Goal: Feedback & Contribution: Leave review/rating

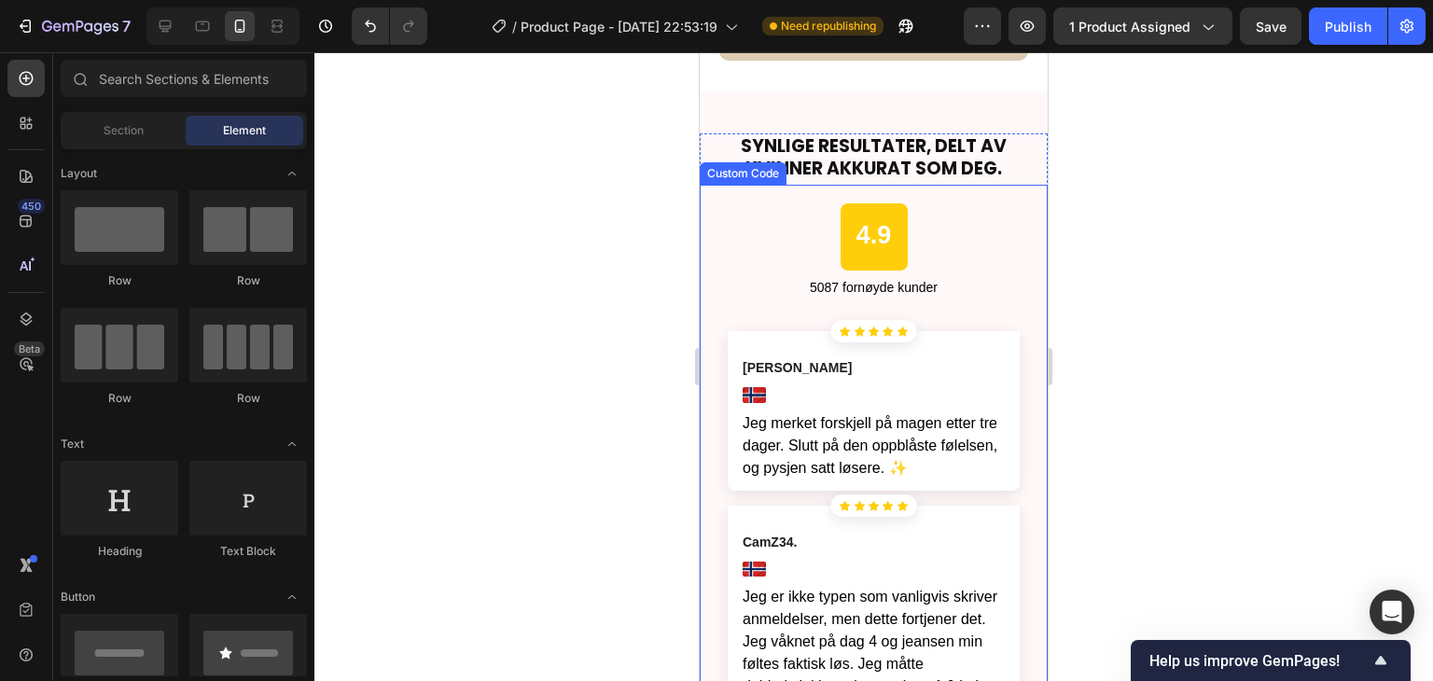
scroll to position [5039, 0]
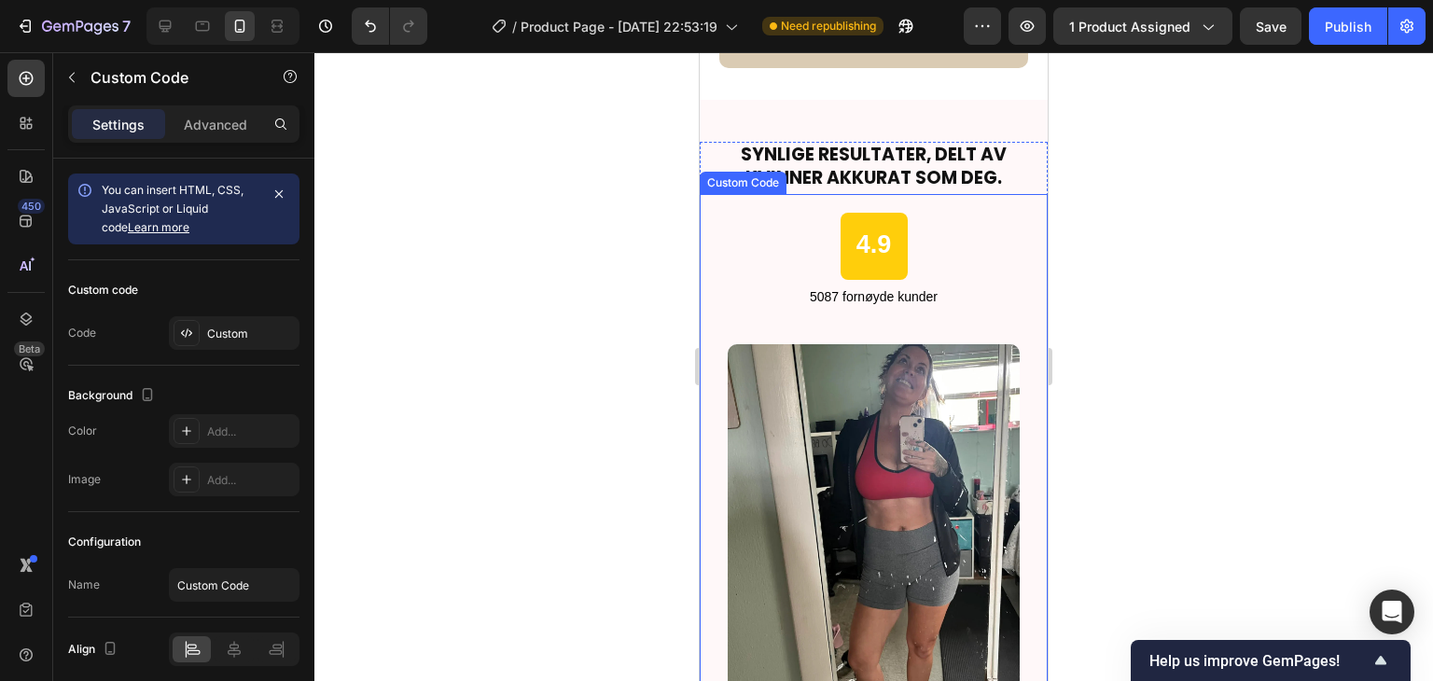
click at [937, 229] on div "4.9 5087 fornøyde kunder" at bounding box center [874, 260] width 348 height 94
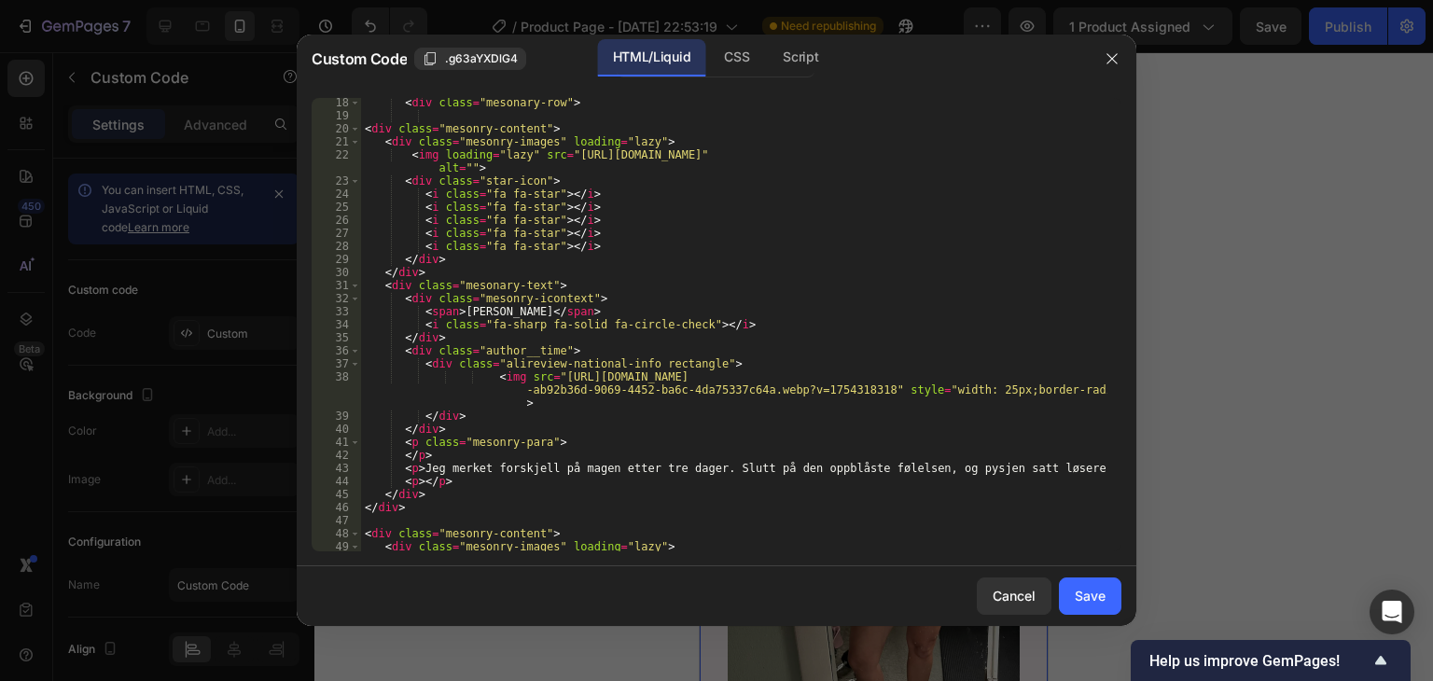
scroll to position [224, 0]
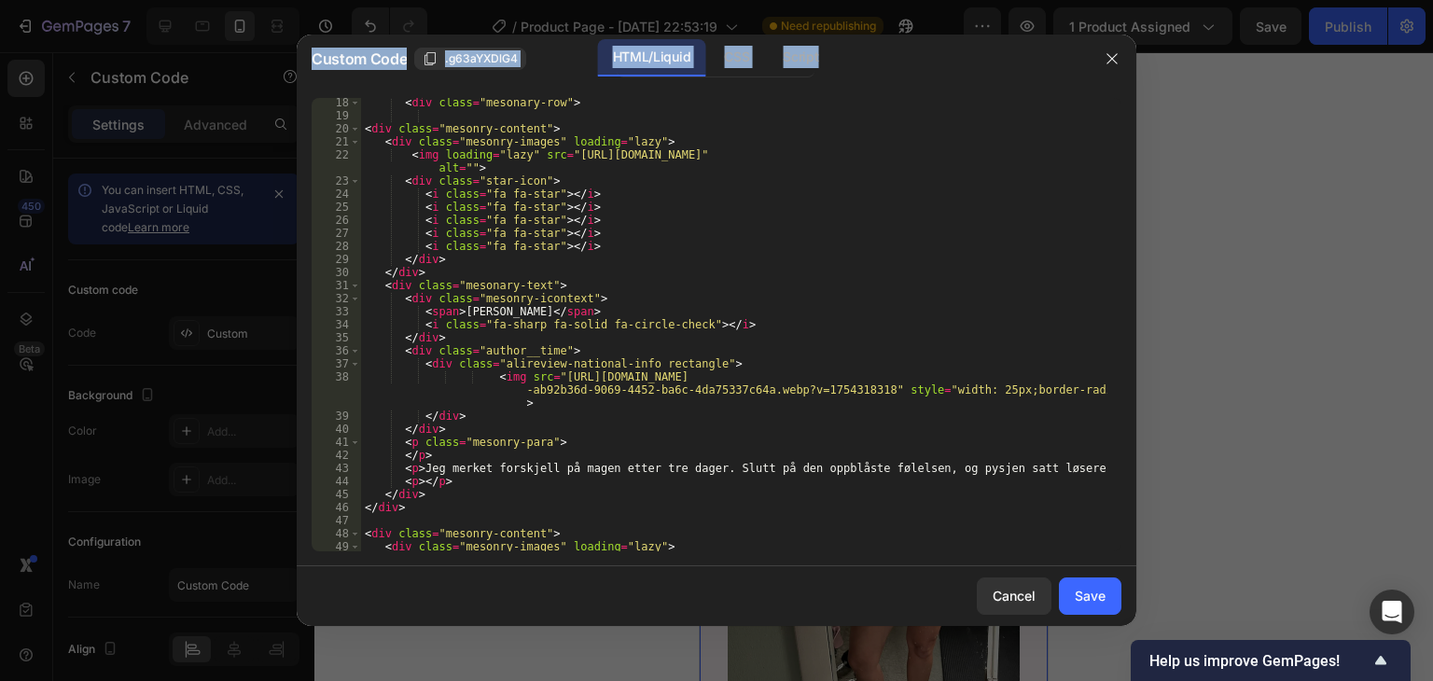
drag, startPoint x: 909, startPoint y: 49, endPoint x: 839, endPoint y: 21, distance: 75.7
click at [839, 21] on div "Custom Code .g63aYXDlG4 HTML/Liquid CSS Script 18 19 20 21 22 23 24 25 26 27 28…" at bounding box center [716, 340] width 1433 height 681
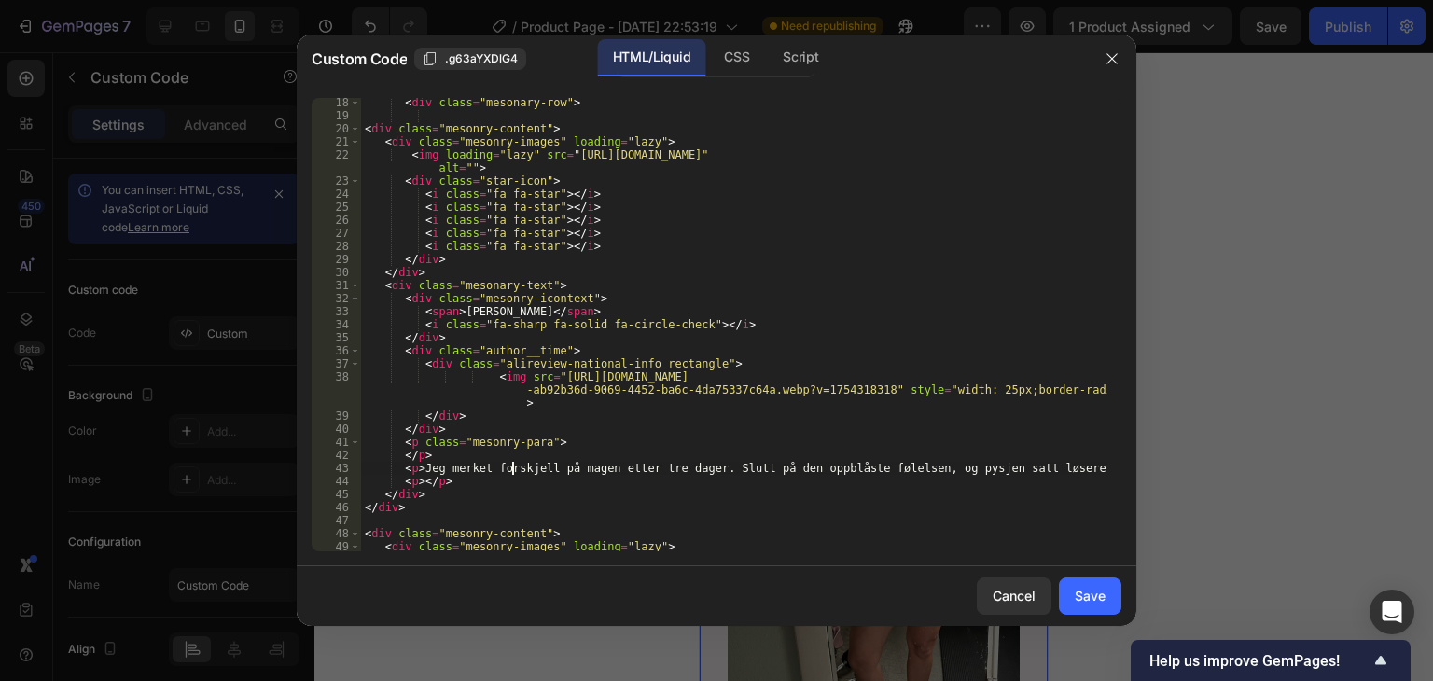
click at [511, 471] on div "< div class = "mesonary-row" > < div class = "mesonry-content" > < div class = …" at bounding box center [734, 342] width 746 height 493
click at [484, 468] on div "< div class = "mesonary-row" > < div class = "mesonry-content" > < div class = …" at bounding box center [734, 342] width 746 height 493
drag, startPoint x: 422, startPoint y: 464, endPoint x: 1052, endPoint y: 471, distance: 630.8
click at [1052, 471] on div "< div class = "mesonary-row" > < div class = "mesonry-content" > < div class = …" at bounding box center [734, 342] width 746 height 493
paste textarea "Jeg trodde ikke halsen kunne endre seg så tydelig, men etter mindre enn en måne…"
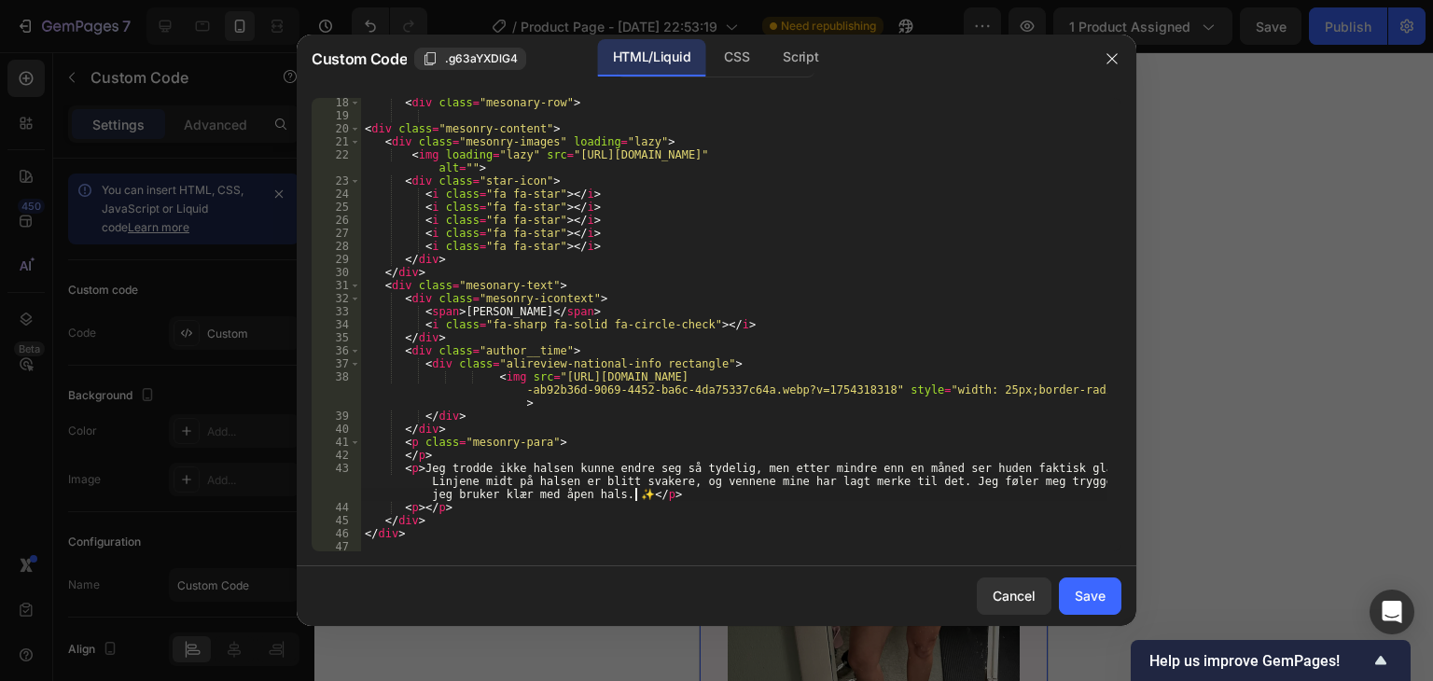
click at [633, 500] on div "< div class = "mesonary-row" > < div class = "mesonry-content" > < div class = …" at bounding box center [734, 336] width 746 height 480
click at [630, 489] on div "< div class = "mesonary-row" > < div class = "mesonry-content" > < div class = …" at bounding box center [734, 336] width 746 height 480
click at [627, 496] on div "< div class = "mesonary-row" > < div class = "mesonry-content" > < div class = …" at bounding box center [734, 336] width 746 height 480
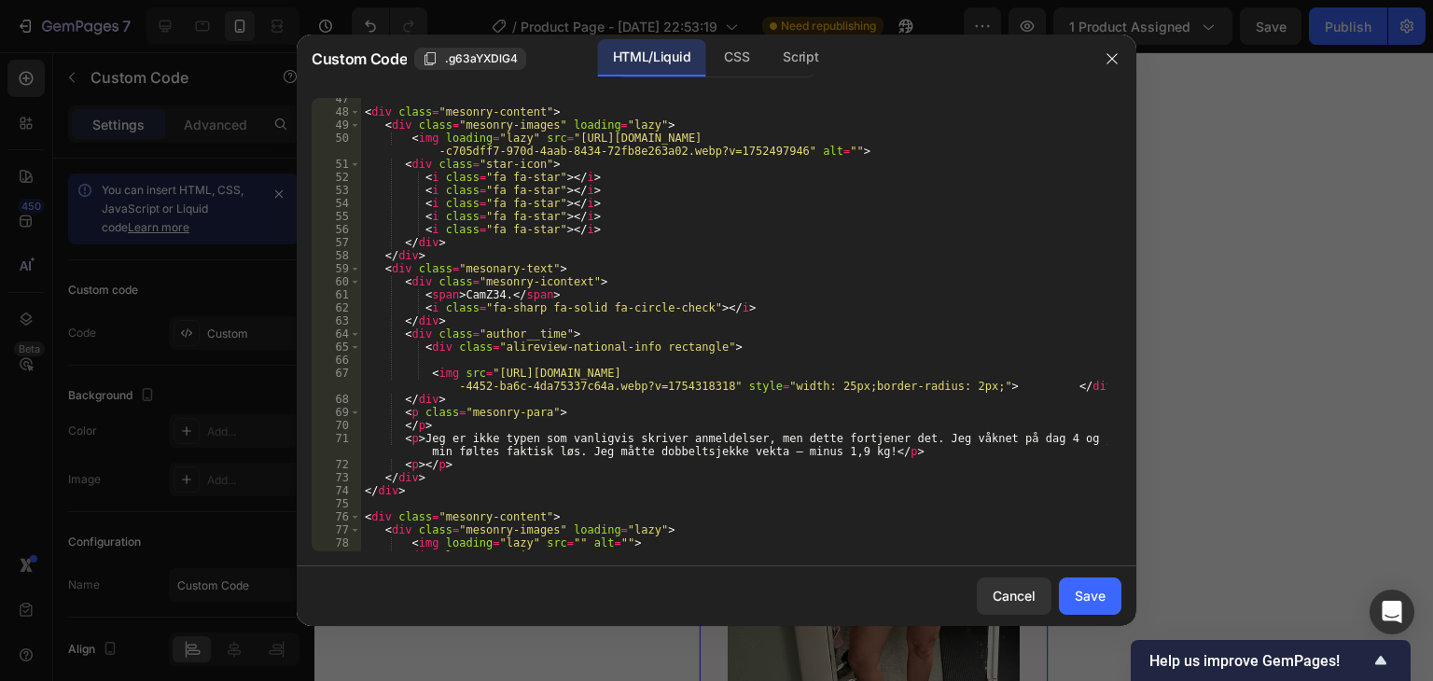
scroll to position [672, 0]
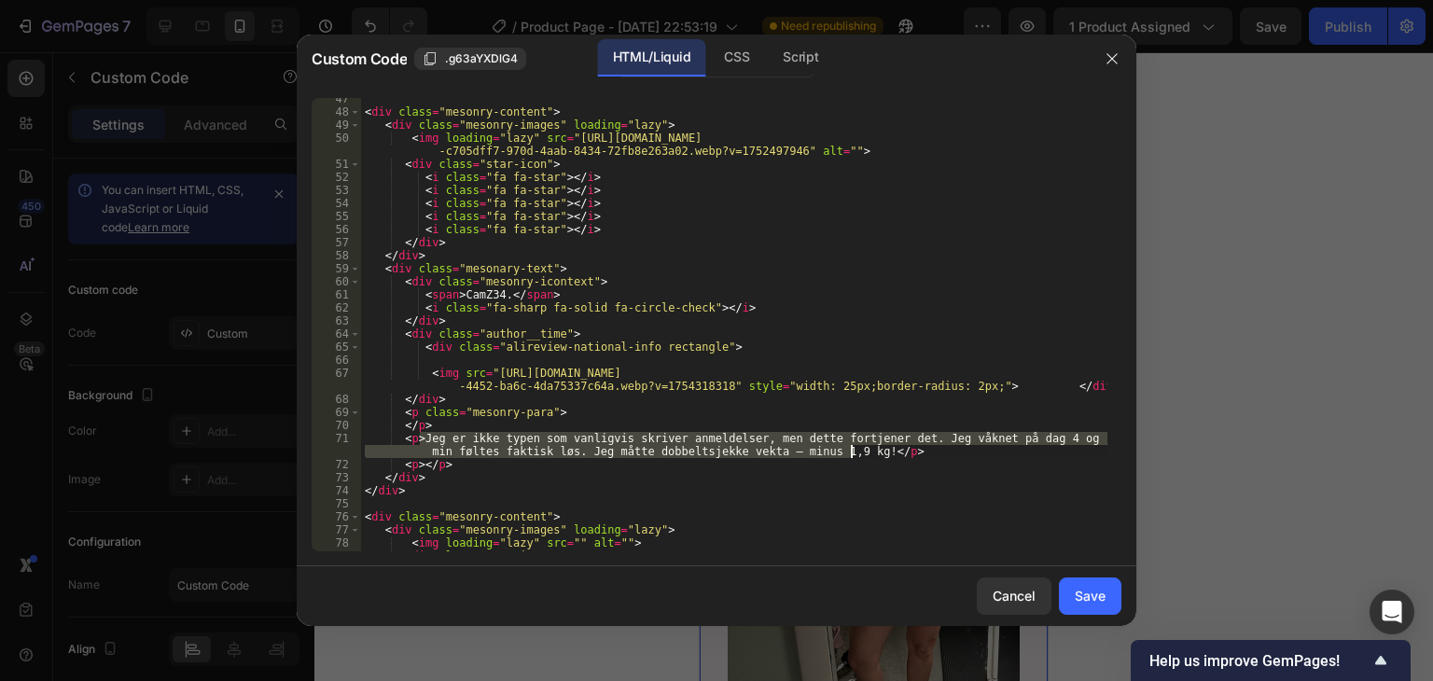
drag, startPoint x: 422, startPoint y: 439, endPoint x: 848, endPoint y: 453, distance: 426.6
click at [848, 453] on div "< div class = "mesonry-content" > < div class = "mesonry-images" loading = "laz…" at bounding box center [734, 332] width 746 height 480
paste textarea "bruker kremen hver kveld og masserer forsiktig. Det gir en varm, behagelig føle…"
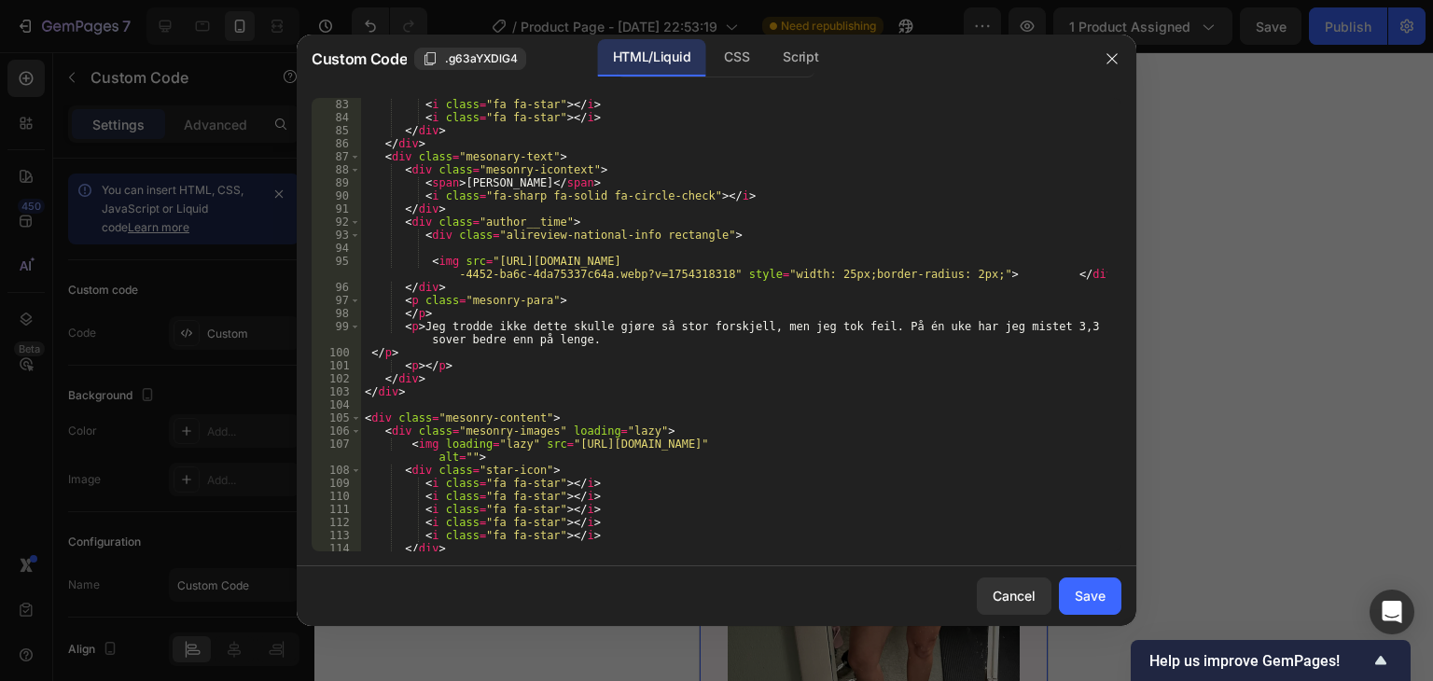
scroll to position [1176, 0]
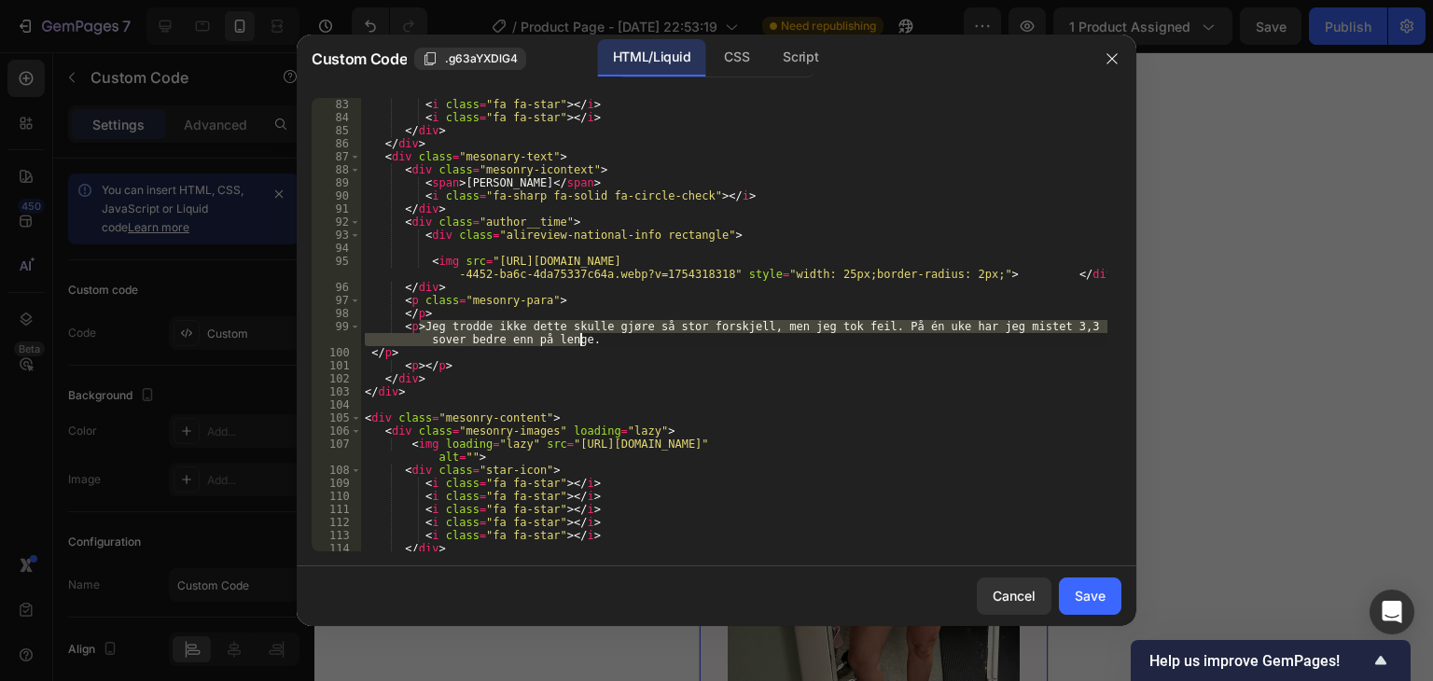
drag, startPoint x: 419, startPoint y: 326, endPoint x: 605, endPoint y: 341, distance: 186.3
click at [605, 341] on div "< i class = "fa fa-star" > </ i > < i class = "fa fa-star" > </ i > </ div > </…" at bounding box center [734, 338] width 746 height 480
paste textarea "har aldri brydd meg så mye om halsen før, men da rynkene kom, ble det annerlede…"
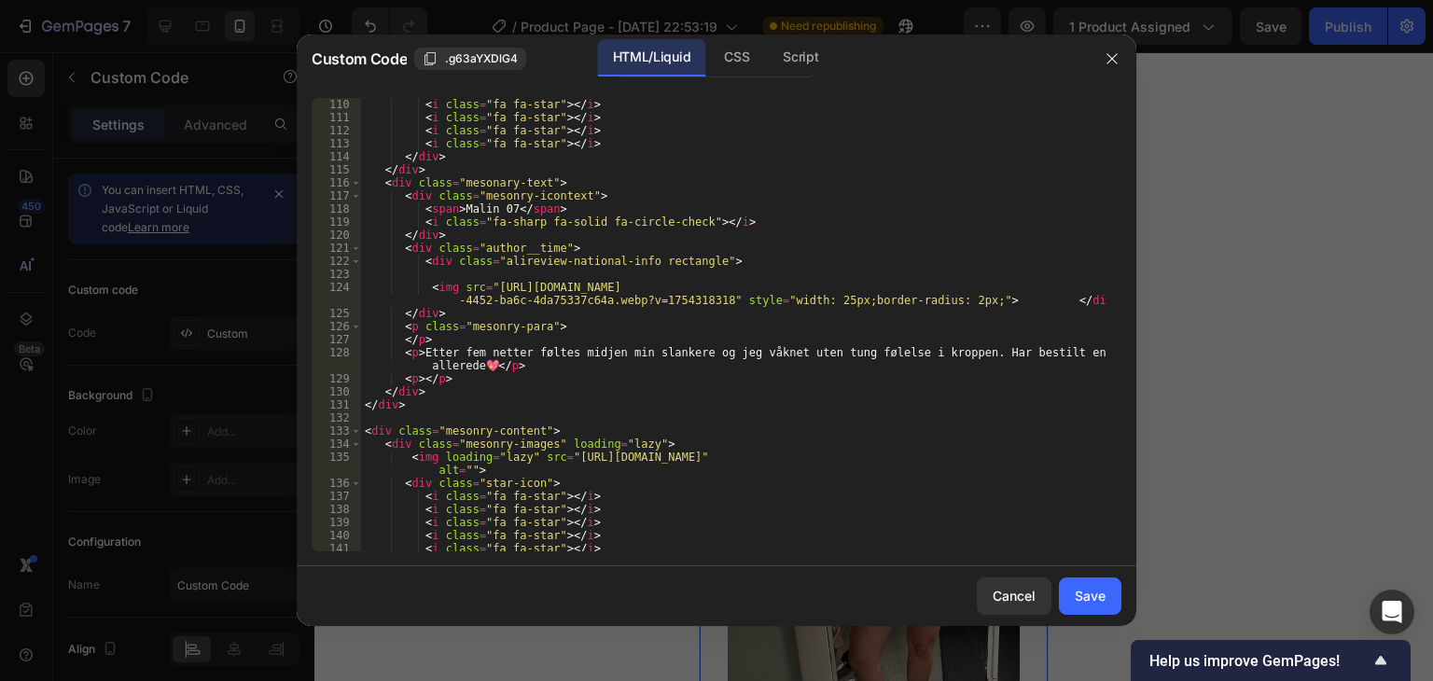
scroll to position [1568, 0]
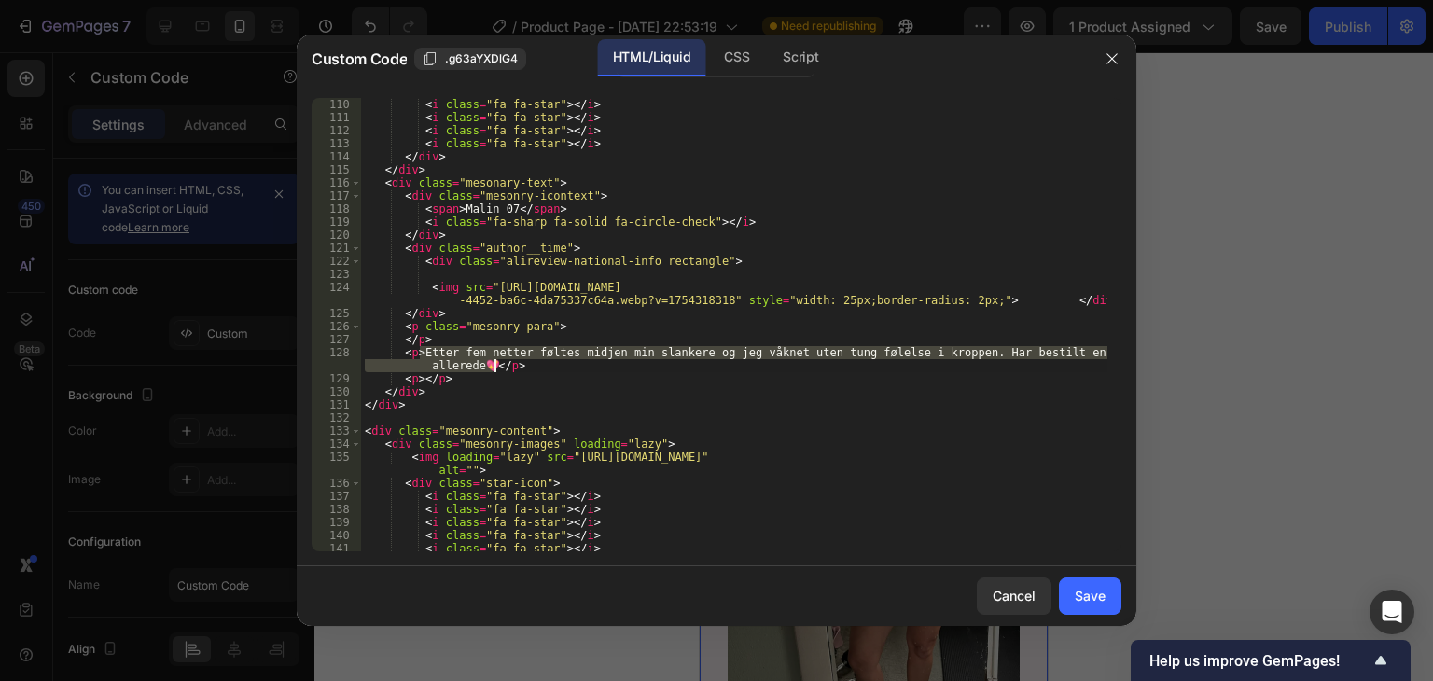
drag, startPoint x: 420, startPoint y: 353, endPoint x: 489, endPoint y: 368, distance: 70.6
click at [489, 368] on div "< i class = "fa fa-star" > </ i > < i class = "fa fa-star" > </ i > < i class =…" at bounding box center [734, 338] width 746 height 480
paste textarea "n venn kommenterte at halsen min ser yngre ut – og det var akkurat det jeg håpe…"
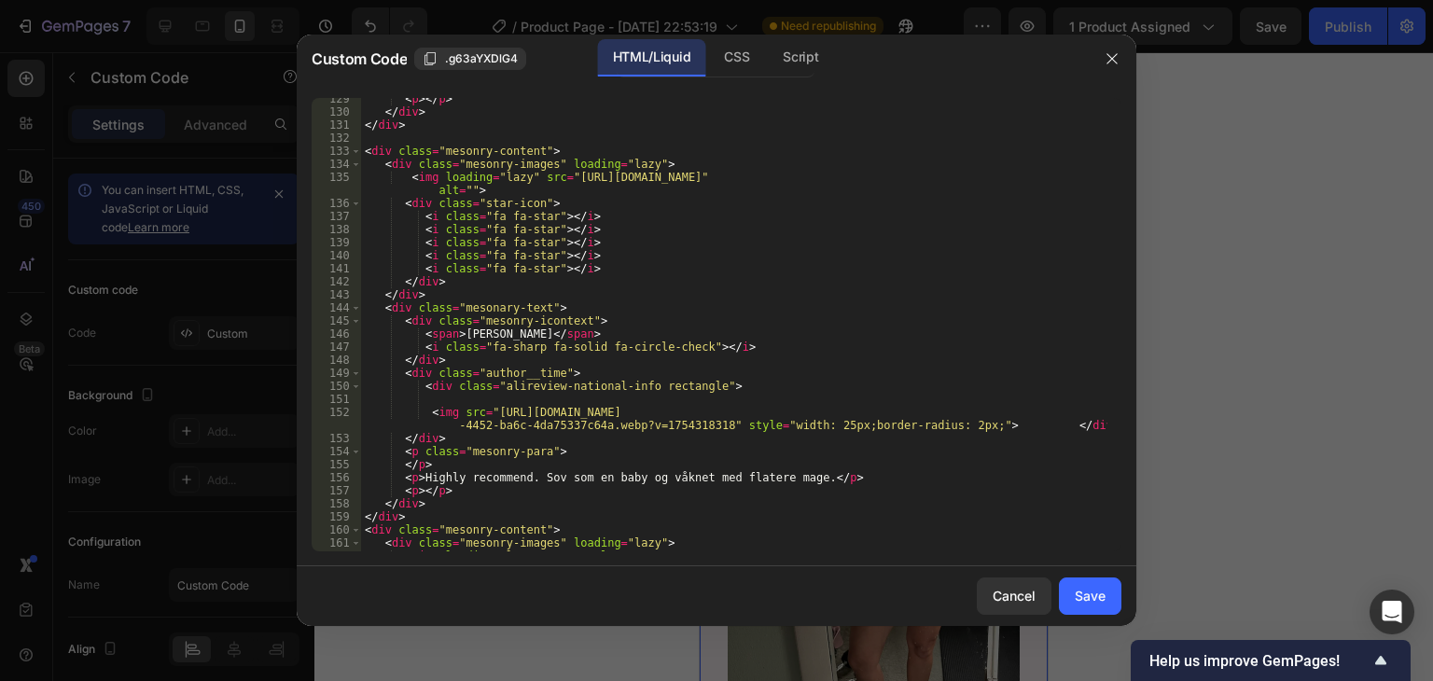
scroll to position [1903, 0]
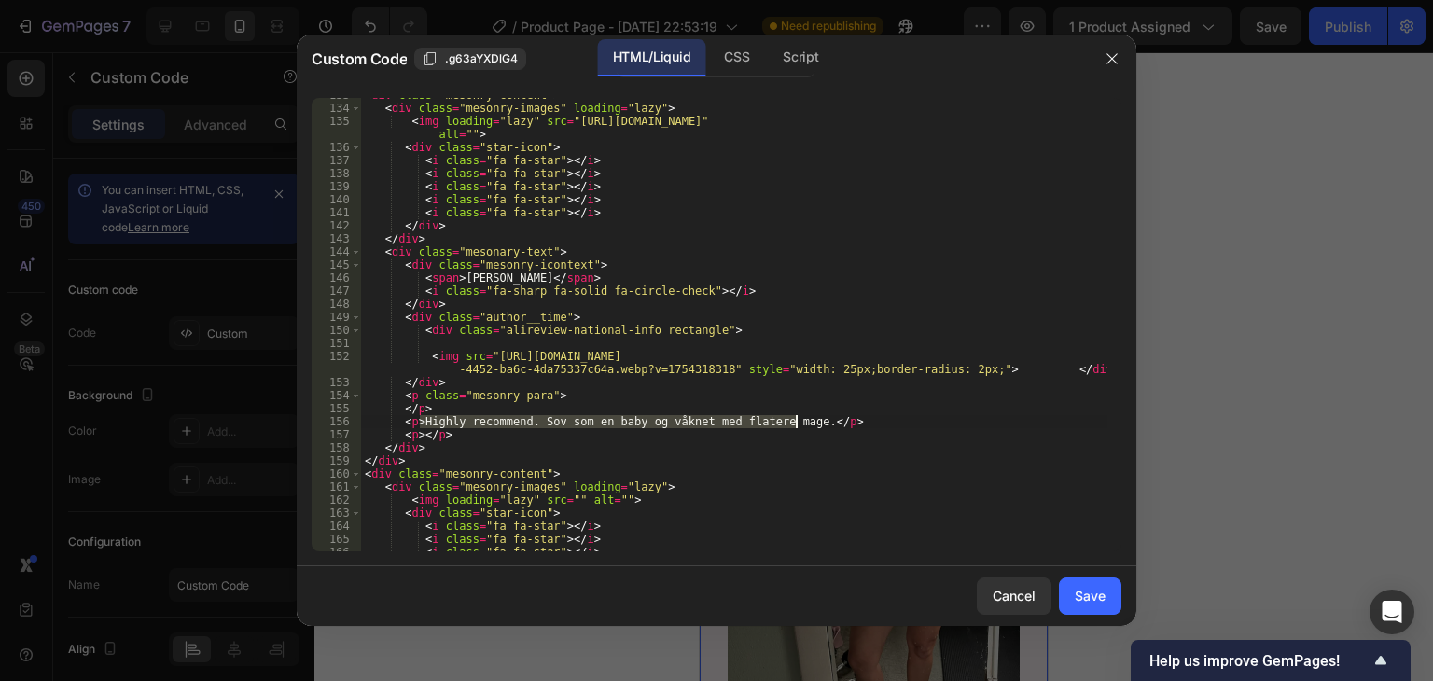
drag, startPoint x: 419, startPoint y: 419, endPoint x: 795, endPoint y: 423, distance: 376.0
click at [795, 423] on div "< div class = "mesonry-content" > < div class = "mesonry-images" loading = "laz…" at bounding box center [734, 329] width 746 height 480
paste textarea "Jeg pleide å være flau når jeg brukte skjorter med åpen hals på grunn av linjen…"
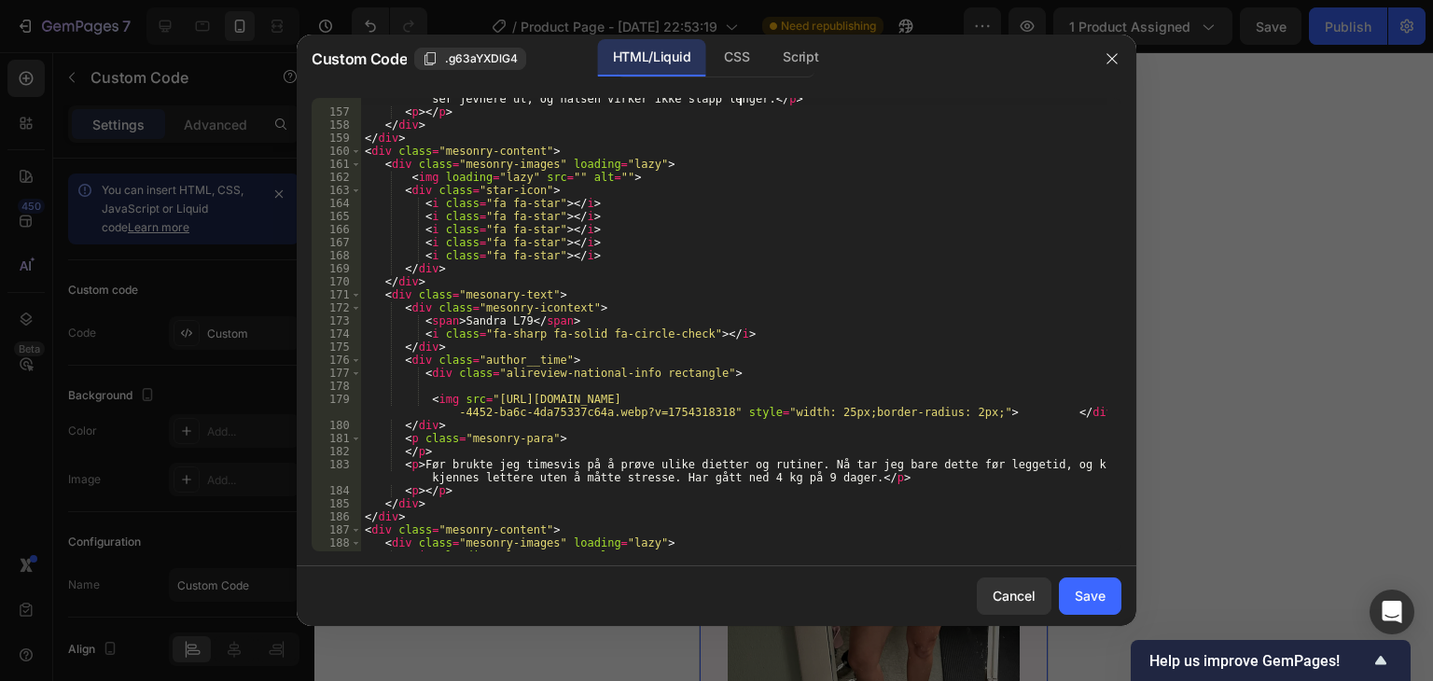
scroll to position [2239, 0]
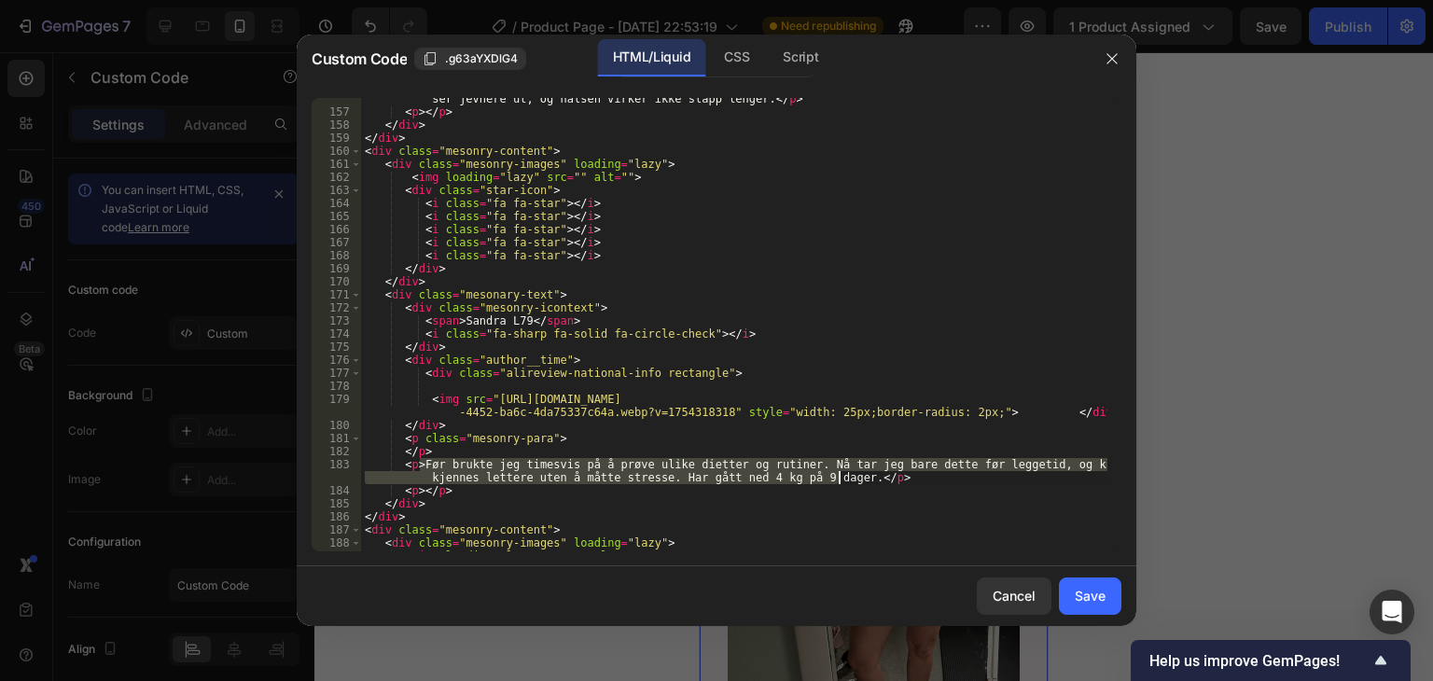
drag, startPoint x: 420, startPoint y: 462, endPoint x: 840, endPoint y: 476, distance: 420.1
click at [840, 476] on div "< p > Jeg pleide å være flau når jeg brukte skjorter med åpen hals på grunn av …" at bounding box center [734, 325] width 746 height 493
click at [728, 467] on div "< p > Jeg pleide å være flau når jeg brukte skjorter med åpen hals på grunn av …" at bounding box center [734, 324] width 746 height 453
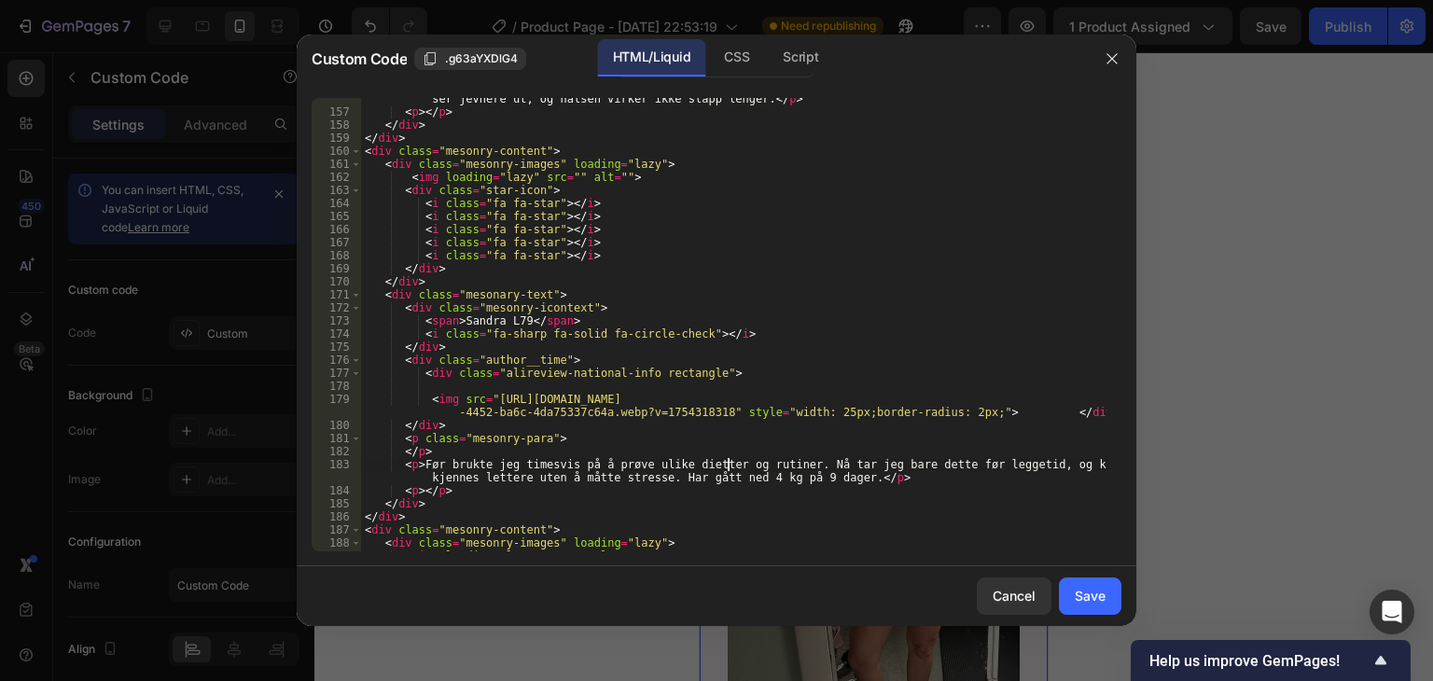
click at [429, 466] on div "< p > Jeg pleide å være flau når jeg brukte skjorter med åpen hals på grunn av …" at bounding box center [734, 325] width 746 height 493
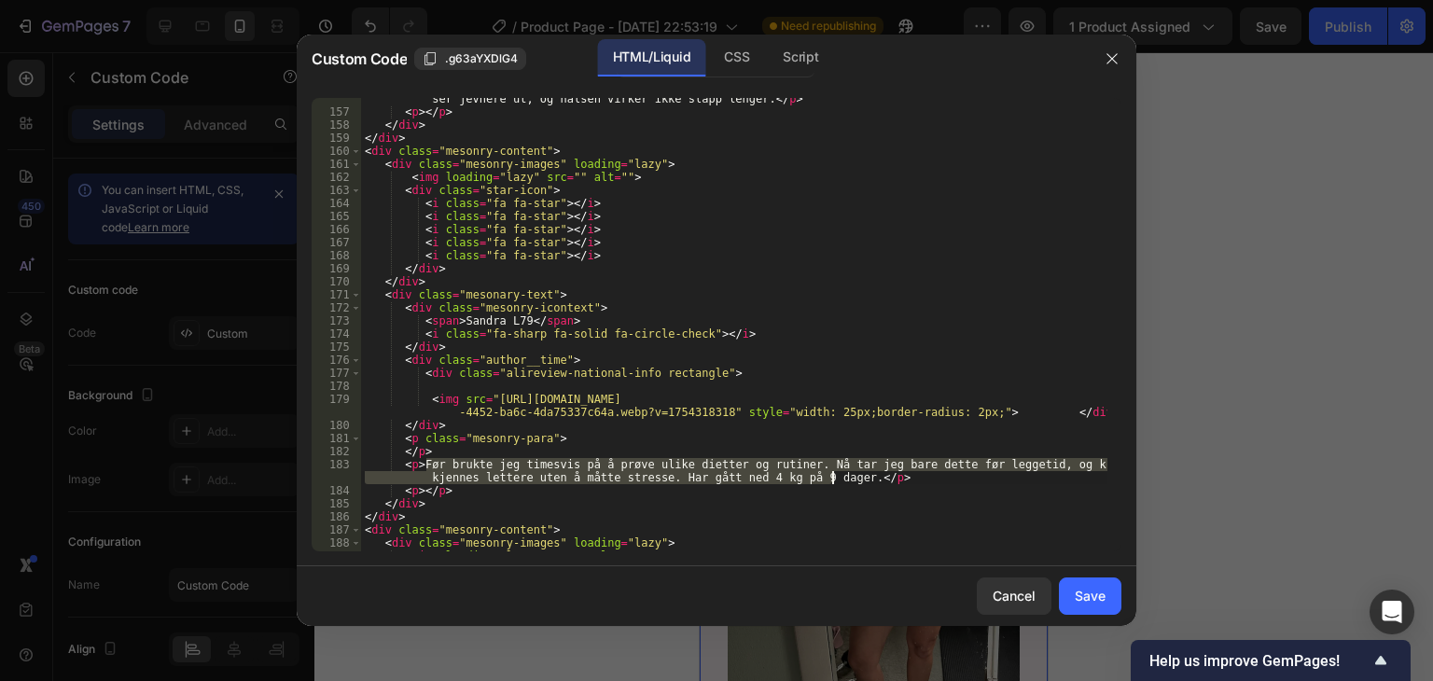
drag, startPoint x: 429, startPoint y: 466, endPoint x: 835, endPoint y: 481, distance: 406.2
click at [835, 481] on div "< p > Jeg pleide å være flau når jeg brukte skjorter med åpen hals på grunn av …" at bounding box center [734, 325] width 746 height 493
paste textarea "Dette føles nesten som en liten spa-behandling hjemme. Halsen, som før var tørr…"
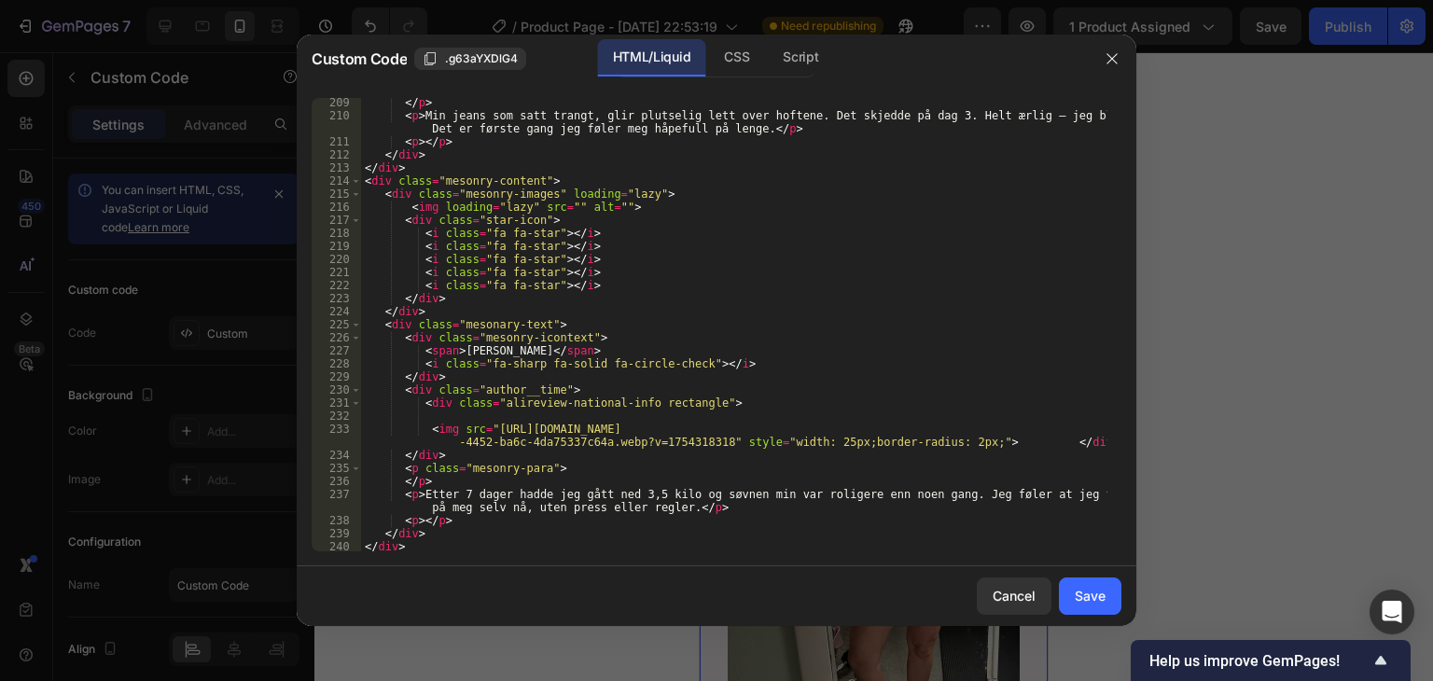
scroll to position [3023, 0]
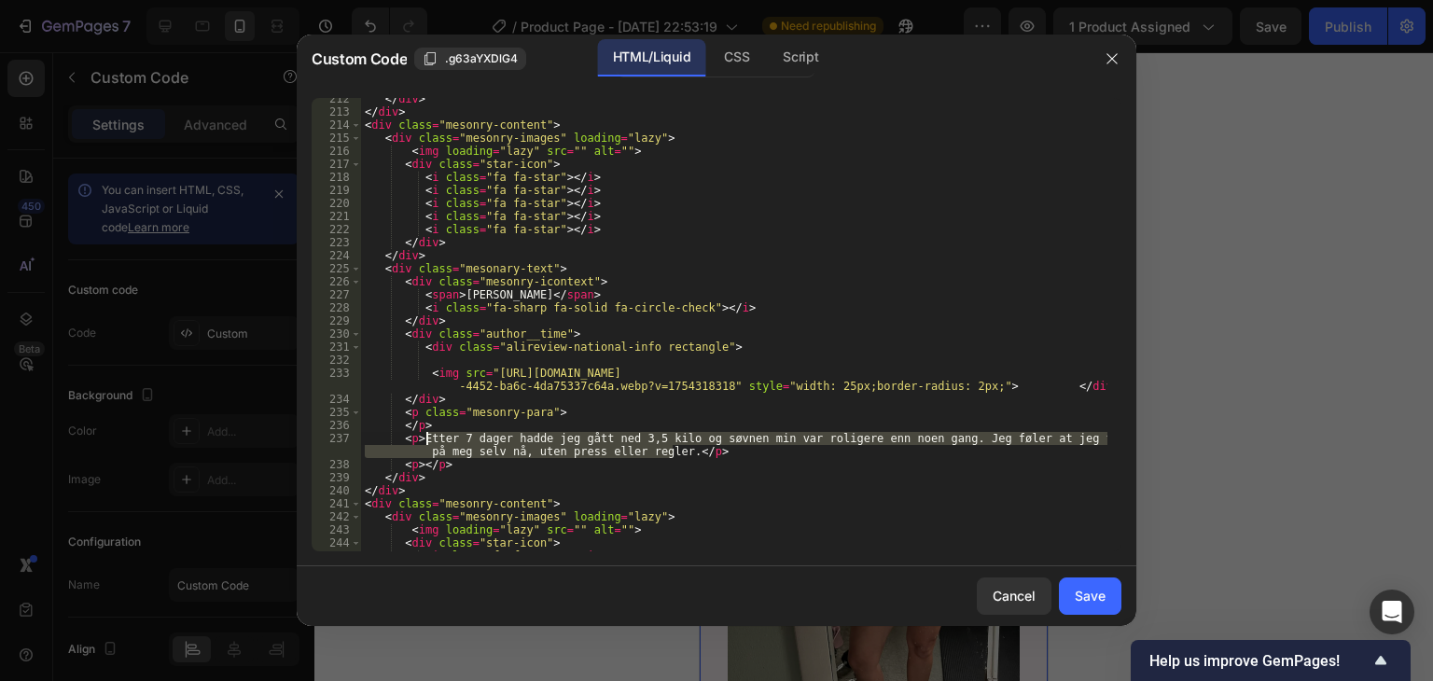
drag, startPoint x: 671, startPoint y: 453, endPoint x: 425, endPoint y: 442, distance: 245.6
click at [425, 442] on div "</ div > </ div > < div class = "mesonry-content" > < div class = "mesonry-imag…" at bounding box center [734, 332] width 746 height 480
paste textarea "Kremen trekker raskt inn, og massasjehodet ligger godt i hånden. Jeg liker spes…"
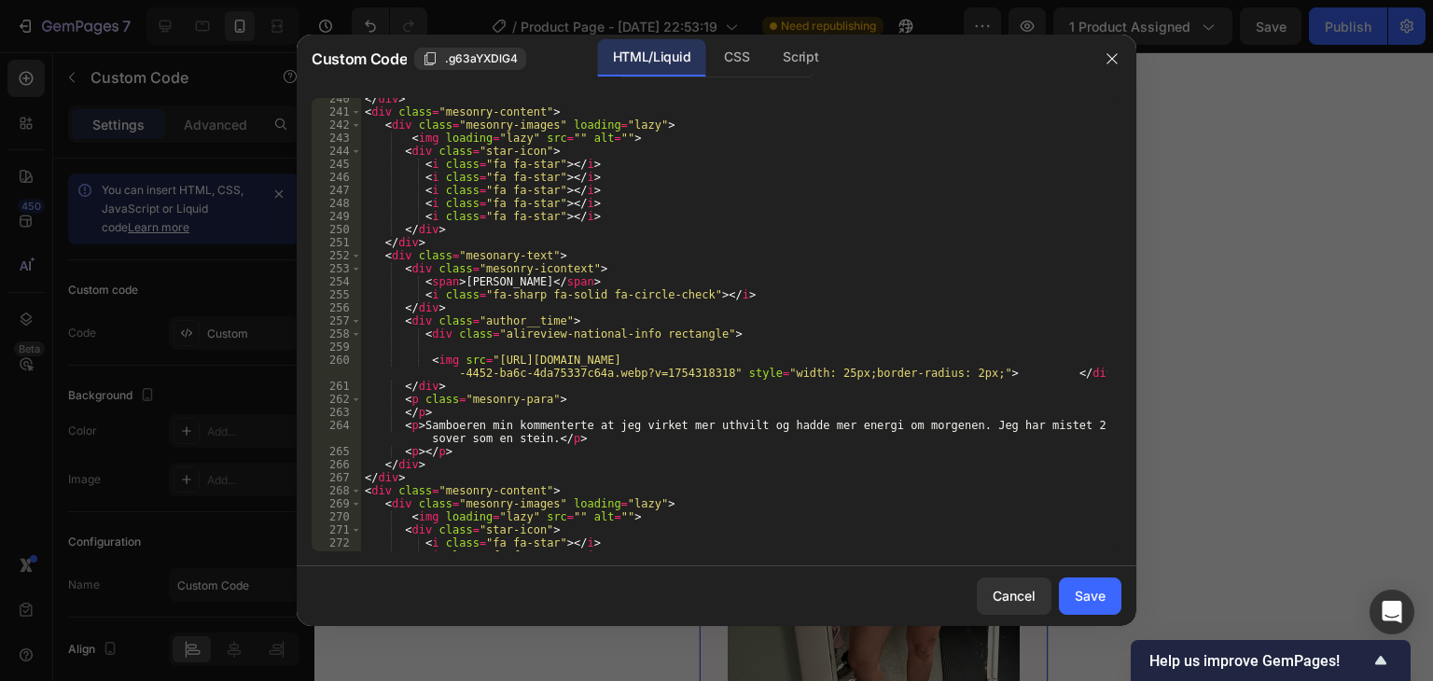
scroll to position [3415, 0]
drag, startPoint x: 544, startPoint y: 437, endPoint x: 423, endPoint y: 426, distance: 121.7
click at [423, 426] on div "</ div > < div class = "mesonry-content" > < div class = "mesonry-images" loadi…" at bounding box center [734, 332] width 746 height 480
paste textarea "Jeg er 45 år, og halsen min begynte å avsløre alderen. Nå føles den strammere, …"
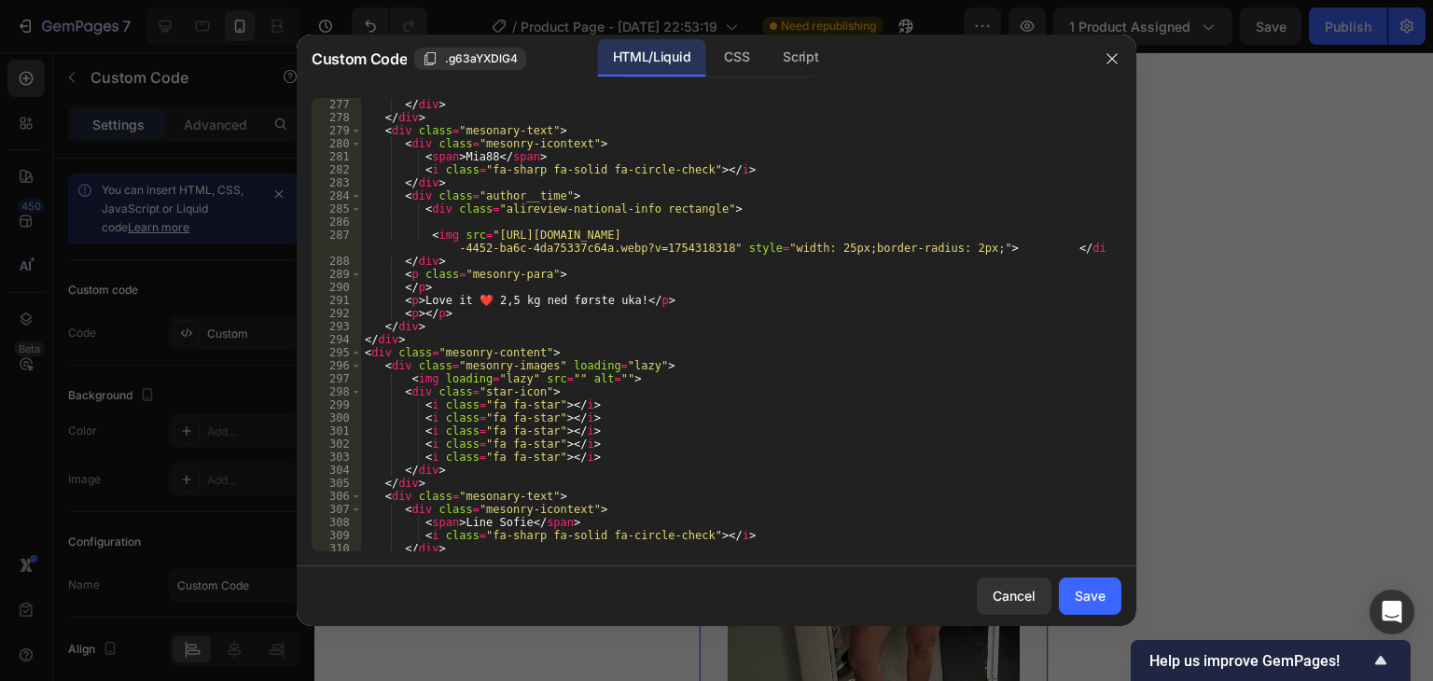
scroll to position [3919, 0]
drag, startPoint x: 629, startPoint y: 300, endPoint x: 421, endPoint y: 297, distance: 208.1
click at [421, 297] on div "</ div > </ div > < div class = "mesonary-text" > < div class = "mesonry-iconte…" at bounding box center [734, 338] width 746 height 480
paste textarea "Jeg hadde ikke store forventninger, men resultatene overrasket meg. Halsen ser …"
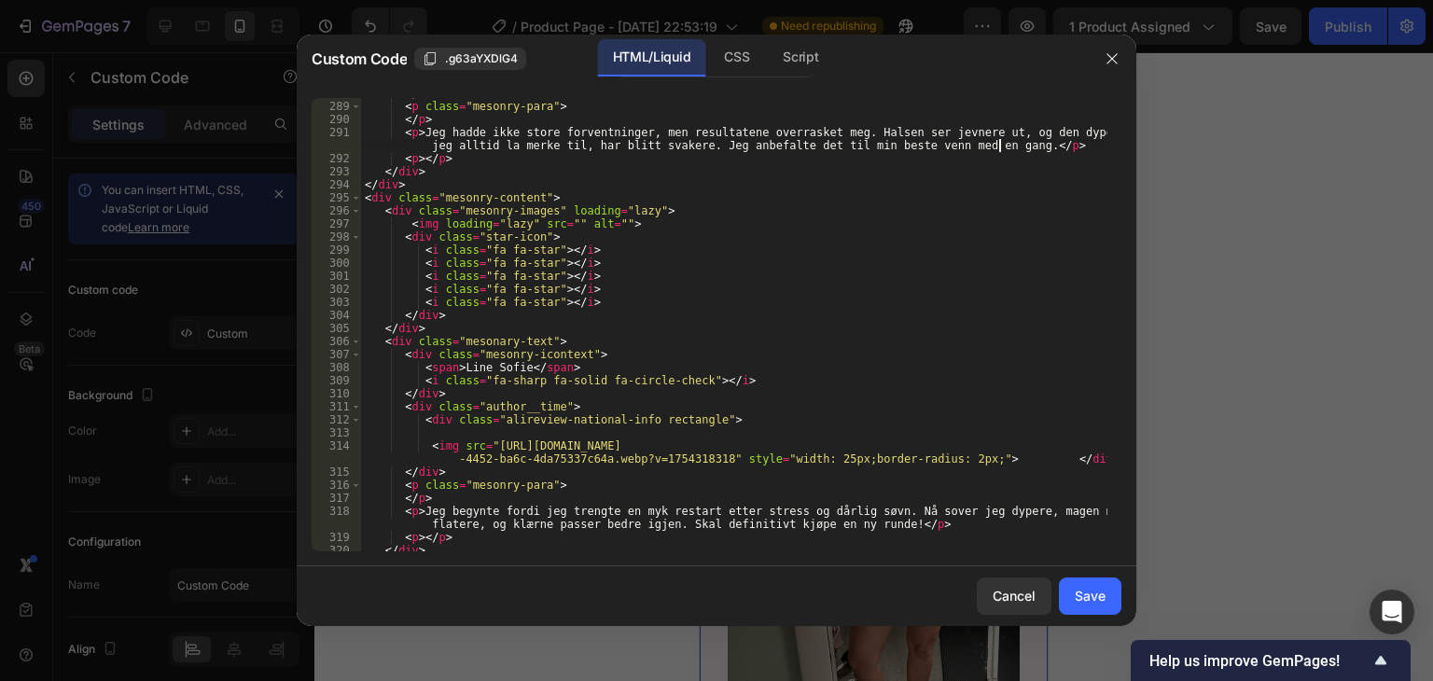
scroll to position [4199, 0]
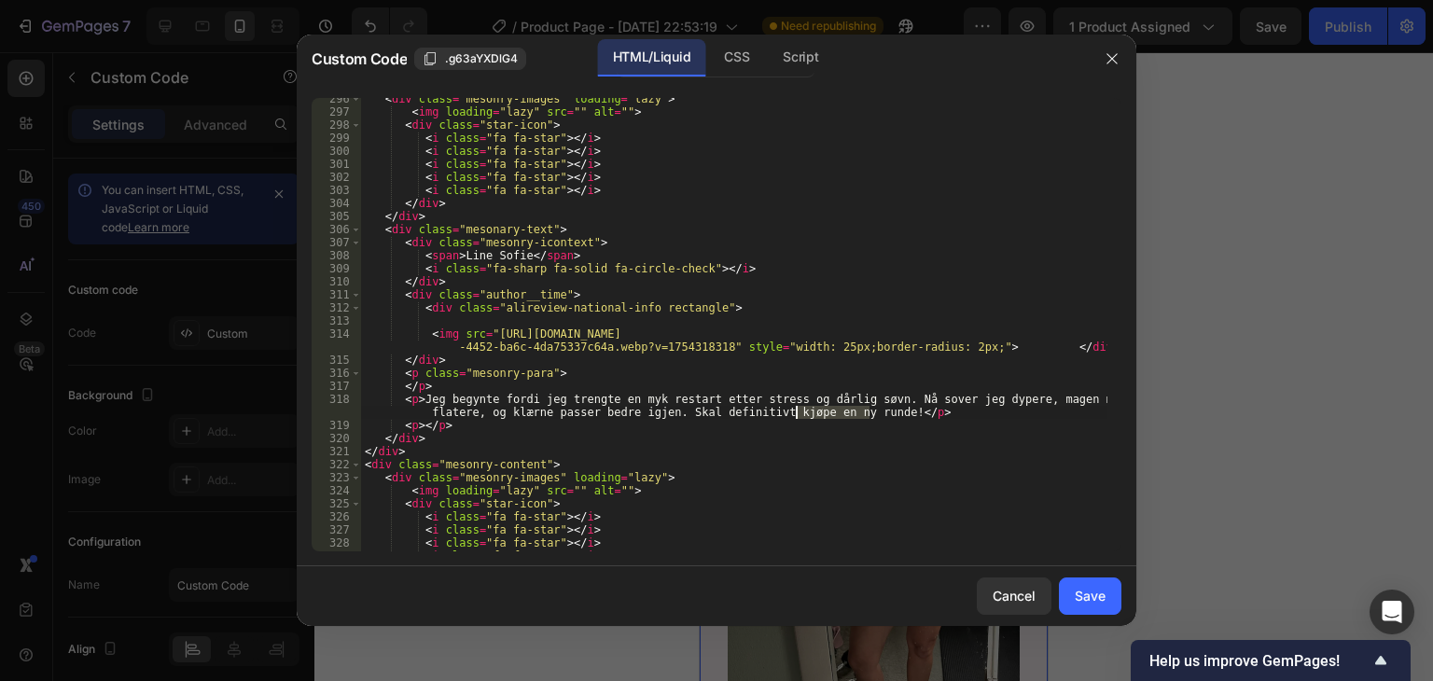
drag, startPoint x: 871, startPoint y: 411, endPoint x: 794, endPoint y: 410, distance: 77.5
click at [794, 410] on div "< div class = "mesonry-images" loading = "lazy" > < img loading = "lazy" src = …" at bounding box center [734, 332] width 746 height 480
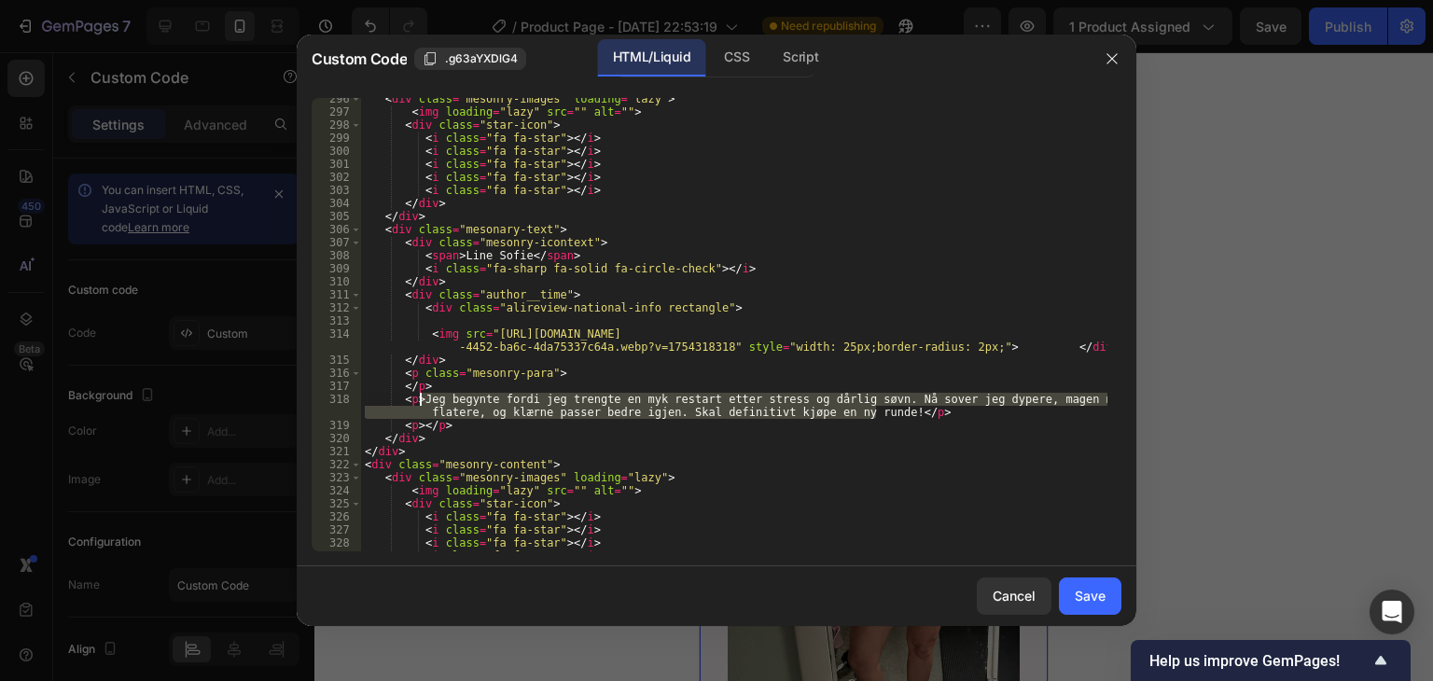
drag, startPoint x: 874, startPoint y: 408, endPoint x: 423, endPoint y: 397, distance: 451.7
click at [423, 397] on div "< div class = "mesonry-images" loading = "lazy" > < img loading = "lazy" src = …" at bounding box center [734, 332] width 746 height 480
paste textarea "Hver kveld tar jeg to–tre minutter for å pleie halsen min. Det er så verdt det …"
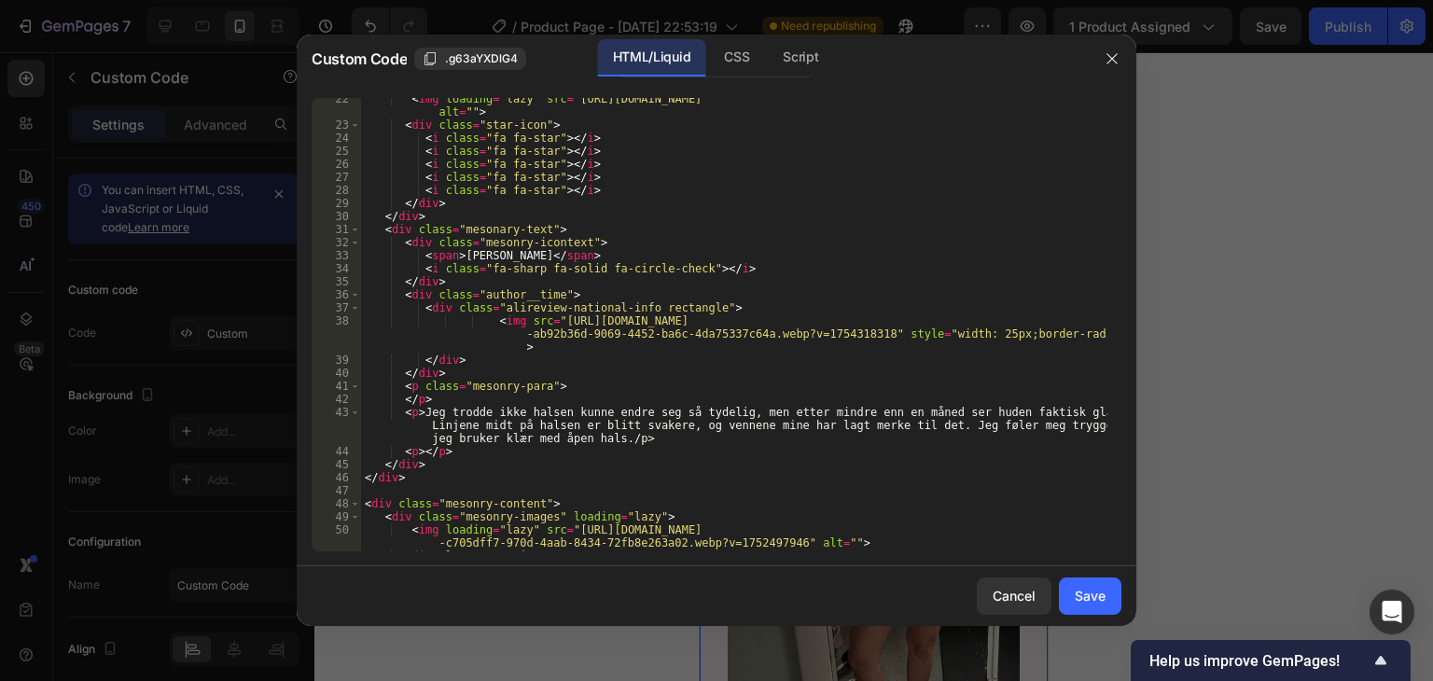
scroll to position [280, 0]
drag, startPoint x: 606, startPoint y: 439, endPoint x: 585, endPoint y: 439, distance: 21.5
click at [585, 439] on div "< img loading = "lazy" src = "[URL][DOMAIN_NAME]" alt = "" > < div class = "sta…" at bounding box center [734, 338] width 746 height 493
drag, startPoint x: 612, startPoint y: 437, endPoint x: 523, endPoint y: 421, distance: 90.0
click at [523, 421] on div "< img loading = "lazy" src = "[URL][DOMAIN_NAME]" alt = "" > < div class = "sta…" at bounding box center [734, 338] width 746 height 493
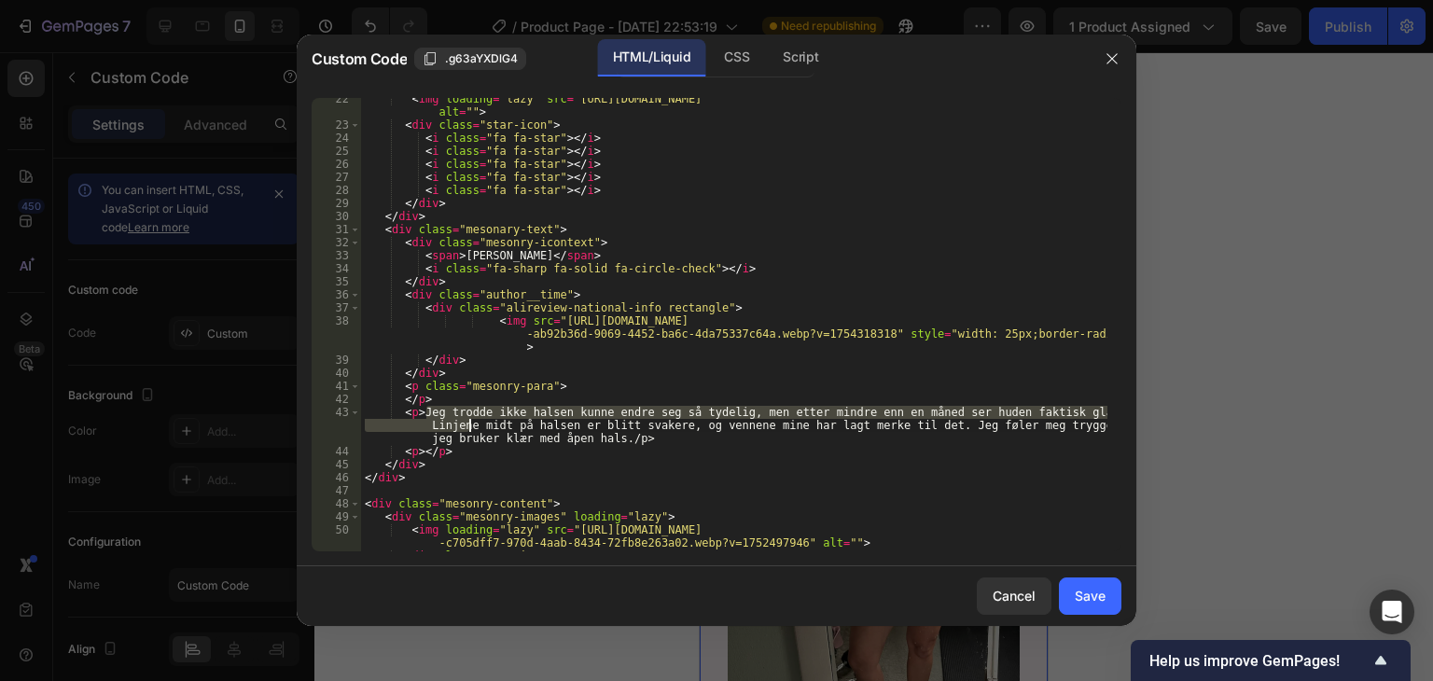
drag, startPoint x: 424, startPoint y: 411, endPoint x: 467, endPoint y: 424, distance: 44.6
click at [467, 424] on div "< img loading = "lazy" src = "[URL][DOMAIN_NAME]" alt = "" > < div class = "sta…" at bounding box center [734, 338] width 746 height 493
drag, startPoint x: 608, startPoint y: 442, endPoint x: 425, endPoint y: 411, distance: 186.5
click at [423, 411] on div "< img loading = "lazy" src = "[URL][DOMAIN_NAME]" alt = "" > < div class = "sta…" at bounding box center [734, 338] width 746 height 493
paste textarea "liker denne kremen veldig godt, halsen føles strammere"
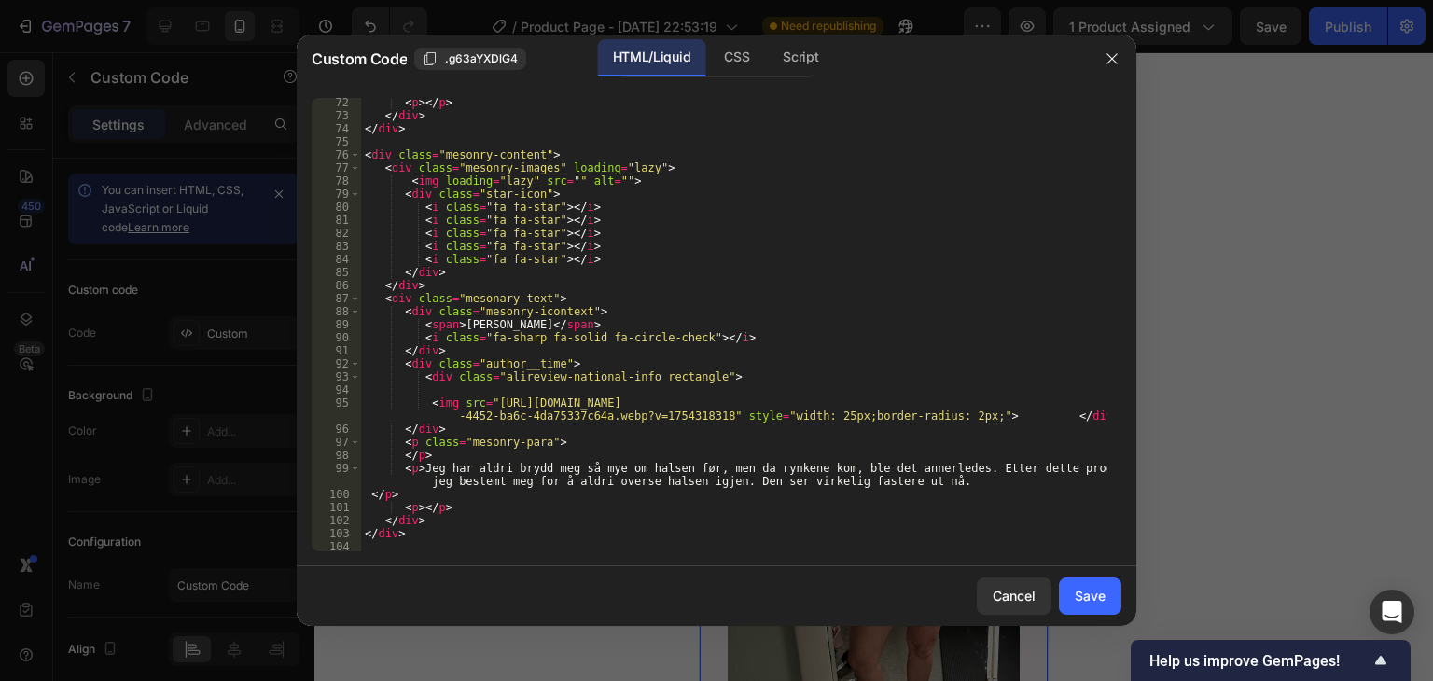
scroll to position [1120, 0]
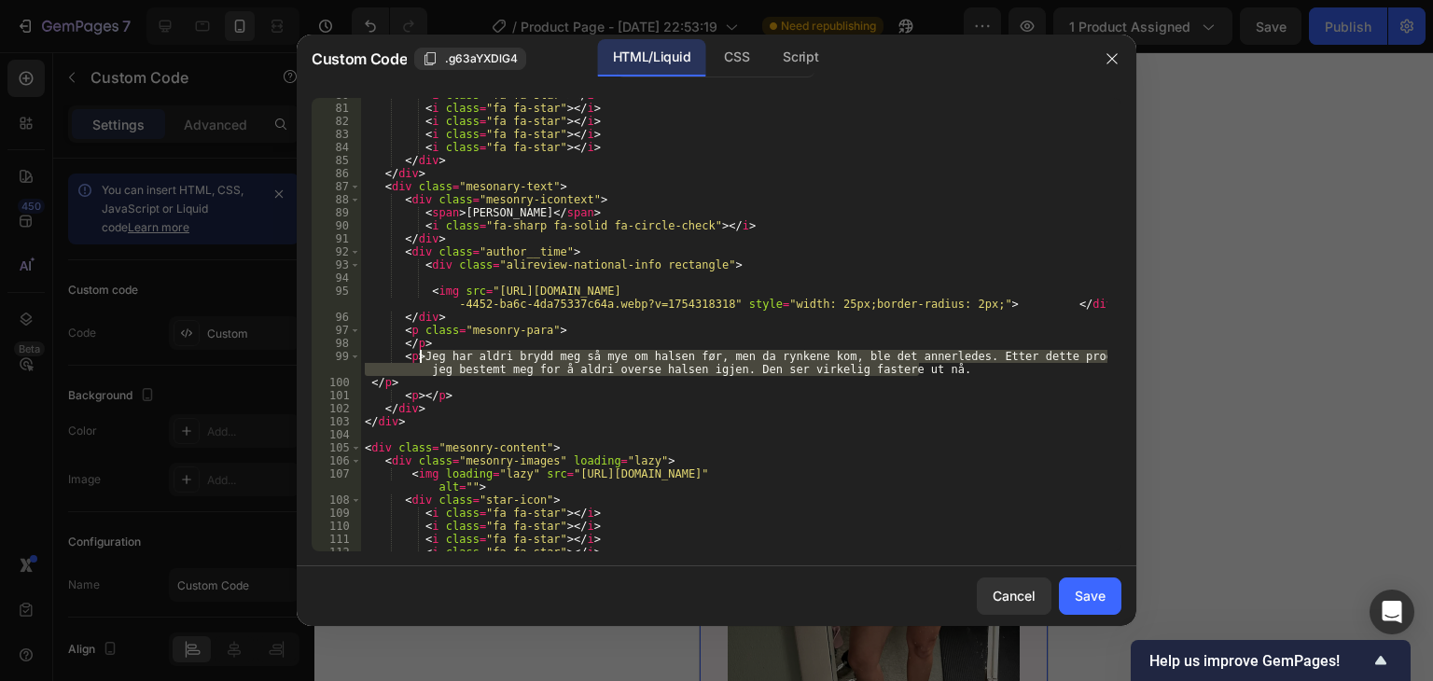
drag, startPoint x: 918, startPoint y: 366, endPoint x: 421, endPoint y: 355, distance: 497.4
click at [421, 355] on div "< i class = "fa fa-star" > </ i > < i class = "fa fa-star" > </ i > < i class =…" at bounding box center [734, 329] width 746 height 480
paste textarea "Etter bruk har linjene på halsen blitt mindre synlige"
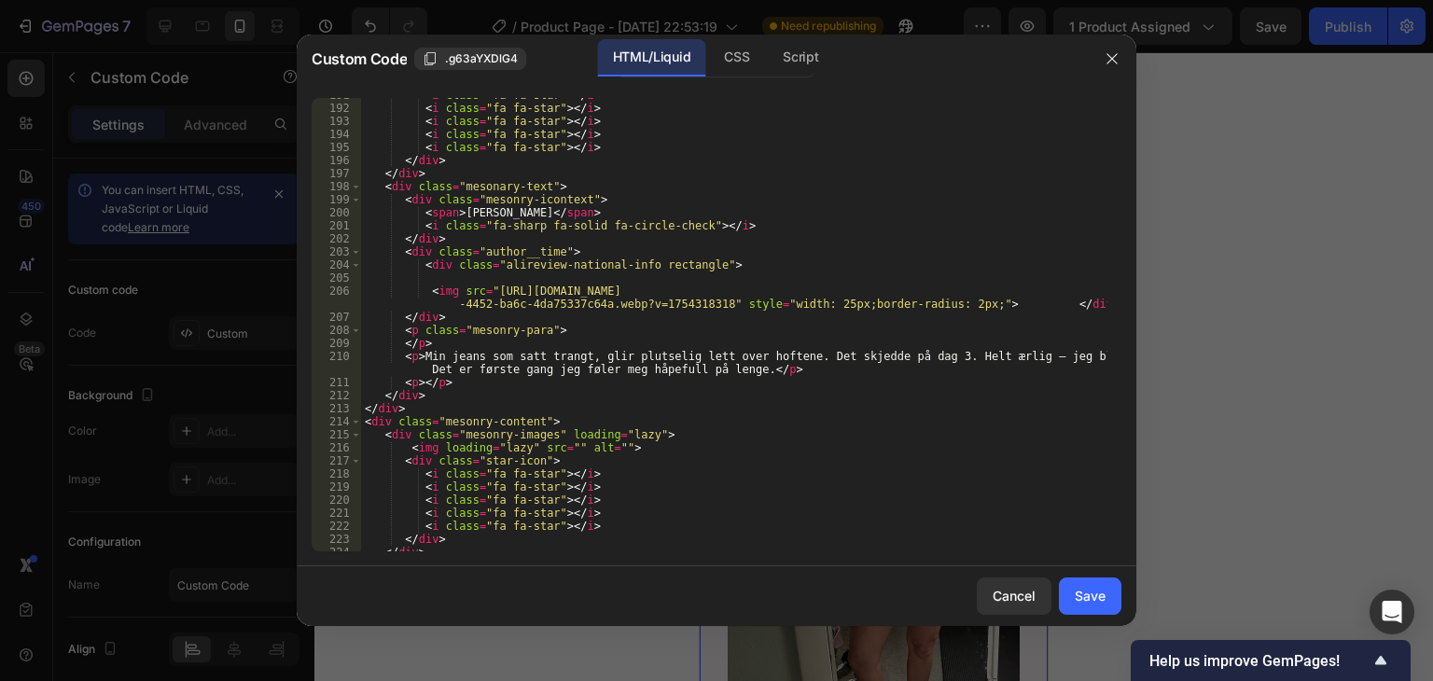
scroll to position [2687, 0]
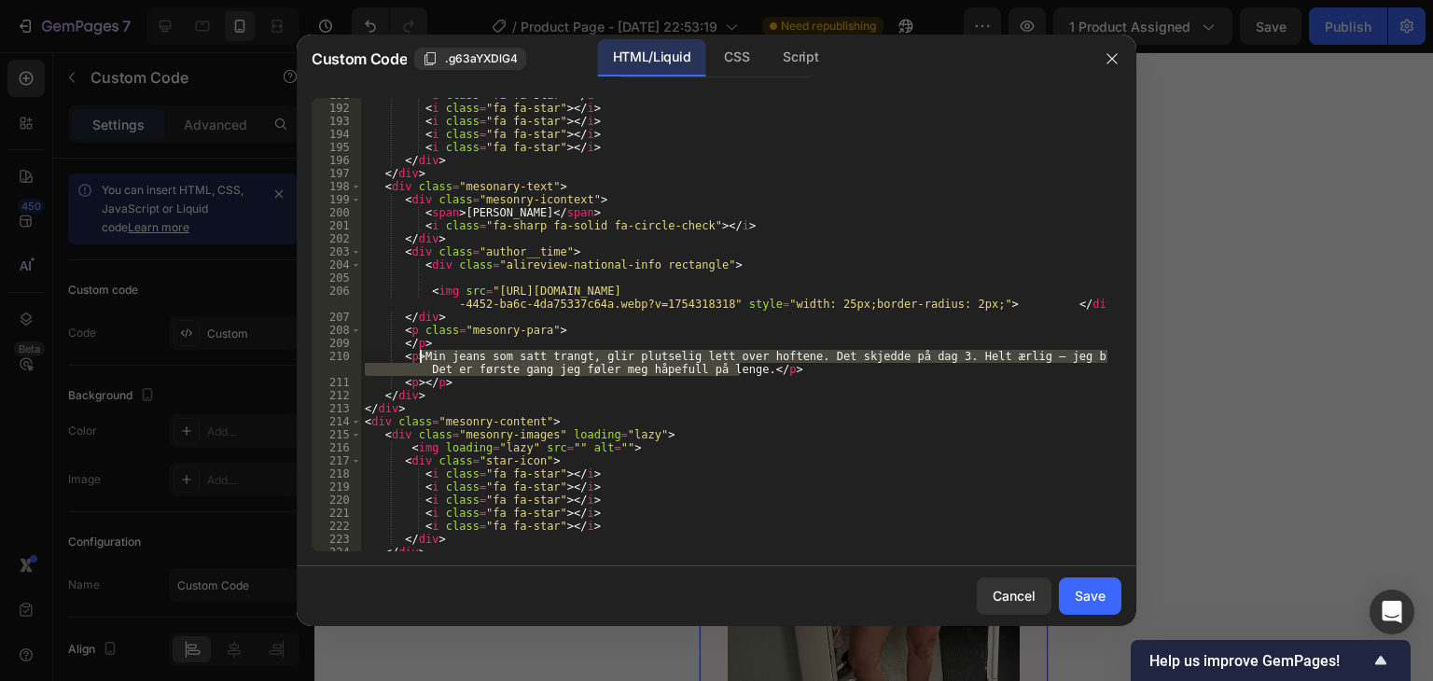
drag, startPoint x: 737, startPoint y: 372, endPoint x: 422, endPoint y: 355, distance: 315.8
click at [422, 355] on div "< i class = "fa fa-star" > </ i > < i class = "fa fa-star" > </ i > < i class =…" at bounding box center [734, 329] width 746 height 480
paste textarea "Å massere inn kremen føles som en liten spa-opplevelse hjemme"
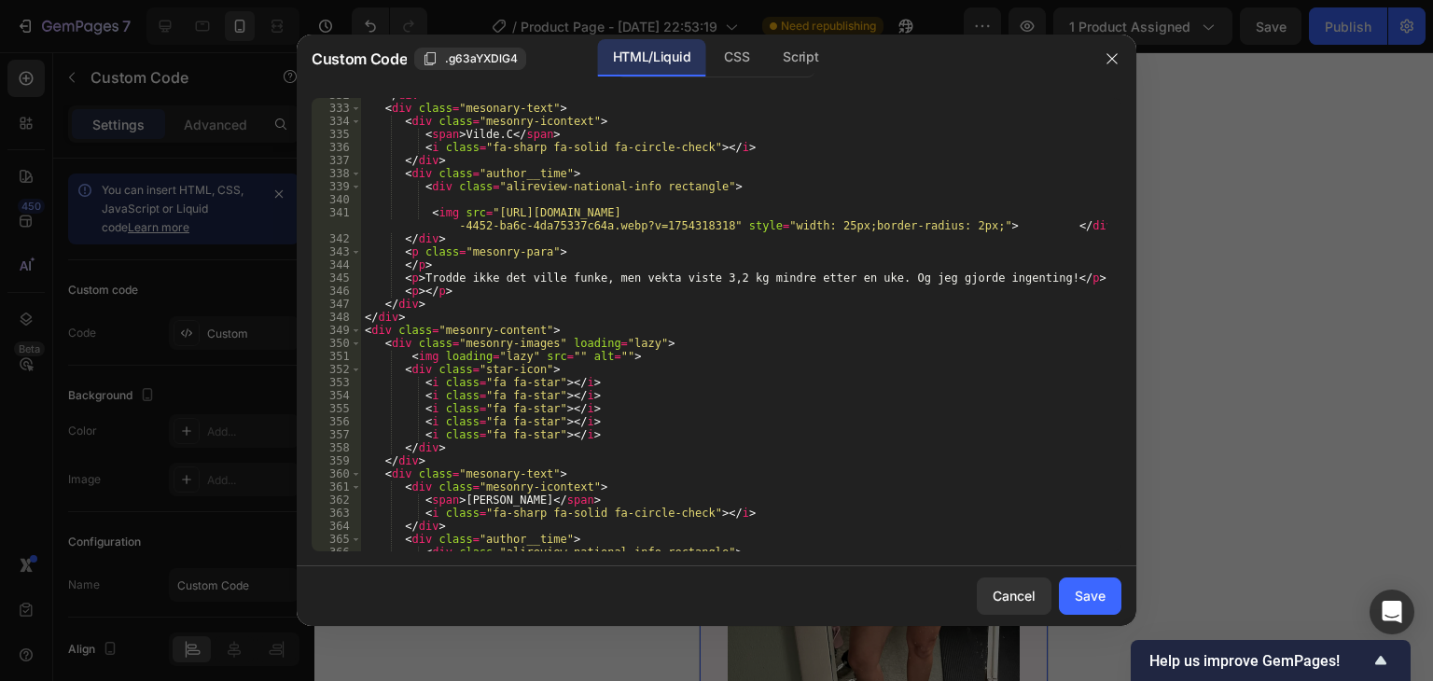
scroll to position [4647, 0]
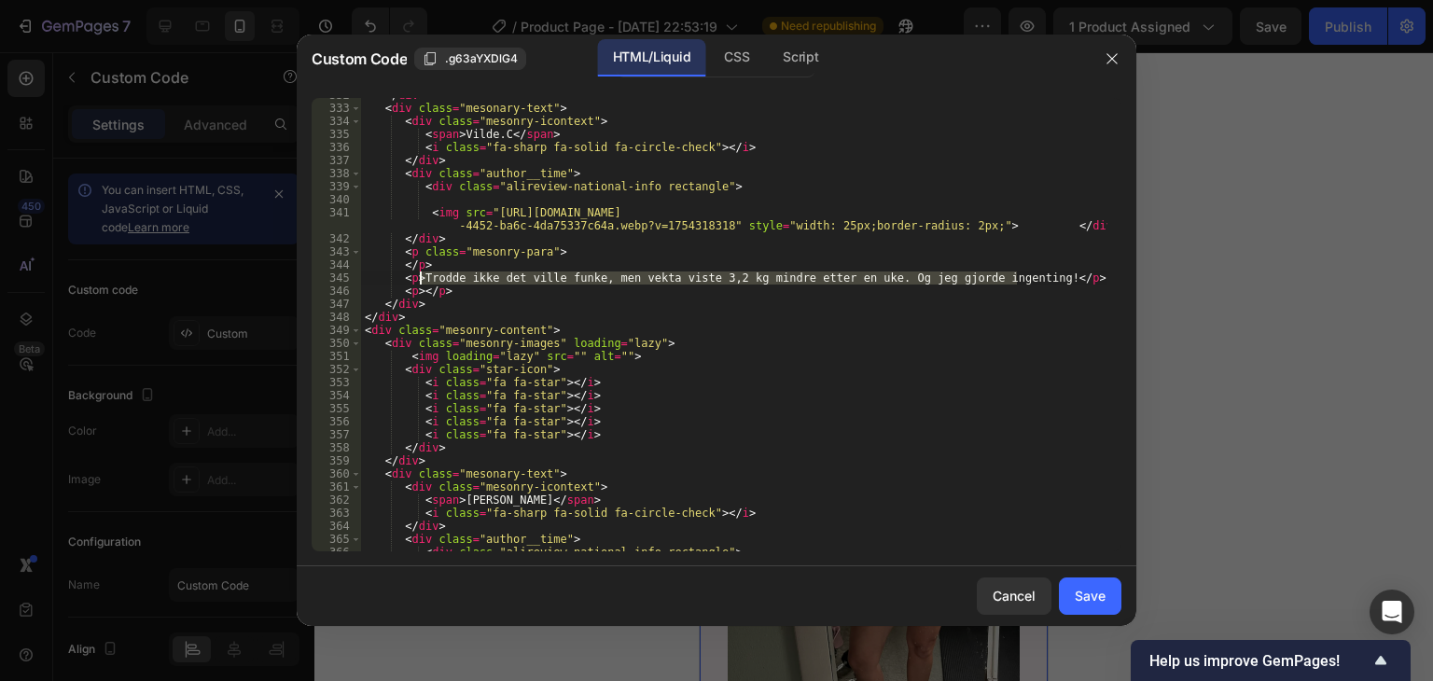
drag, startPoint x: 1017, startPoint y: 276, endPoint x: 421, endPoint y: 276, distance: 596.2
click at [421, 276] on div "</ div > < div class = "mesonary-text" > < div class = "mesonry-icontext" > < s…" at bounding box center [734, 329] width 746 height 480
paste textarea "Halsen min ser glattere ut enn før ❤️"
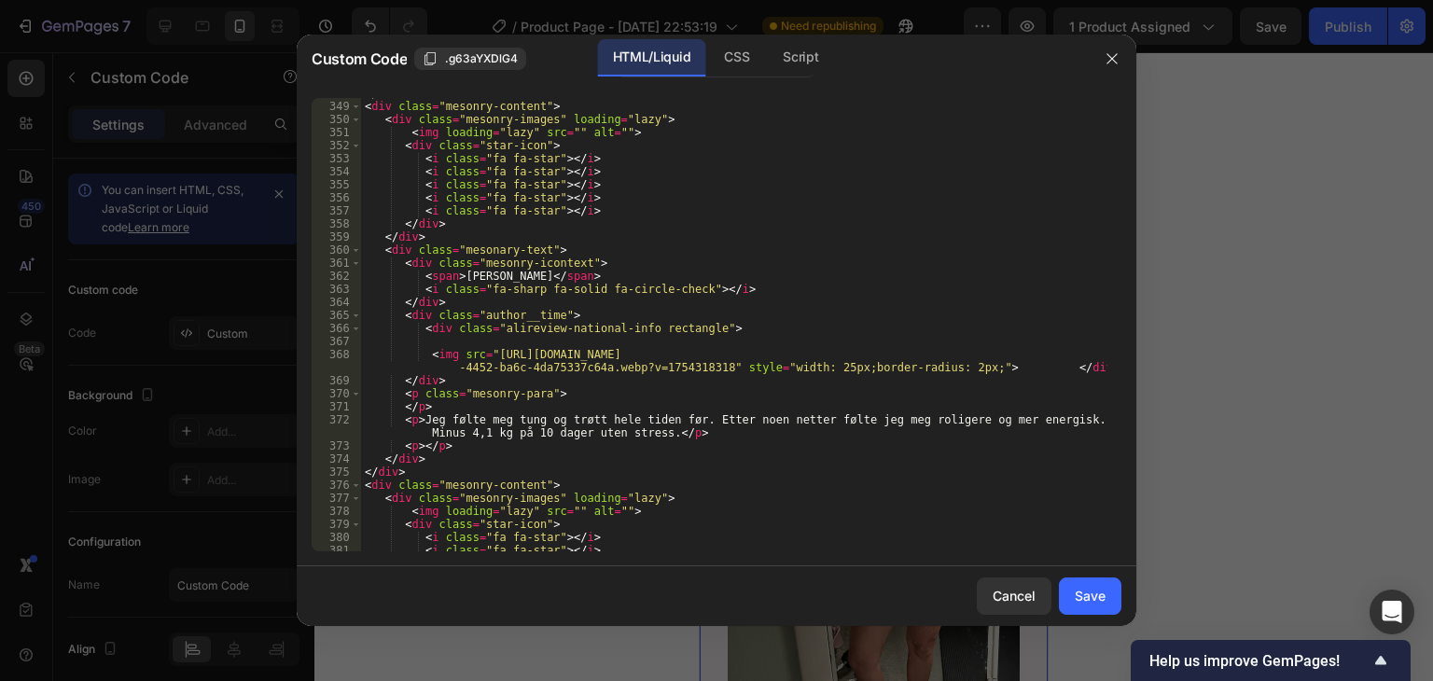
scroll to position [4927, 0]
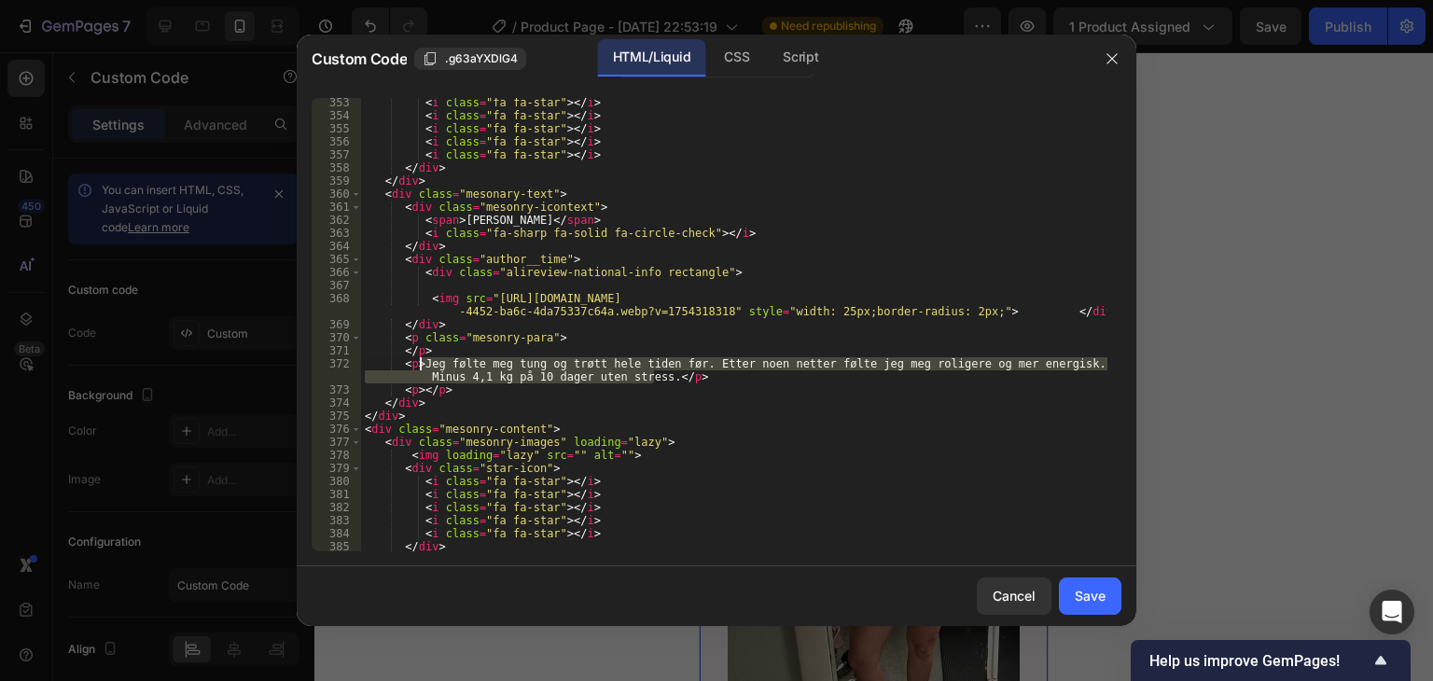
drag, startPoint x: 656, startPoint y: 380, endPoint x: 419, endPoint y: 367, distance: 237.4
click at [419, 367] on div "< i class = "fa fa-star" > </ i > < i class = "fa fa-star" > </ i > < i class =…" at bounding box center [734, 336] width 746 height 480
paste textarea "er meg mer selvsikker når jeg bruker topper med åpen hals"
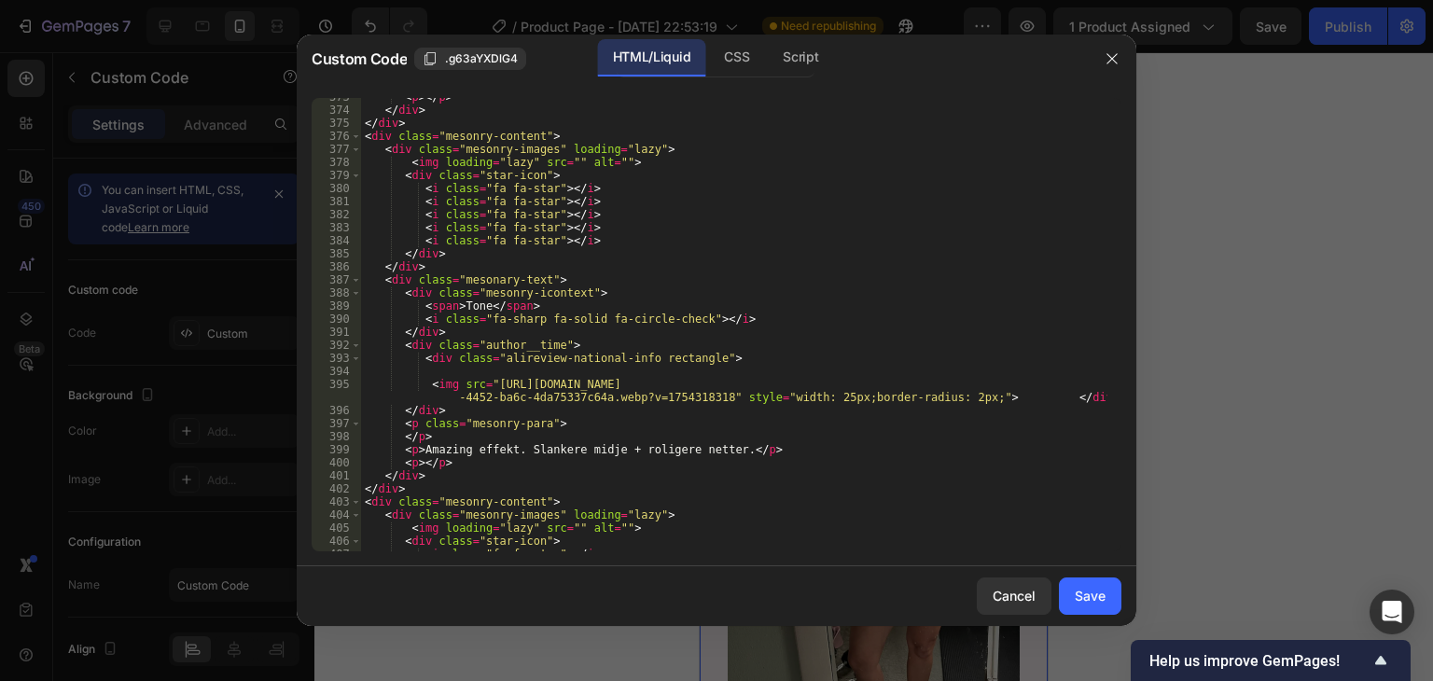
scroll to position [5206, 0]
drag, startPoint x: 719, startPoint y: 453, endPoint x: 421, endPoint y: 449, distance: 298.6
click at [421, 449] on div "< p > </ p > </ div > </ div > < div class = "mesonry-content" > < div class = …" at bounding box center [734, 331] width 746 height 480
paste textarea "[PERSON_NAME] trekker raskt inn uten å føles klissete"
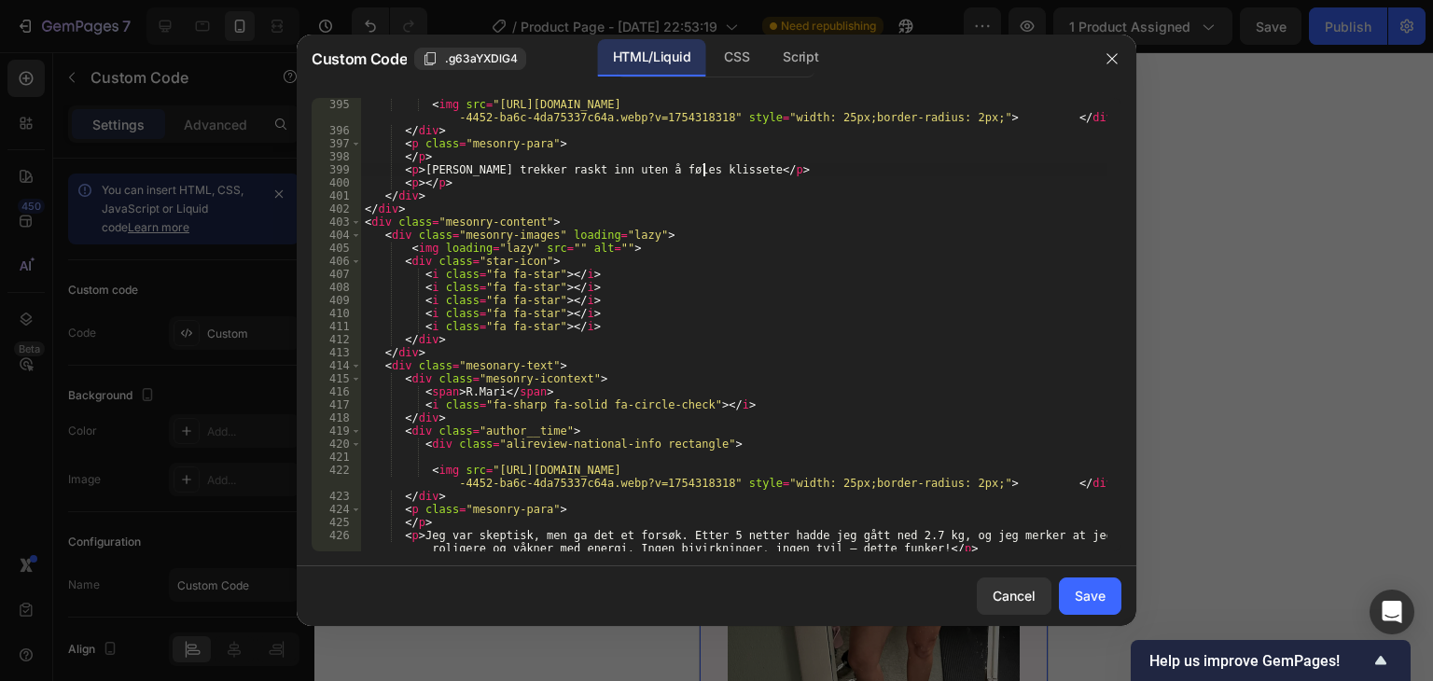
scroll to position [5598, 0]
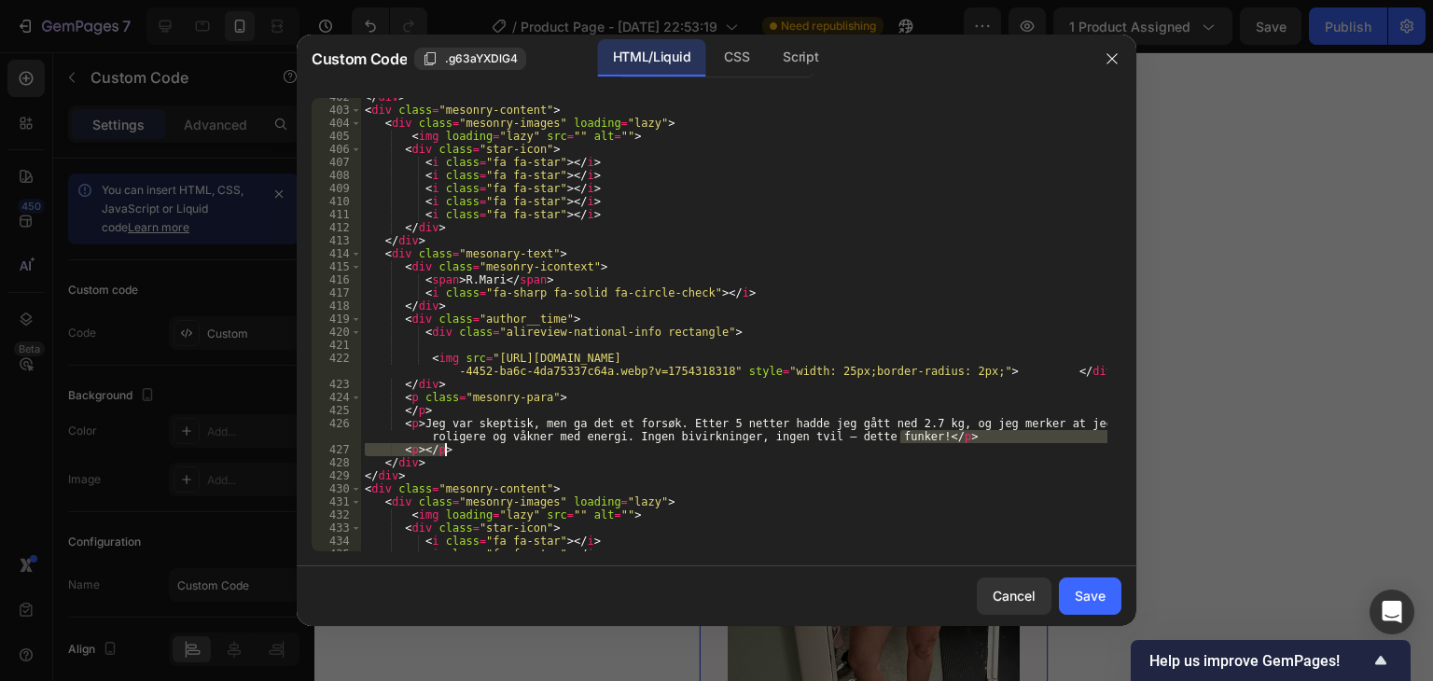
drag, startPoint x: 898, startPoint y: 438, endPoint x: 472, endPoint y: 444, distance: 425.5
click at [472, 444] on div "</ div > < div class = "mesonry-content" > < div class = "mesonry-images" loadi…" at bounding box center [734, 331] width 746 height 480
click at [452, 430] on div "</ div > < div class = "mesonry-content" > < div class = "mesonry-images" loadi…" at bounding box center [734, 331] width 746 height 480
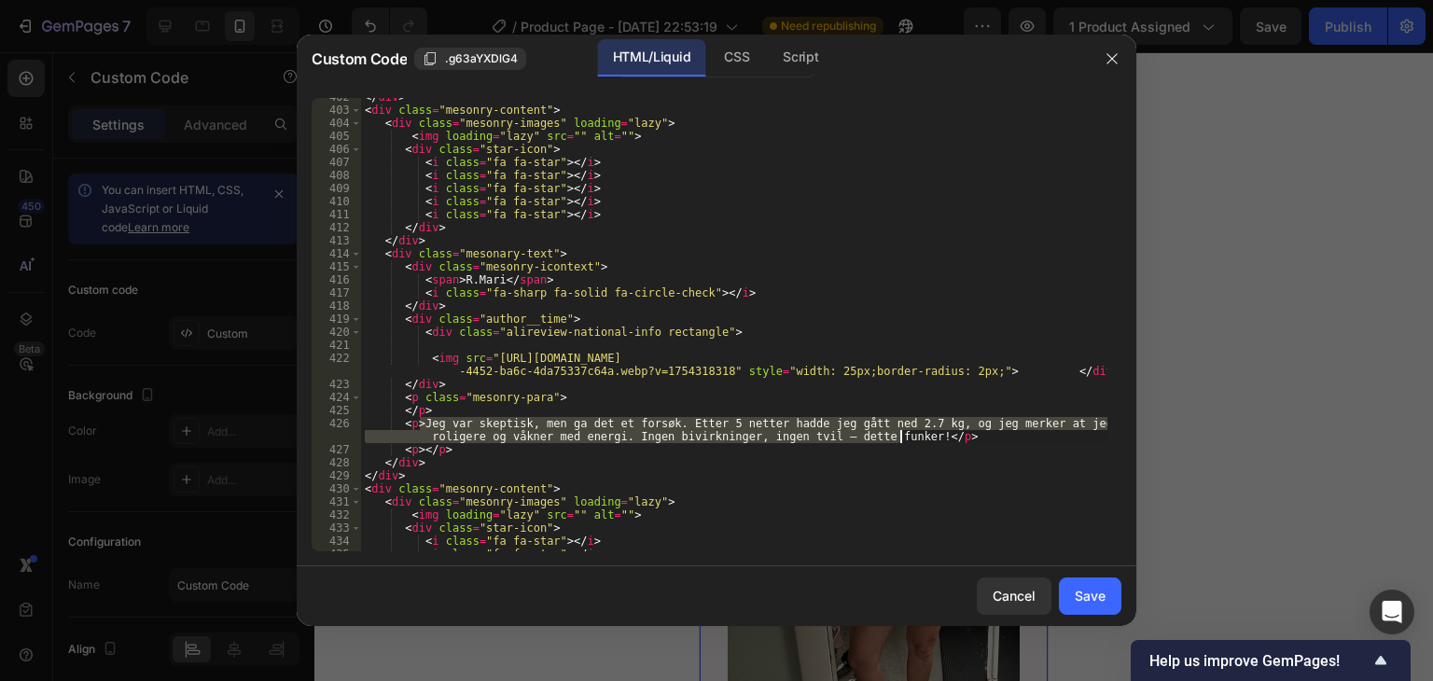
drag, startPoint x: 417, startPoint y: 427, endPoint x: 899, endPoint y: 440, distance: 482.6
click at [899, 440] on div "</ div > < div class = "mesonry-content" > < div class = "mesonry-images" loadi…" at bounding box center [734, 331] width 746 height 480
paste textarea "Bare noen uker ga tydelig fastere hals"
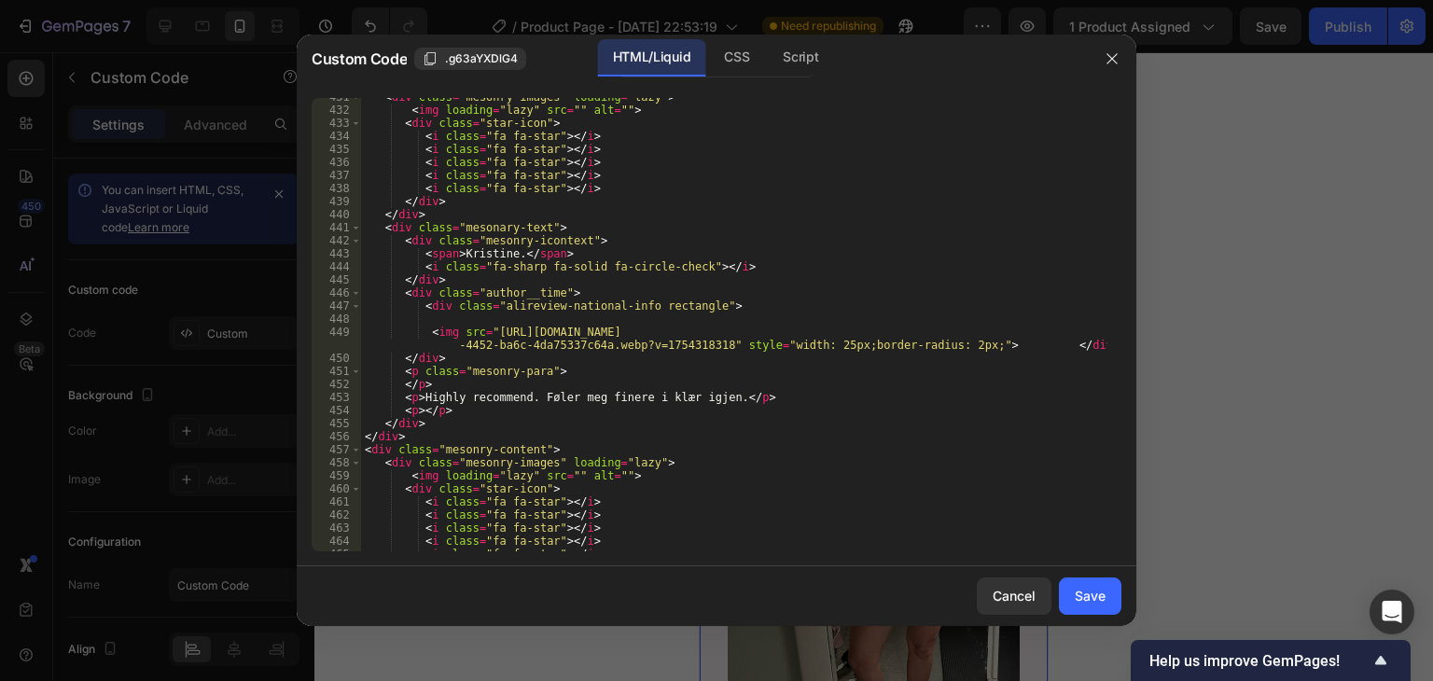
scroll to position [6046, 0]
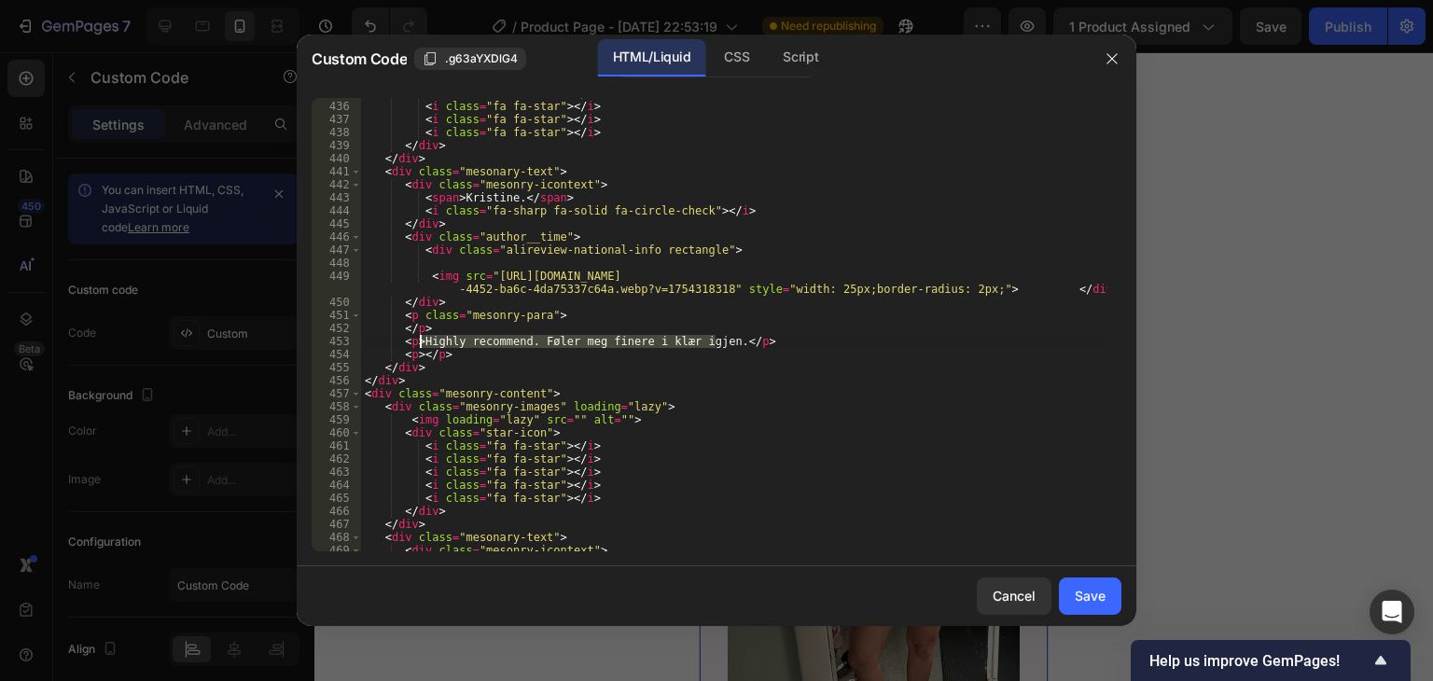
drag, startPoint x: 717, startPoint y: 342, endPoint x: 422, endPoint y: 342, distance: 294.8
click at [422, 342] on div "< i class = "fa fa-star" > </ i > < i class = "fa fa-star" > </ i > < i class =…" at bounding box center [734, 327] width 746 height 480
paste textarea "Jeg trodde ikke halsen kunne endre seg så tydelig, men etter mindre enn en måne…"
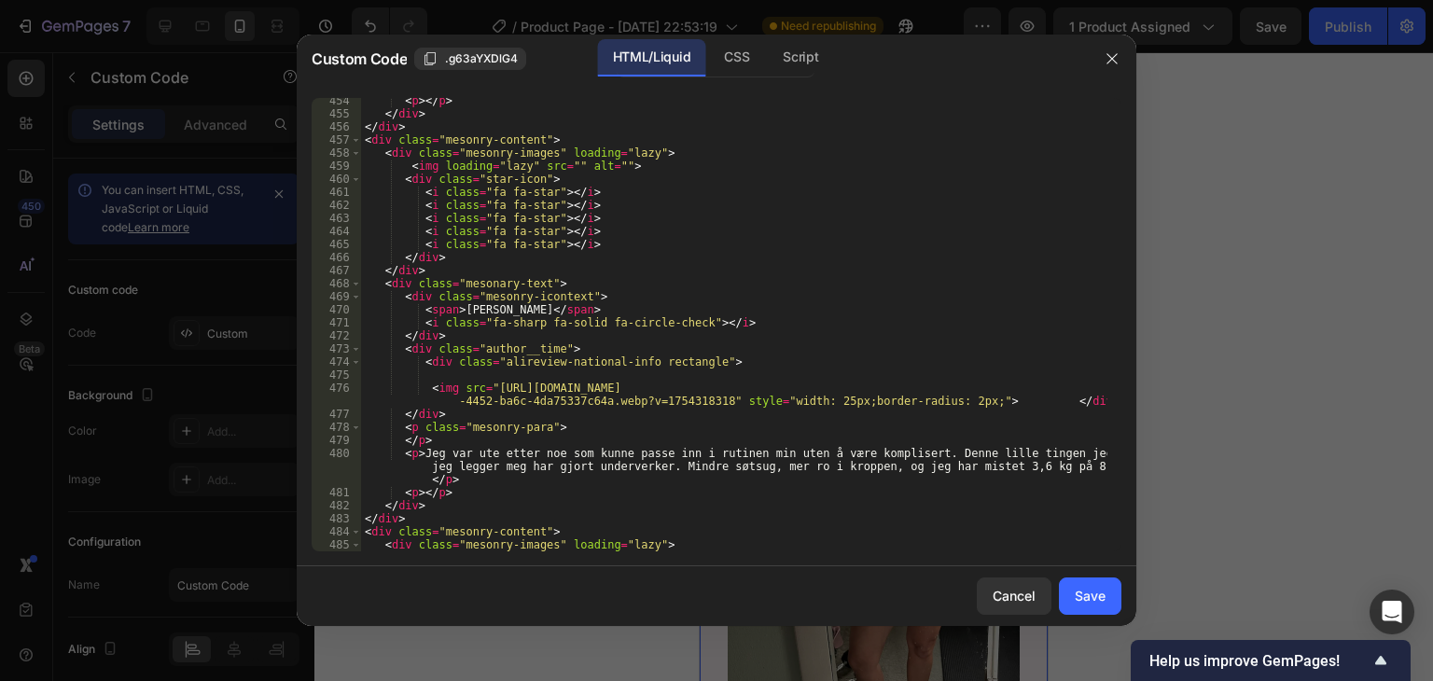
scroll to position [6438, 0]
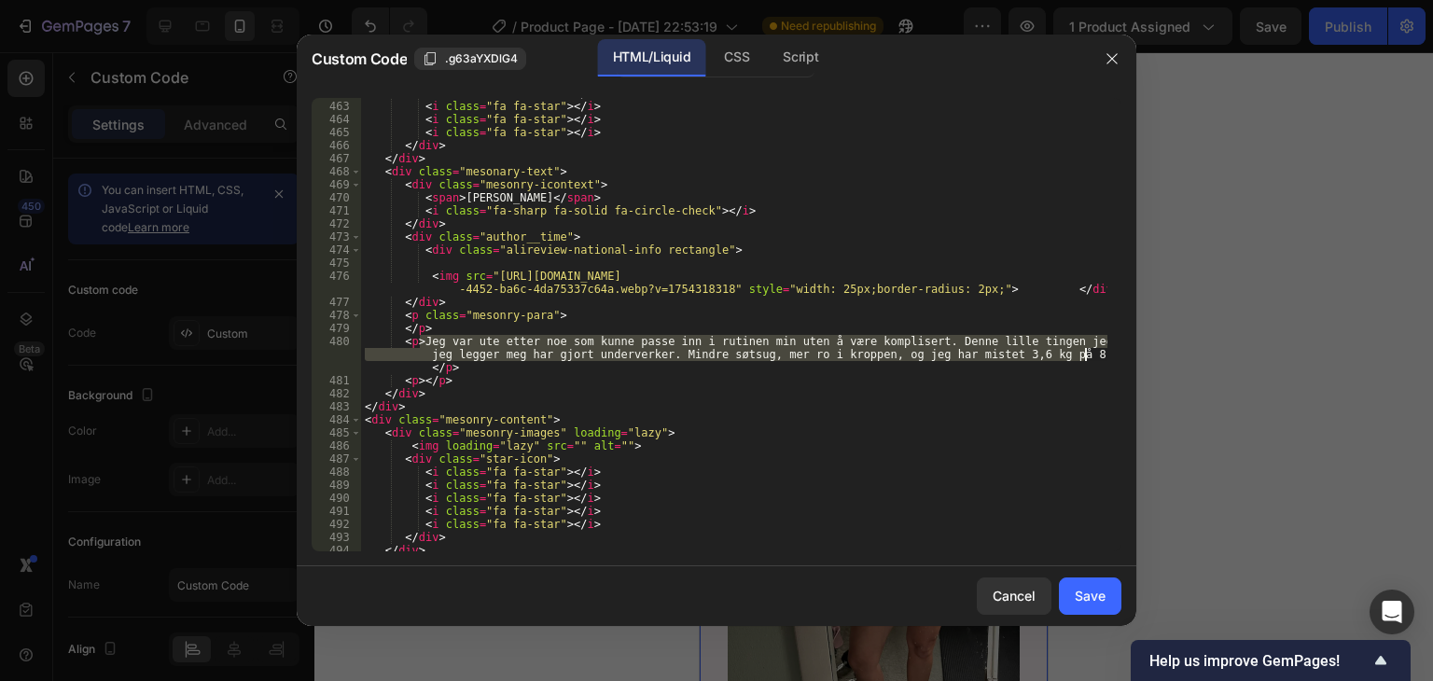
drag, startPoint x: 420, startPoint y: 345, endPoint x: 1082, endPoint y: 357, distance: 662.6
click at [1082, 357] on div "< i class = "fa fa-star" > </ i > < i class = "fa fa-star" > </ i > < i class =…" at bounding box center [734, 327] width 746 height 480
paste textarea "har aldri brydd meg så mye om halsen før, men da rynkene kom, ble det annerlede…"
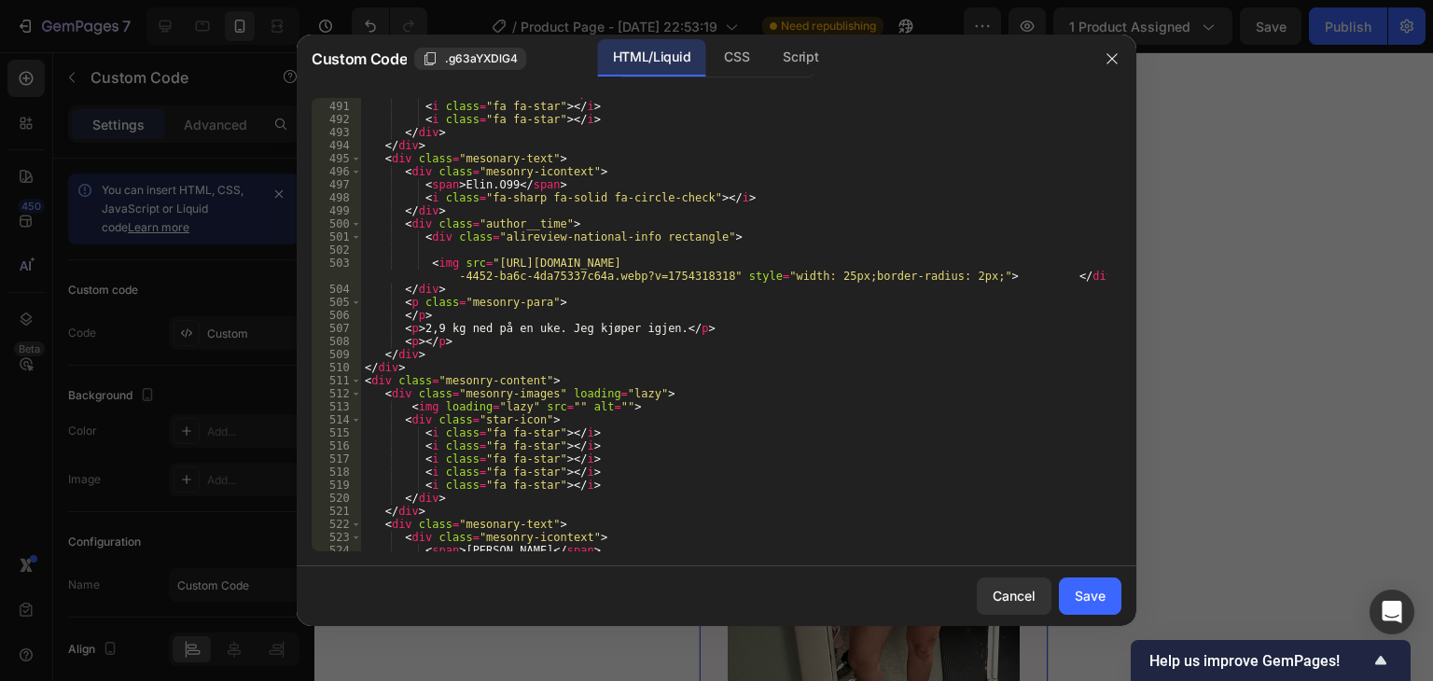
scroll to position [6830, 0]
drag, startPoint x: 661, startPoint y: 329, endPoint x: 423, endPoint y: 326, distance: 238.0
click at [423, 326] on div "< i class = "fa fa-star" > </ i > < i class = "fa fa-star" > </ i > < i class =…" at bounding box center [734, 327] width 746 height 480
paste textarea "Den milde duften gjør rutinen avslappende"
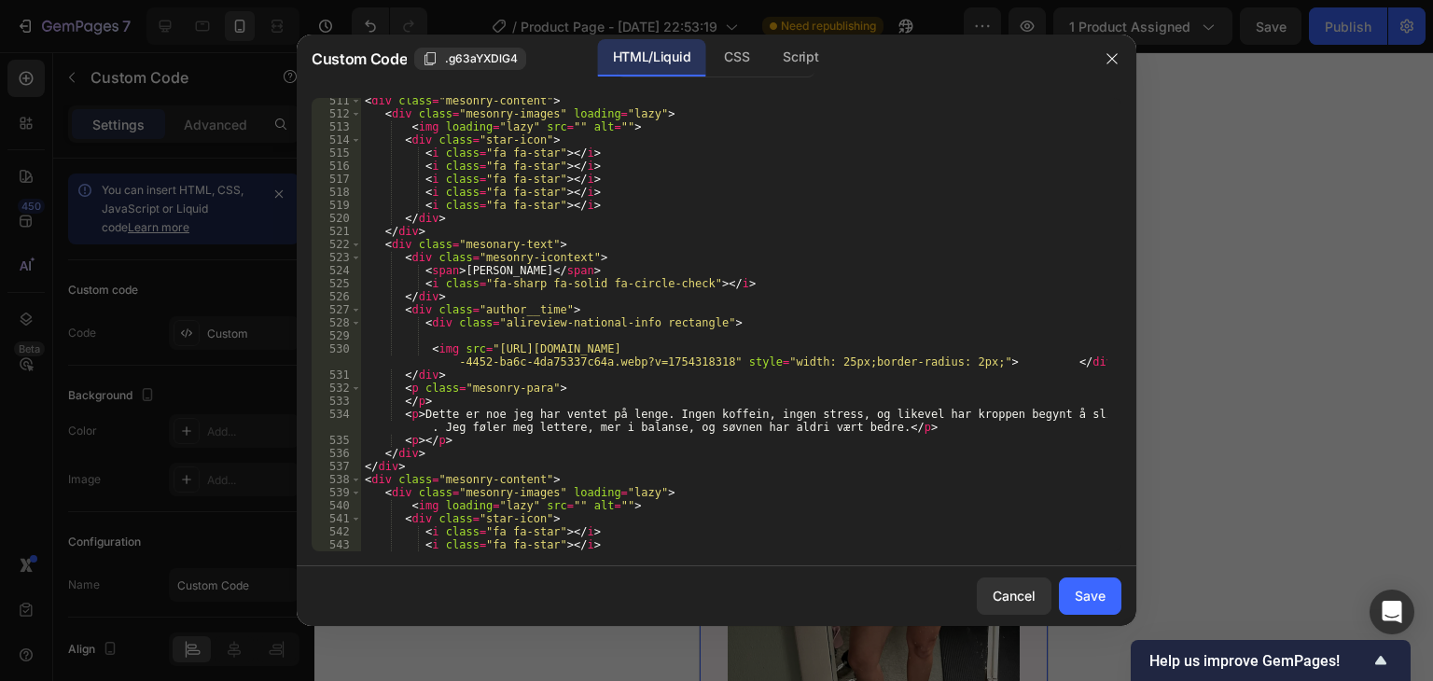
scroll to position [7110, 0]
drag, startPoint x: 858, startPoint y: 427, endPoint x: 703, endPoint y: 431, distance: 155.9
click at [703, 431] on div "< div class = "mesonry-content" > < div class = "mesonry-images" loading = "laz…" at bounding box center [734, 334] width 746 height 480
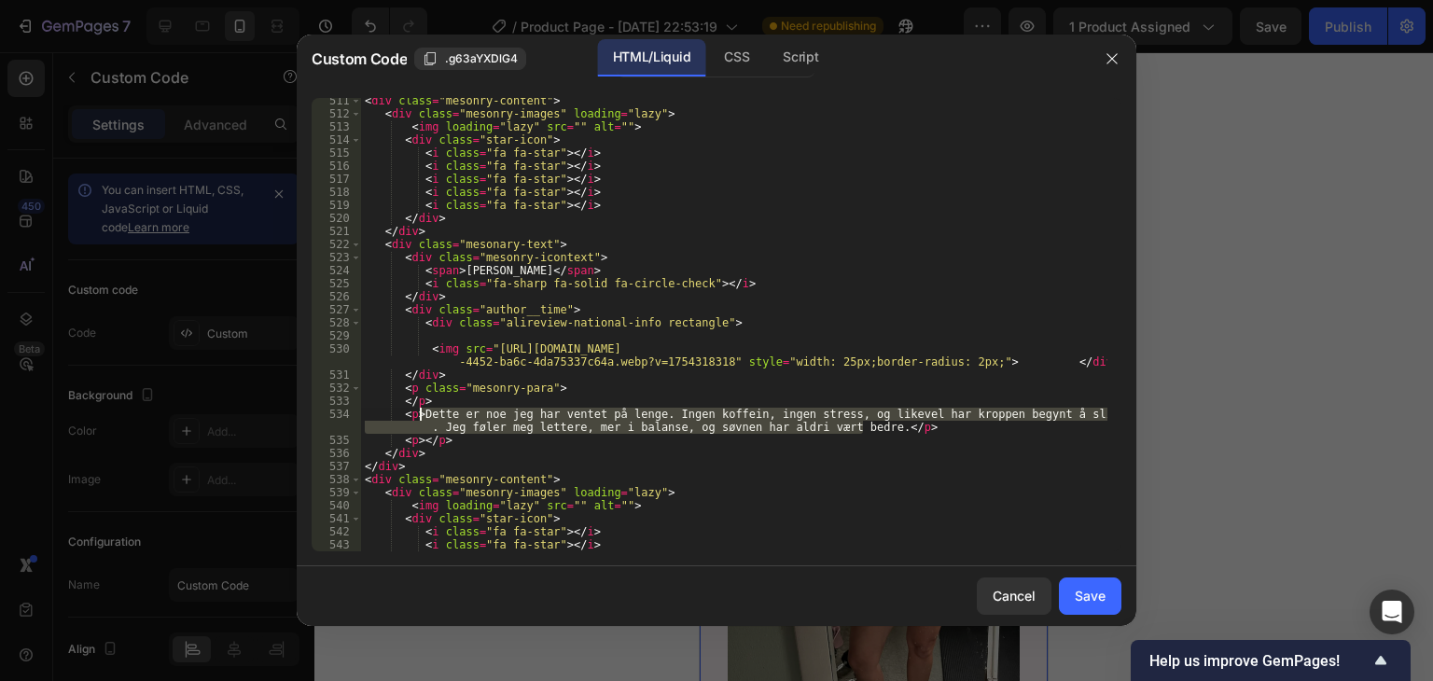
drag, startPoint x: 862, startPoint y: 427, endPoint x: 422, endPoint y: 415, distance: 440.6
click at [422, 415] on div "< div class = "mesonry-content" > < div class = "mesonry-images" loading = "laz…" at bounding box center [734, 334] width 746 height 480
paste textarea "[PERSON_NAME] som pleide å være tørr føles nå fuktig og myk"
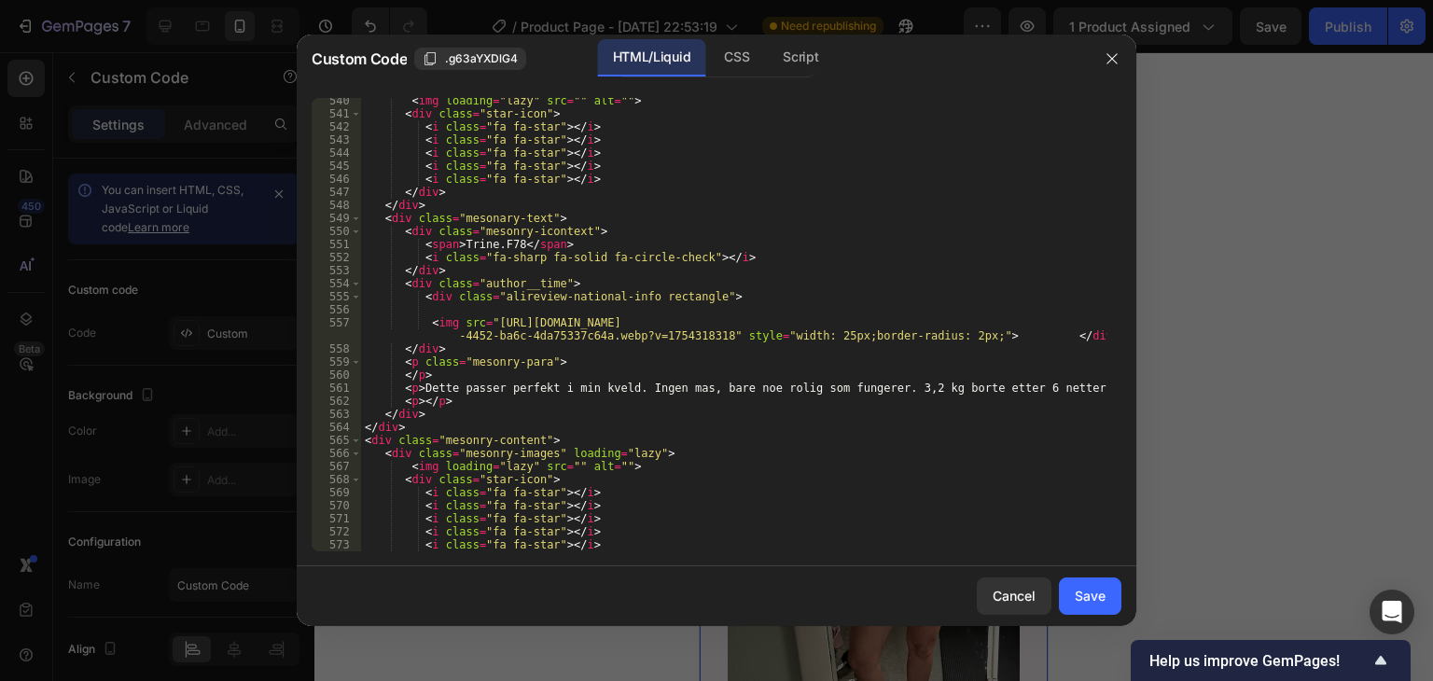
scroll to position [7502, 0]
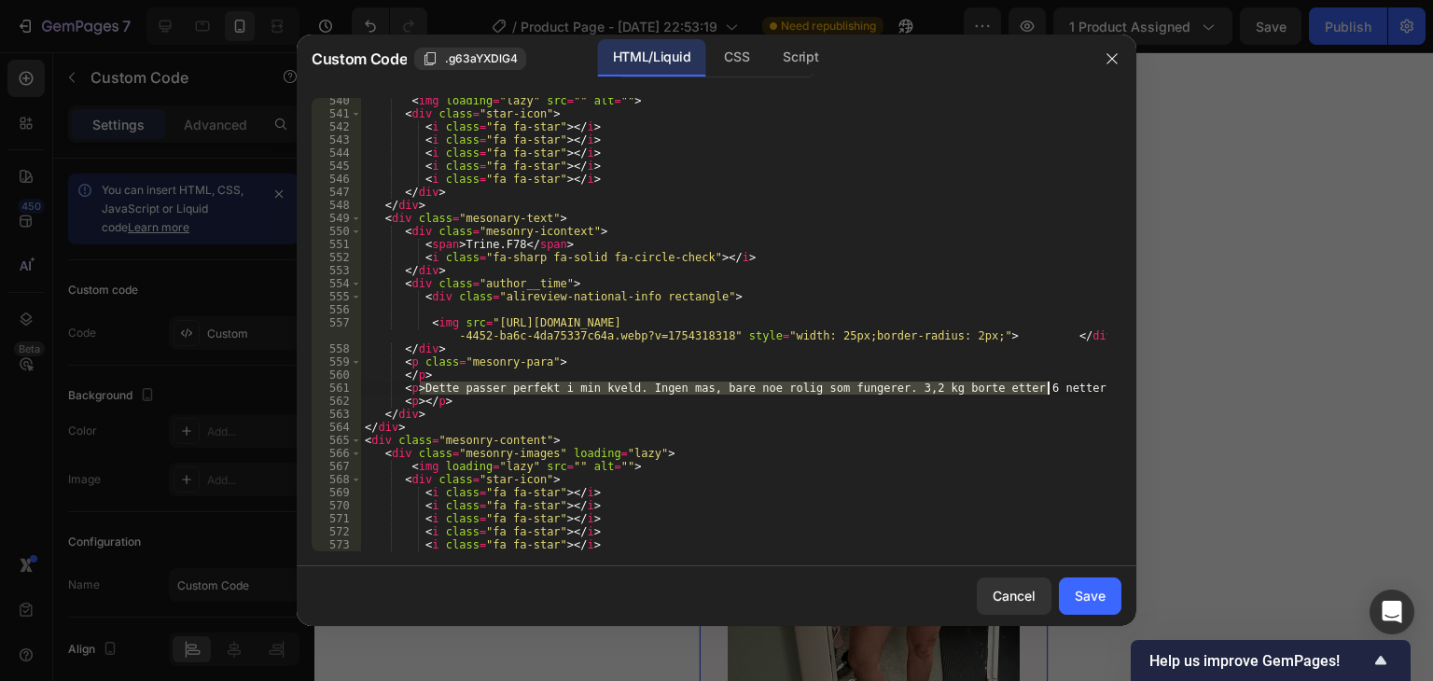
drag, startPoint x: 419, startPoint y: 385, endPoint x: 1047, endPoint y: 393, distance: 628.0
click at [1047, 393] on div "< img loading = "lazy" src = "" alt = "" > < div class = "star-icon" > < i clas…" at bounding box center [734, 334] width 746 height 480
paste textarea "Jeg er glad jeg fant en krem som virkelig hjelper halsen"
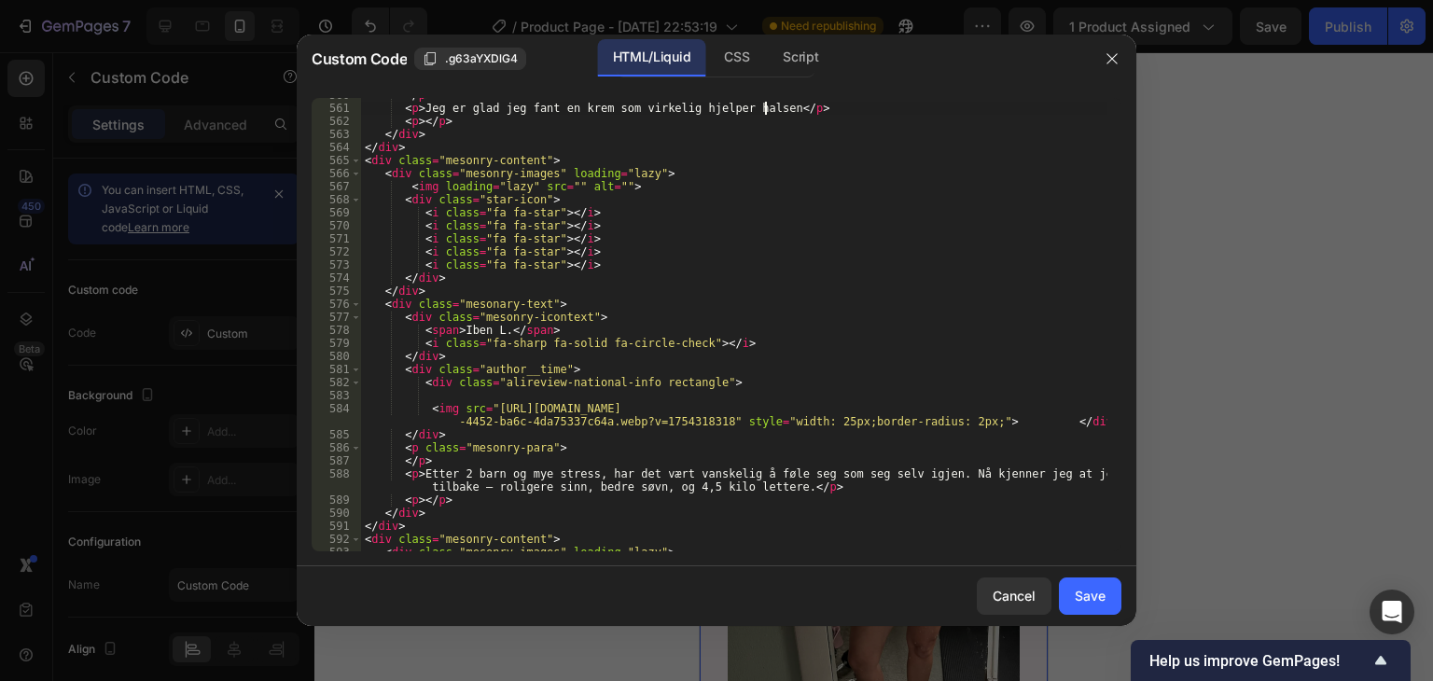
scroll to position [7894, 0]
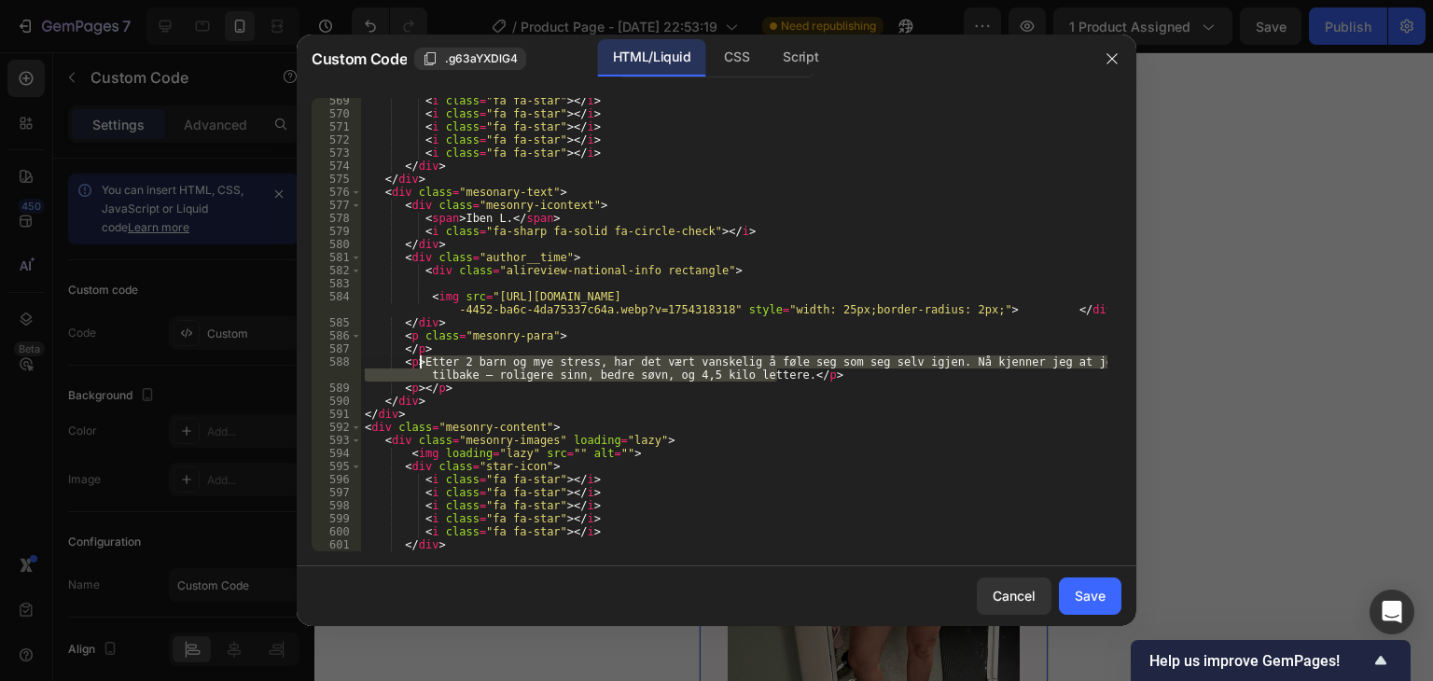
drag, startPoint x: 776, startPoint y: 377, endPoint x: 421, endPoint y: 367, distance: 355.6
click at [421, 367] on div "< i class = "fa fa-star" > </ i > < i class = "fa fa-star" > </ i > < i class =…" at bounding box center [734, 334] width 746 height 480
paste textarea "Før brydde jeg meg ikke om halsen i det hele tatt, men da linjene ble mer synli…"
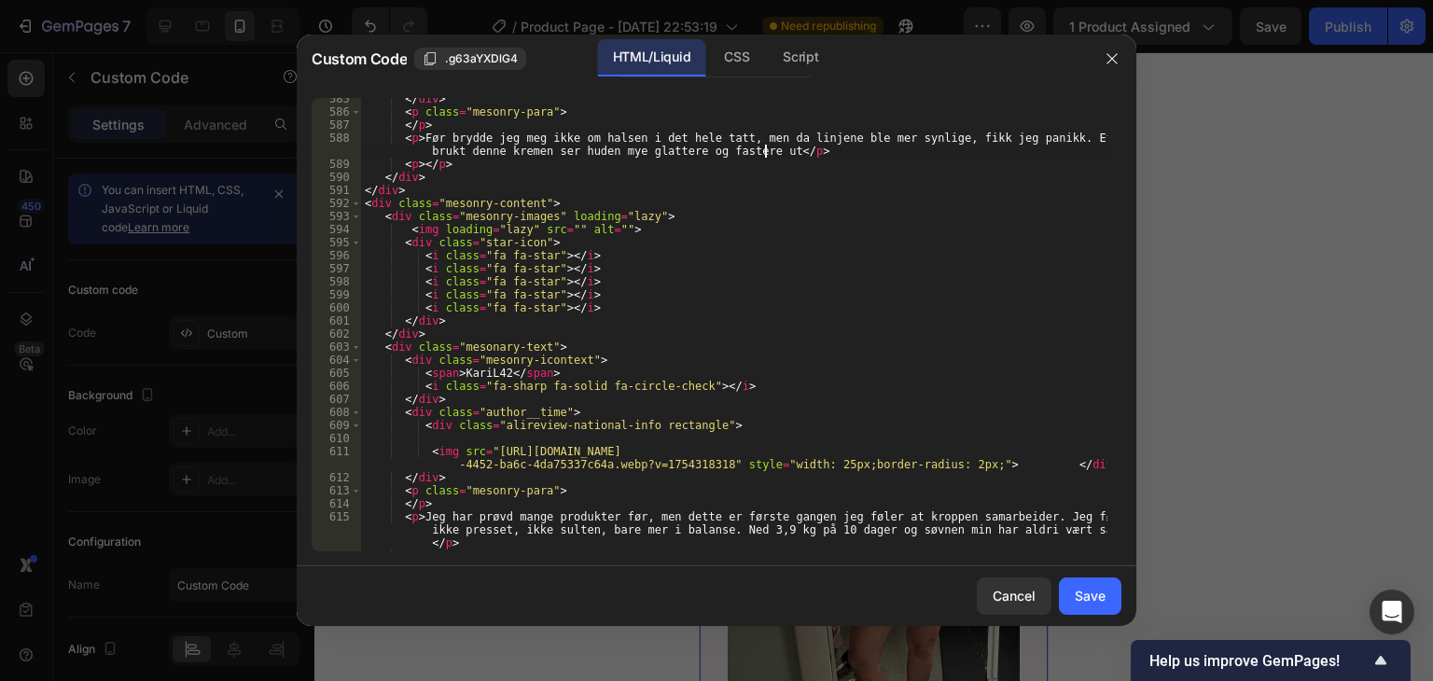
scroll to position [8230, 0]
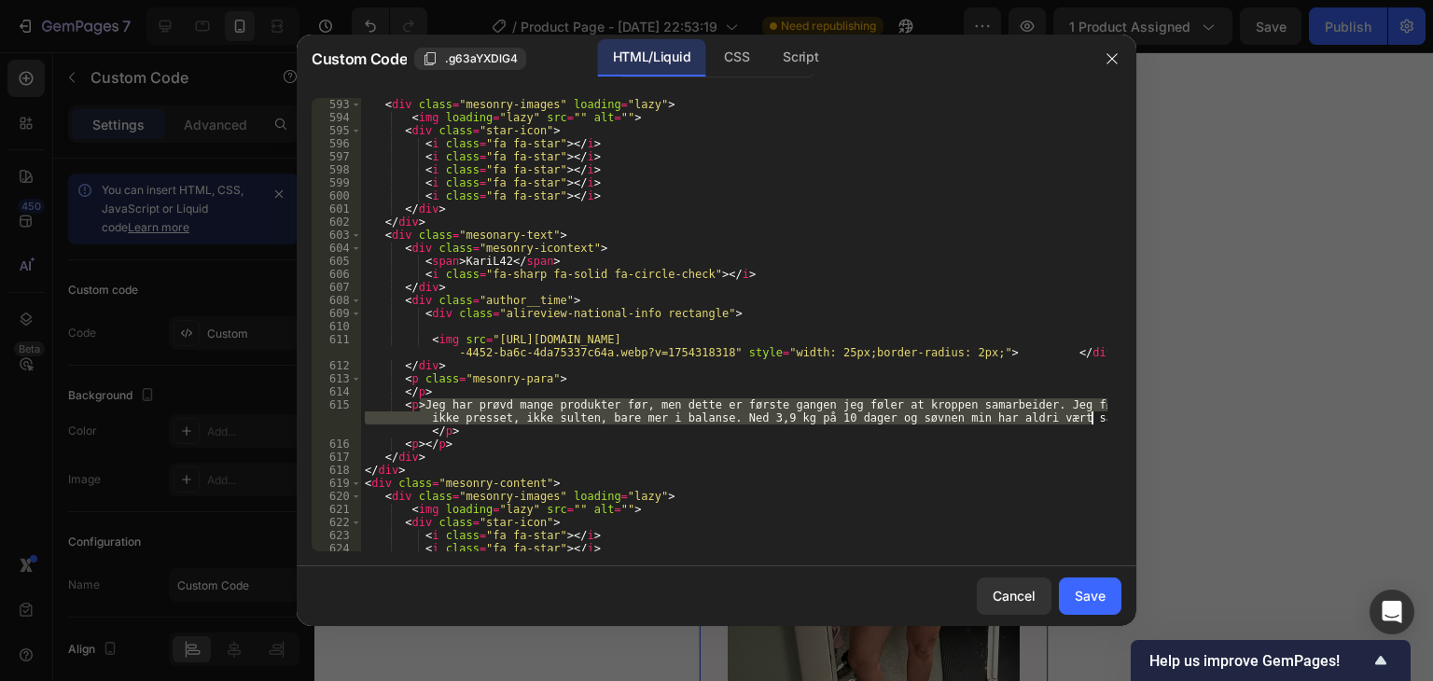
drag, startPoint x: 420, startPoint y: 408, endPoint x: 1090, endPoint y: 417, distance: 670.0
click at [1090, 417] on div "< div class = "mesonry-images" loading = "lazy" > < img loading = "lazy" src = …" at bounding box center [734, 338] width 746 height 480
paste textarea "lagt merke til at når jeg masserer inn kremen hver kveld, våkner jeg med en hal…"
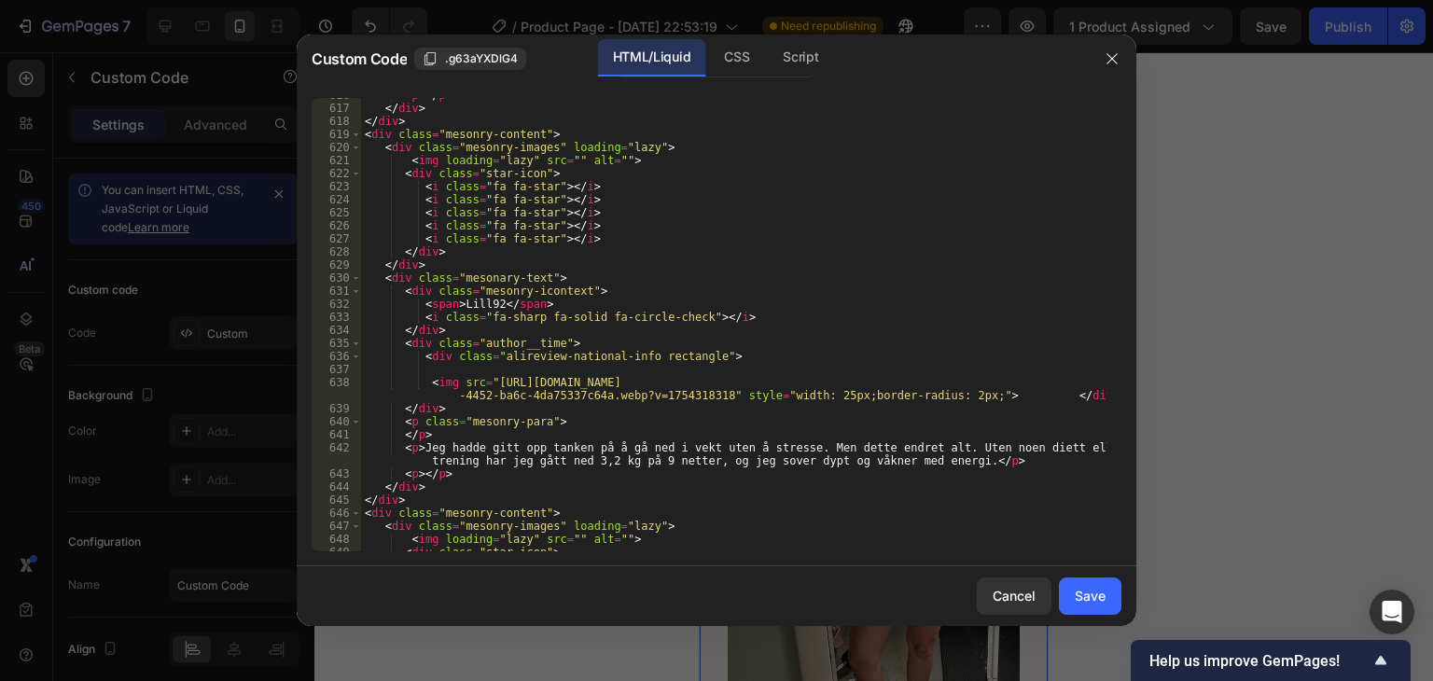
scroll to position [8677, 0]
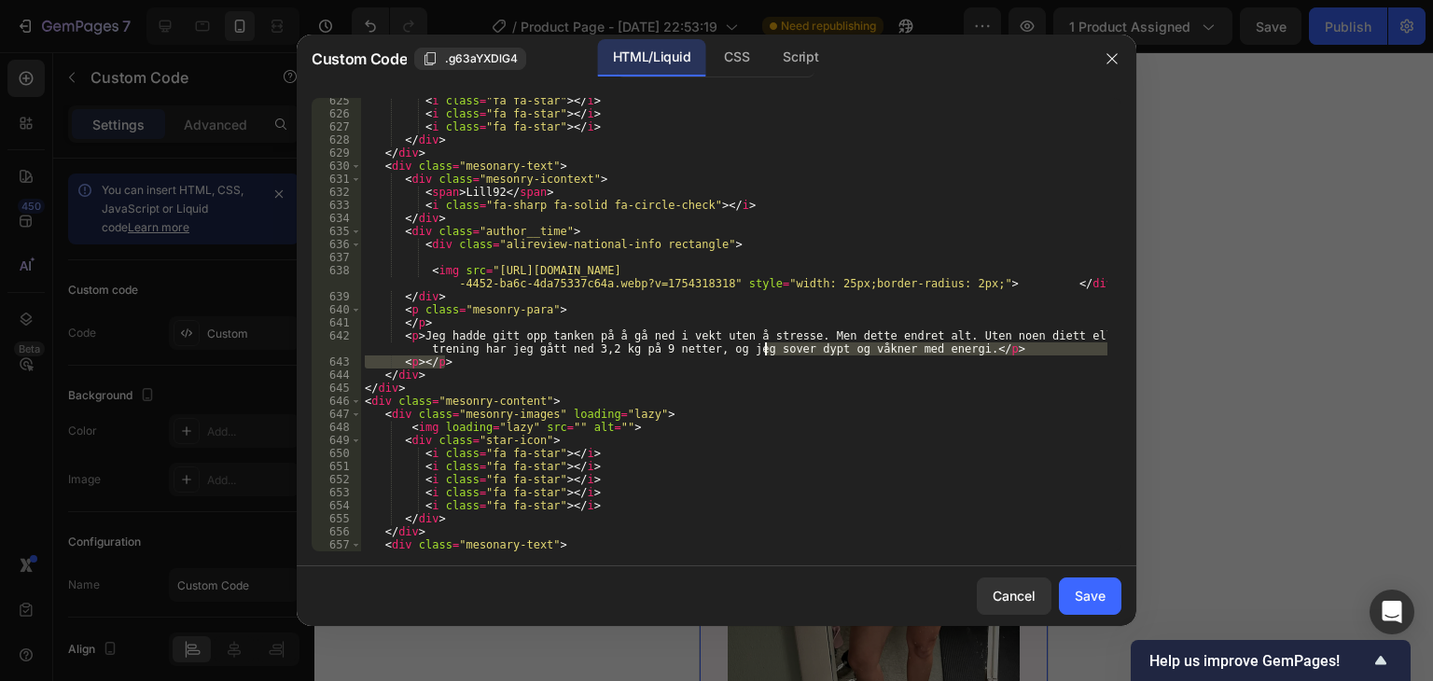
drag, startPoint x: 942, startPoint y: 357, endPoint x: 765, endPoint y: 345, distance: 177.7
click at [765, 345] on div "< i class = "fa fa-star" > </ i > < i class = "fa fa-star" > </ i > < i class =…" at bounding box center [734, 334] width 746 height 480
click at [797, 348] on div "< i class = "fa fa-star" > </ i > < i class = "fa fa-star" > </ i > < i class =…" at bounding box center [734, 324] width 746 height 453
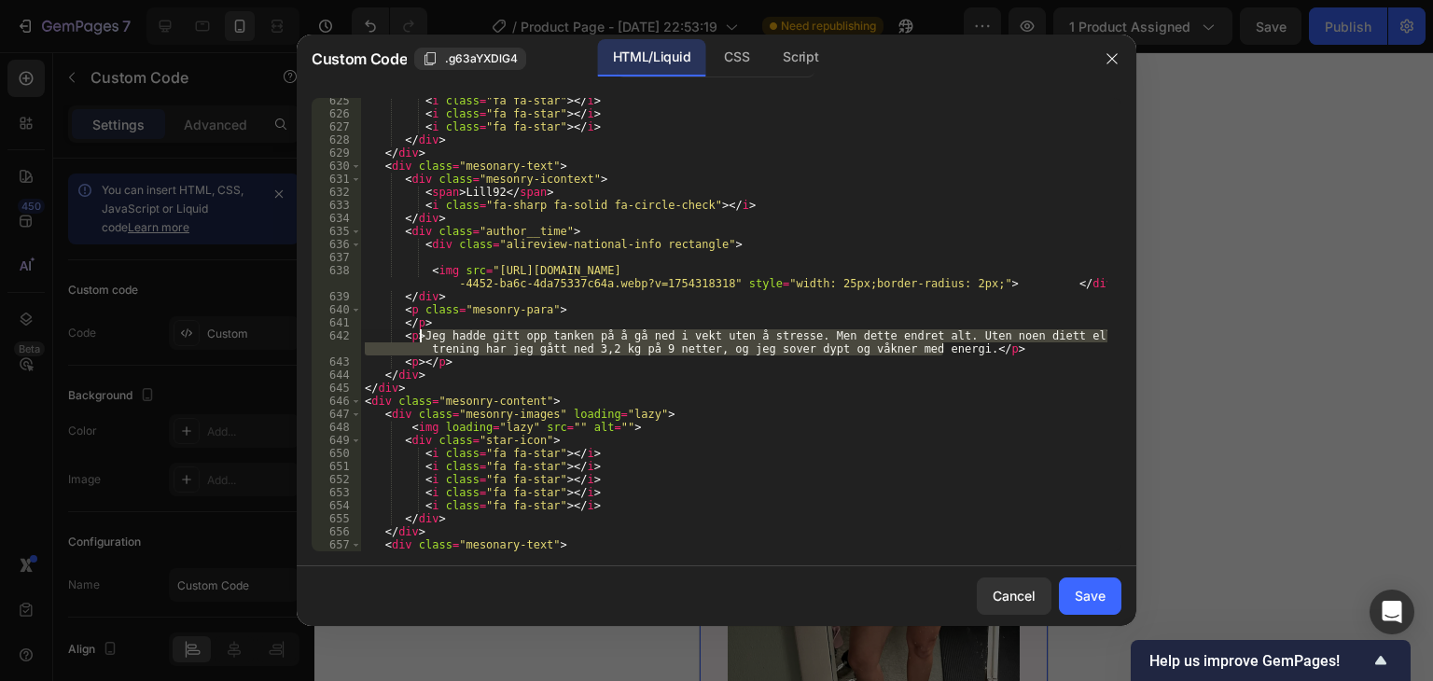
drag, startPoint x: 943, startPoint y: 349, endPoint x: 422, endPoint y: 333, distance: 521.8
click at [422, 333] on div "< i class = "fa fa-star" > </ i > < i class = "fa fa-star" > </ i > < i class =…" at bounding box center [734, 334] width 746 height 480
paste textarea "Etter litt over en måned sa mannen min at halsen min ikke ser like slapp ut len…"
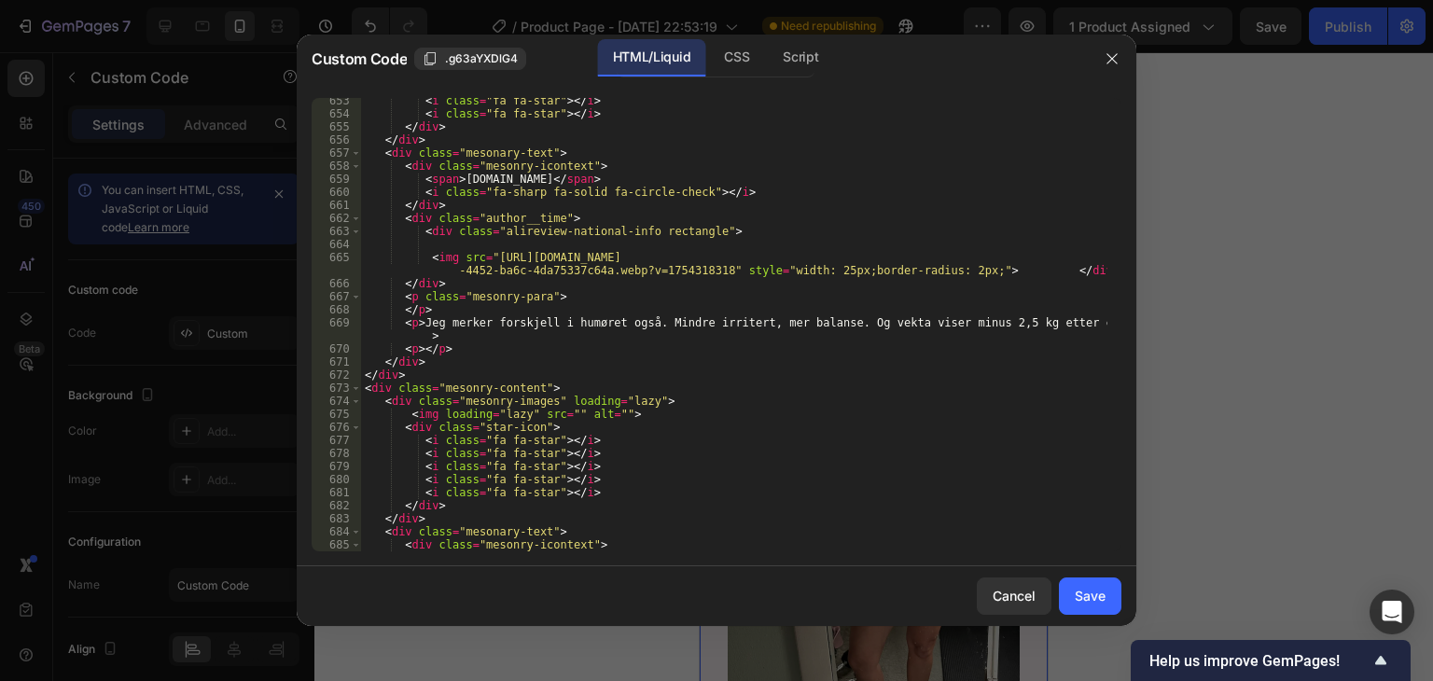
scroll to position [9069, 0]
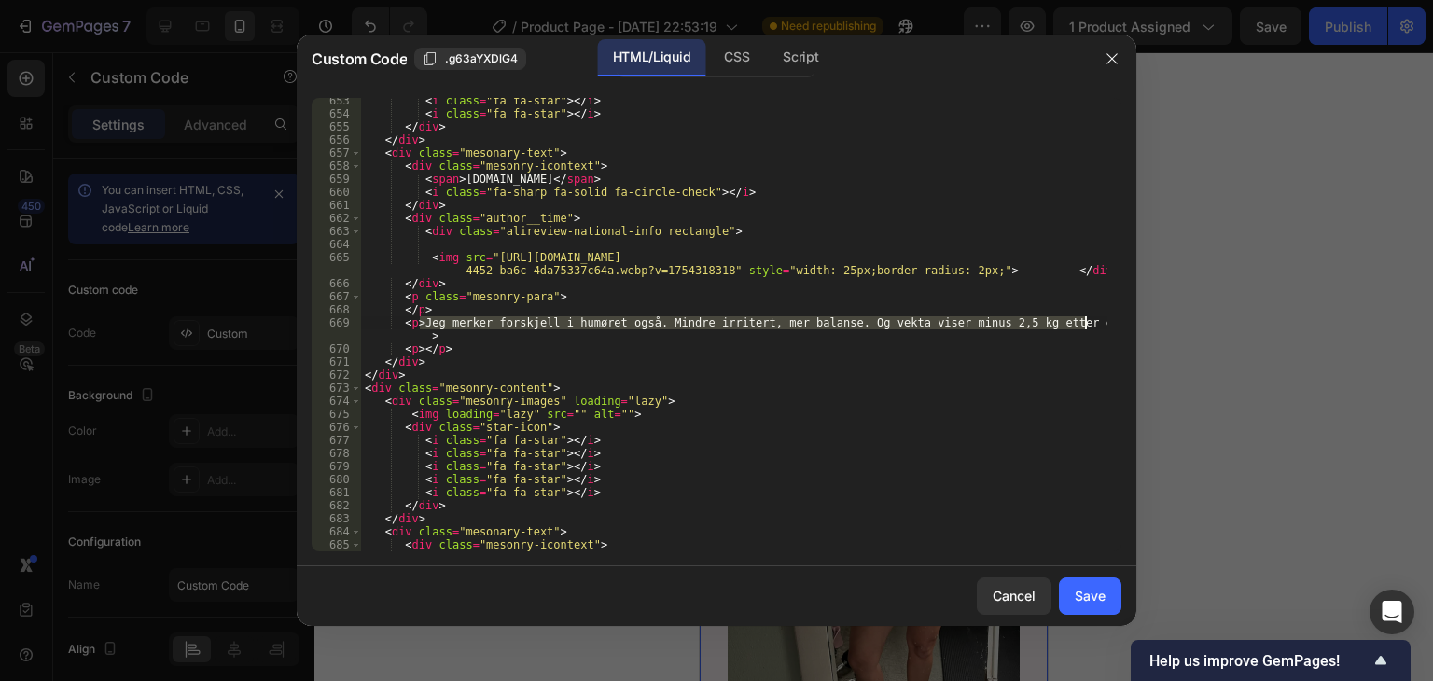
drag, startPoint x: 418, startPoint y: 325, endPoint x: 1082, endPoint y: 324, distance: 664.3
click at [1082, 324] on div "< i class = "fa fa-star" > </ i > < i class = "fa fa-star" > </ i > </ div > </…" at bounding box center [734, 334] width 746 height 480
paste textarea "Det jeg liker best er at konsistensen er lett, trekker raskt inn og setter seg …"
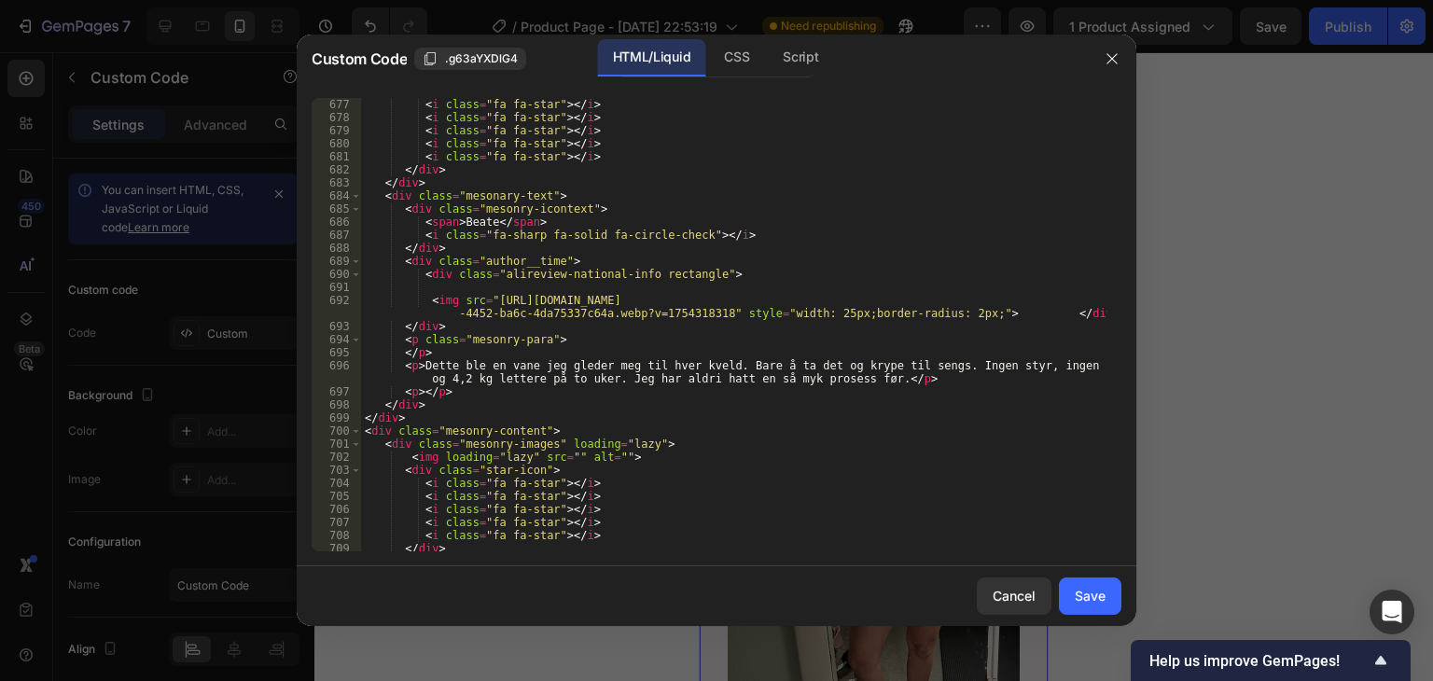
scroll to position [9461, 0]
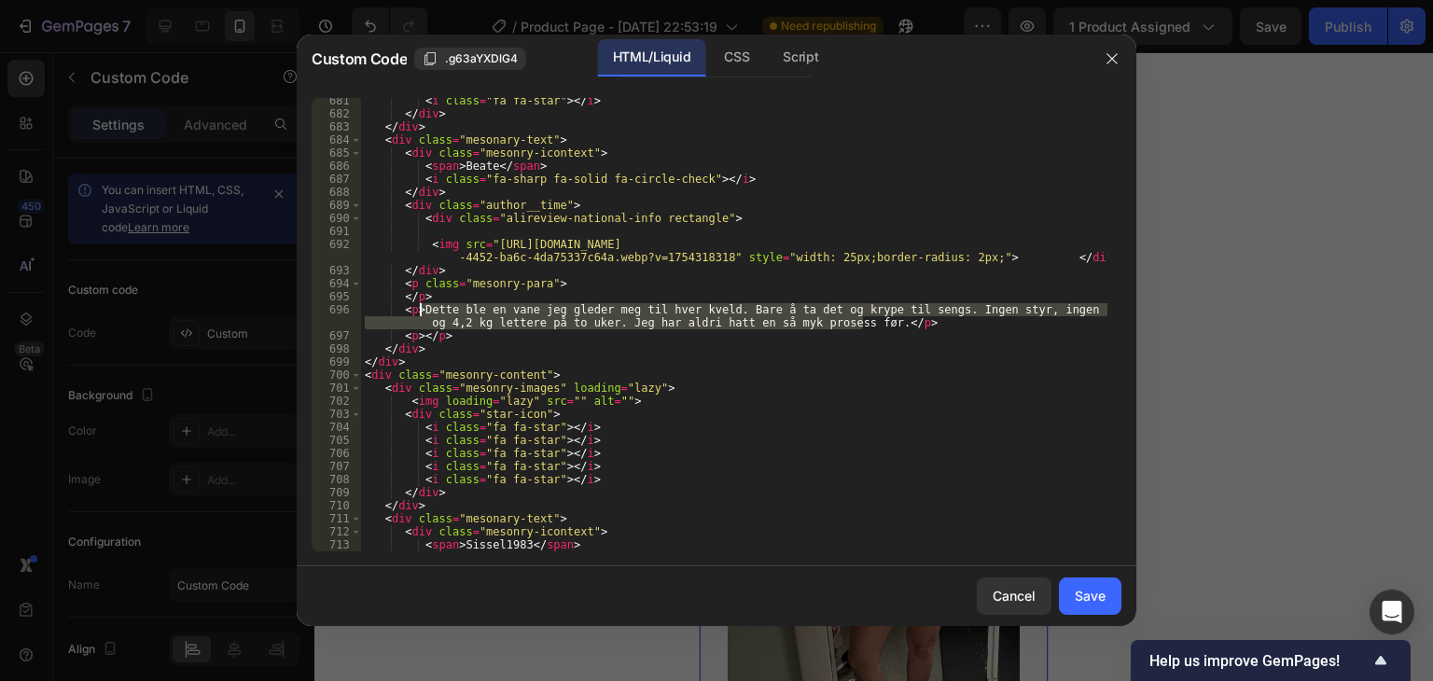
drag, startPoint x: 863, startPoint y: 322, endPoint x: 418, endPoint y: 308, distance: 445.3
click at [418, 308] on div "< i class = "fa fa-star" > </ i > </ div > </ div > < div class = "mesonary-tex…" at bounding box center [734, 334] width 746 height 480
paste textarea "n tydelige linjen jeg alltid hadde midt på halsen er blitt mye svakere. Nå tør …"
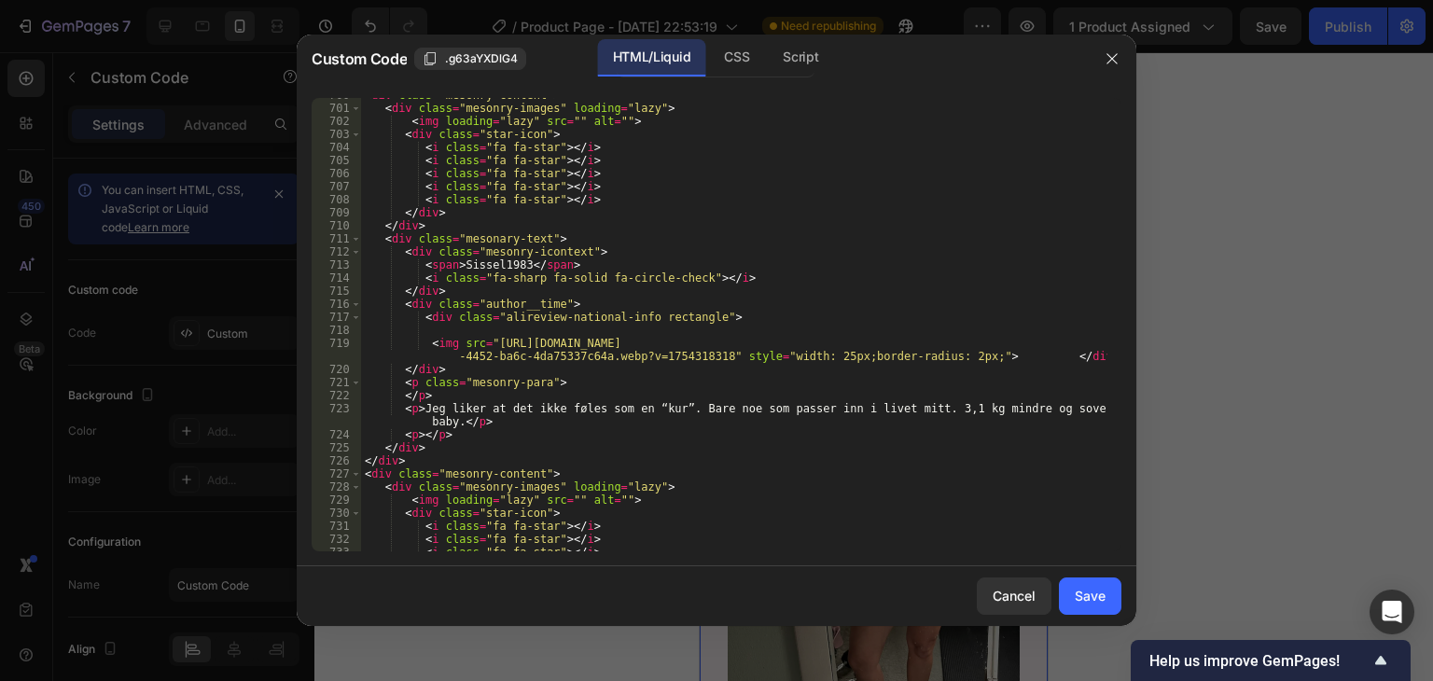
scroll to position [9741, 0]
drag, startPoint x: 459, startPoint y: 425, endPoint x: 418, endPoint y: 411, distance: 43.1
click at [418, 411] on div "< div class = "mesonry-content" > < div class = "mesonry-images" loading = "laz…" at bounding box center [734, 329] width 746 height 480
paste textarea "Den milde duften gjør hele rutinen til en liten avslappende stund på kvelden. O…"
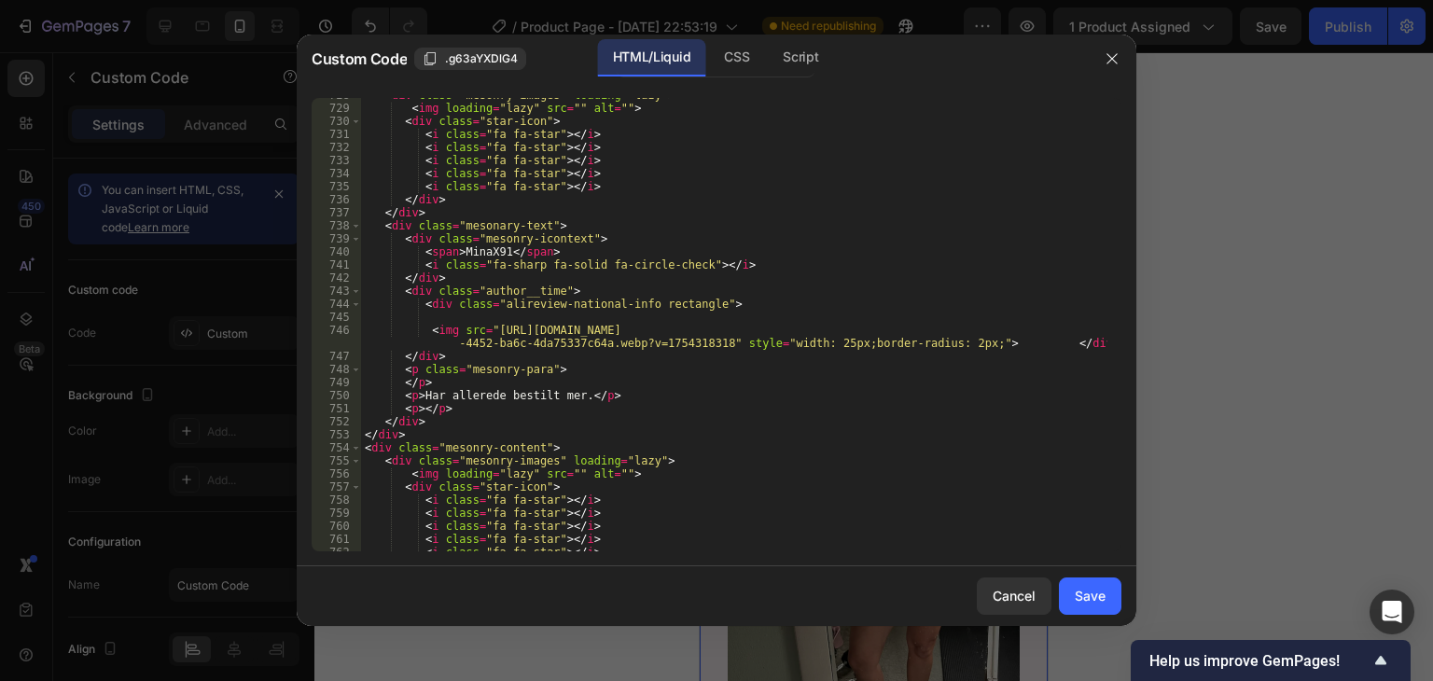
scroll to position [10133, 0]
drag, startPoint x: 573, startPoint y: 397, endPoint x: 420, endPoint y: 397, distance: 153.0
click at [420, 397] on div "< div class = "mesonry-images" loading = "lazy" > < img loading = "lazy" src = …" at bounding box center [734, 329] width 746 height 480
paste textarea "Jeg trodde ikke det fantes noen løsning for slapp hals, men nå ser jeg tydelig …"
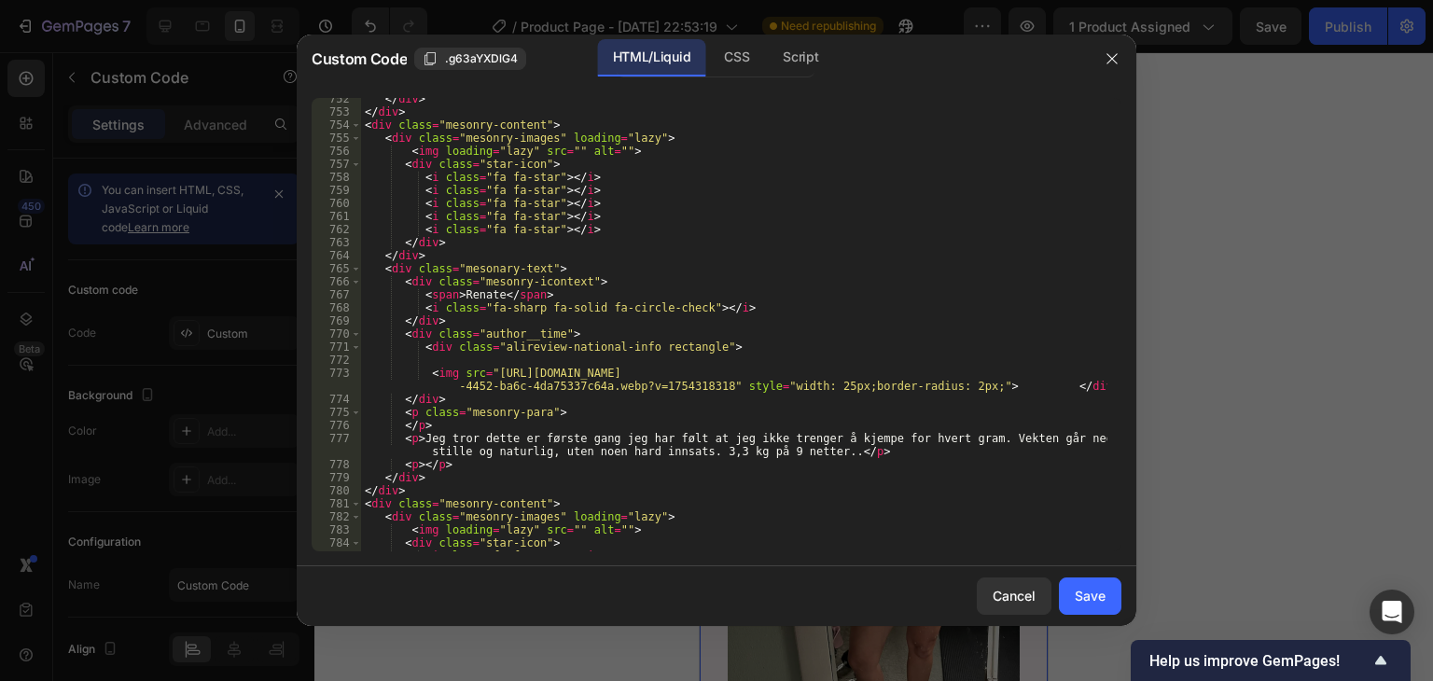
scroll to position [10525, 0]
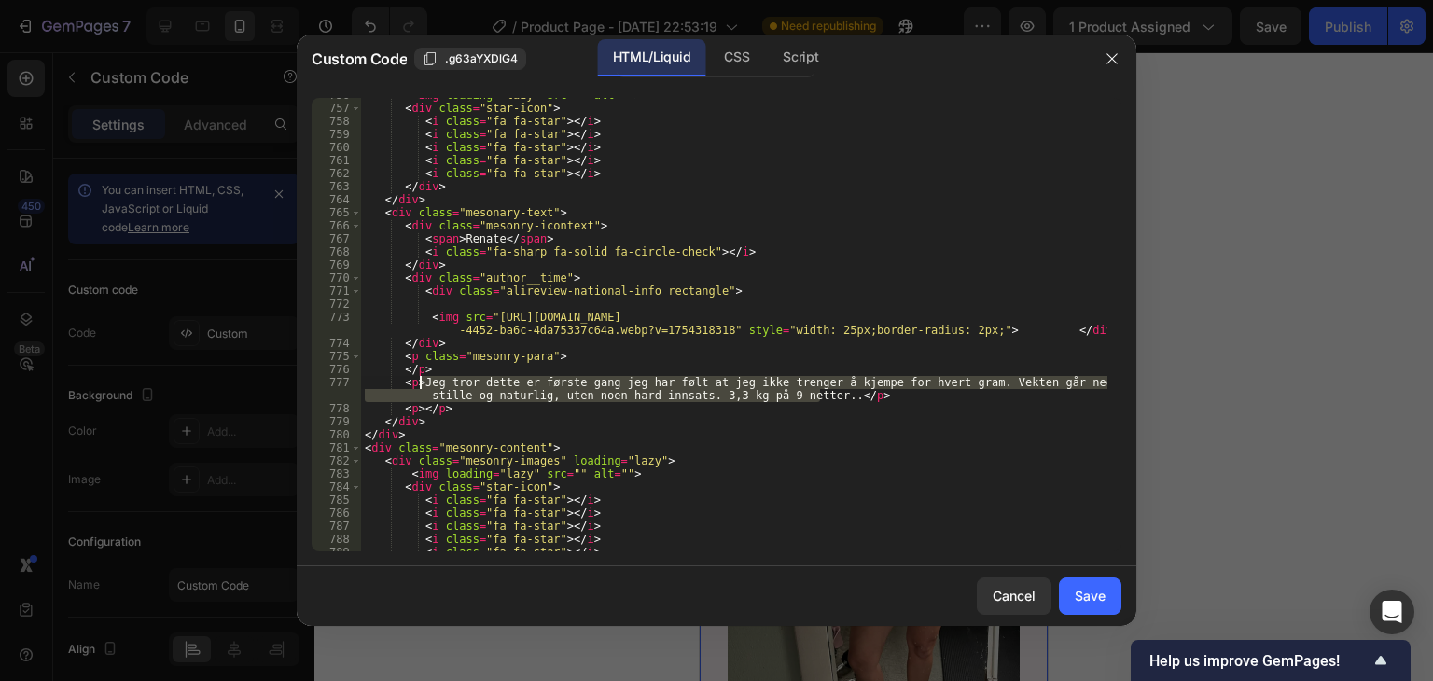
drag, startPoint x: 817, startPoint y: 398, endPoint x: 422, endPoint y: 377, distance: 396.2
click at [422, 377] on div "< img loading = "lazy" src = "" alt = "" > < div class = "star-icon" > < i clas…" at bounding box center [734, 329] width 746 height 480
paste textarea "Når jeg tar bilder fra siden, merker jeg at halsen ser mye fastere ut enn tidli…"
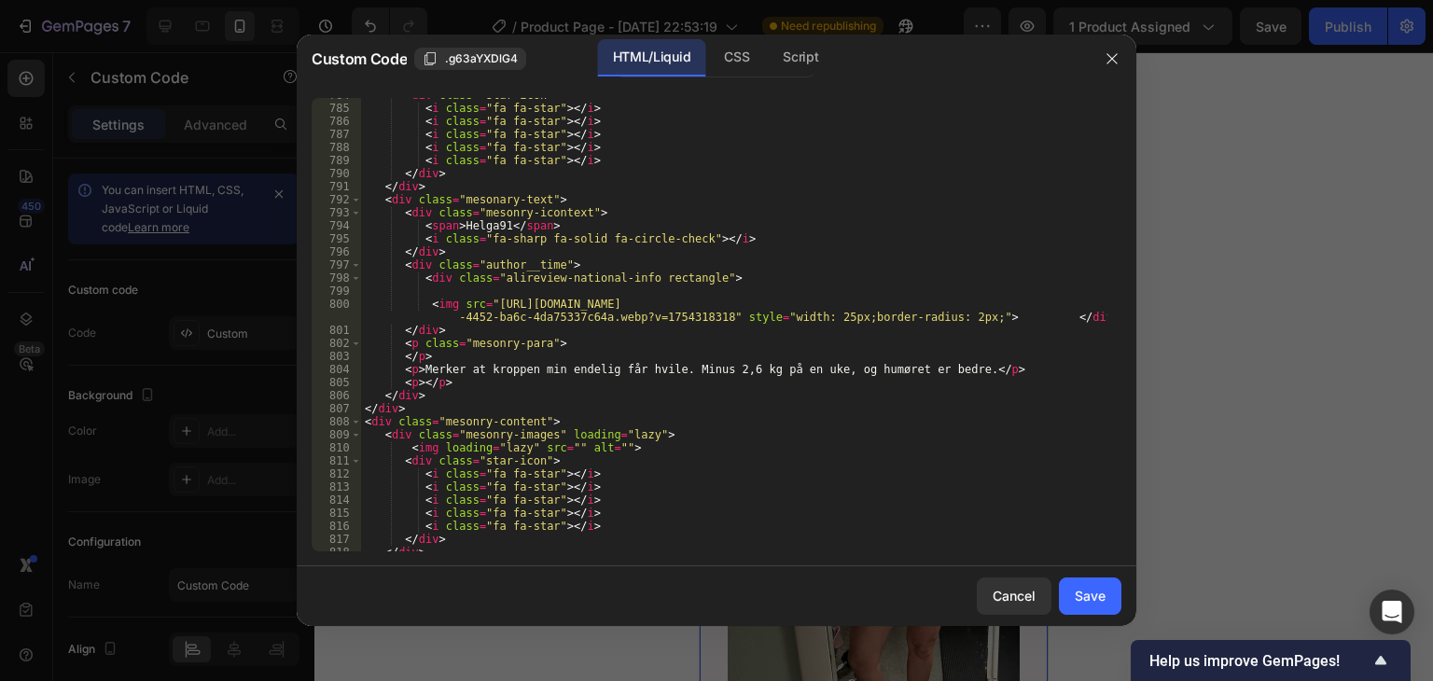
scroll to position [10917, 0]
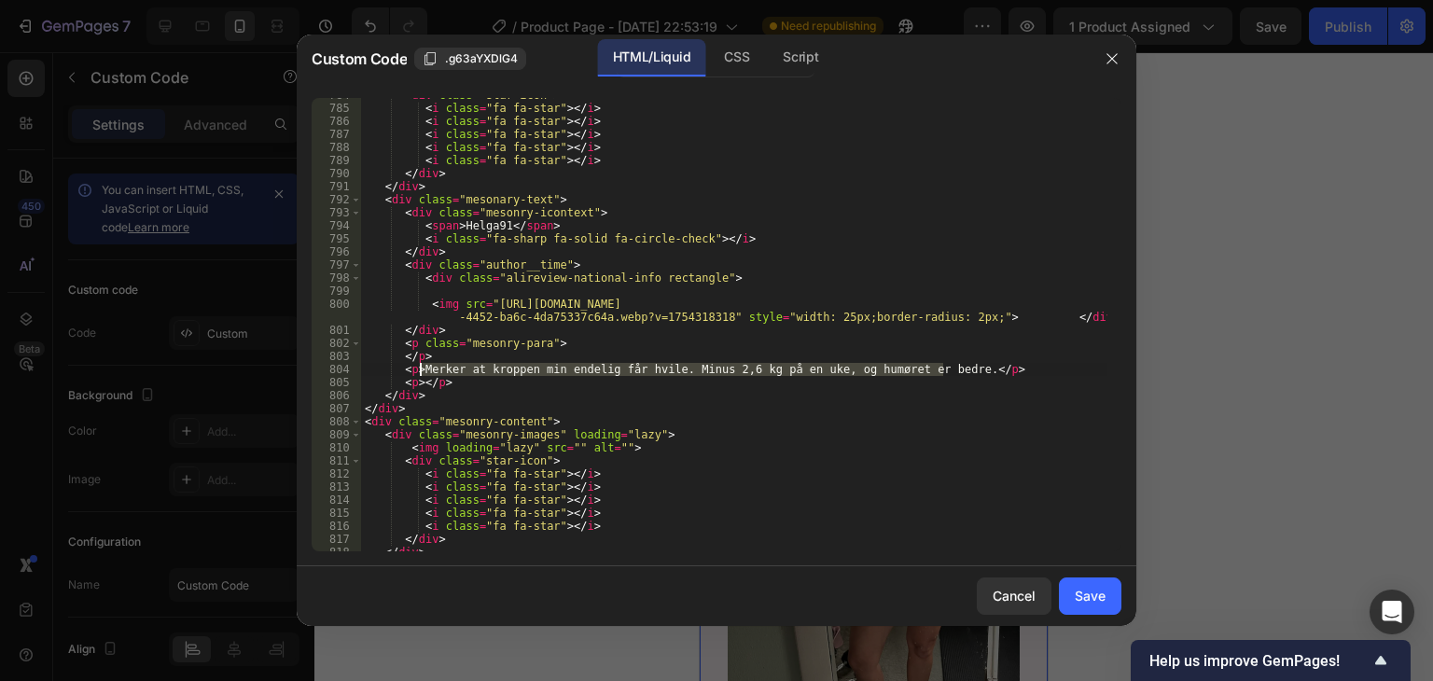
drag, startPoint x: 941, startPoint y: 371, endPoint x: 421, endPoint y: 363, distance: 520.7
click at [421, 363] on div "< div class = "star-icon" > < i class = "fa fa-star" > </ i > < i class = "fa f…" at bounding box center [734, 329] width 746 height 480
paste textarea "Bare noen minutters påføring og massasje hver kveld, og resultatet er tydelig. …"
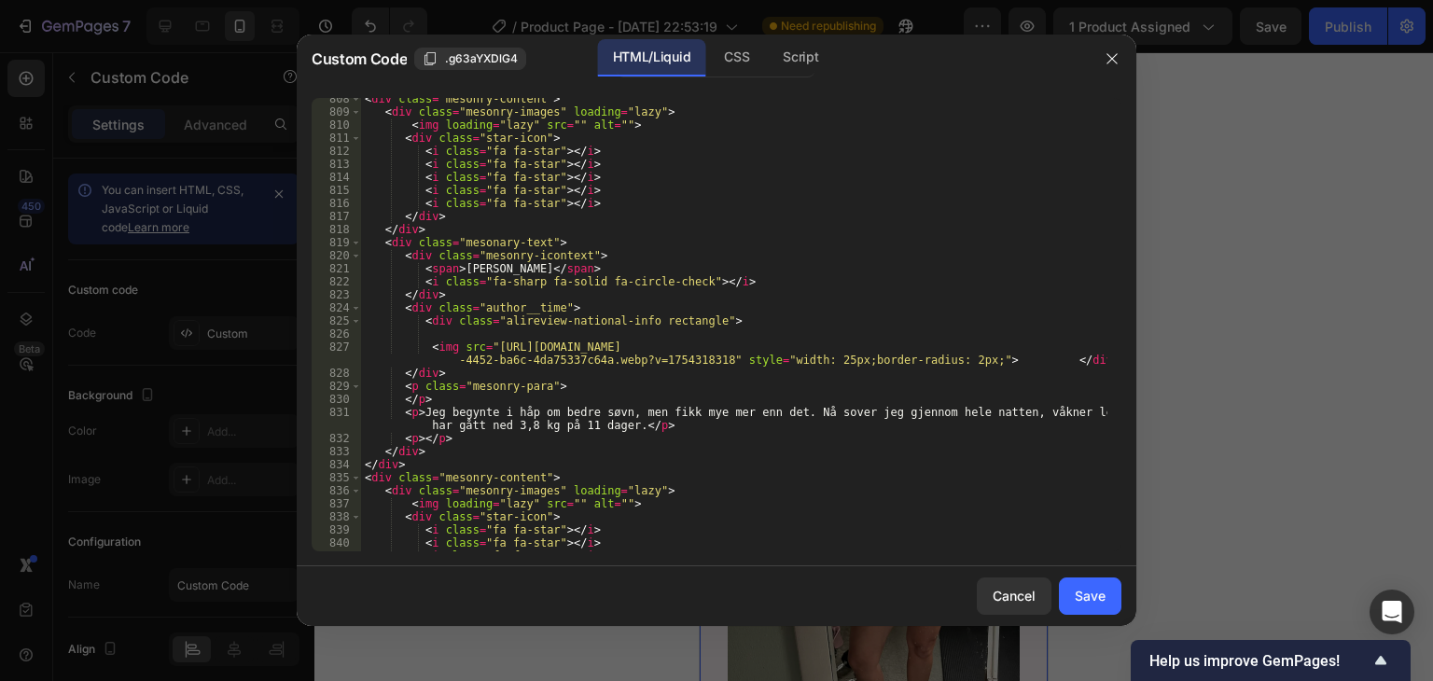
scroll to position [11253, 0]
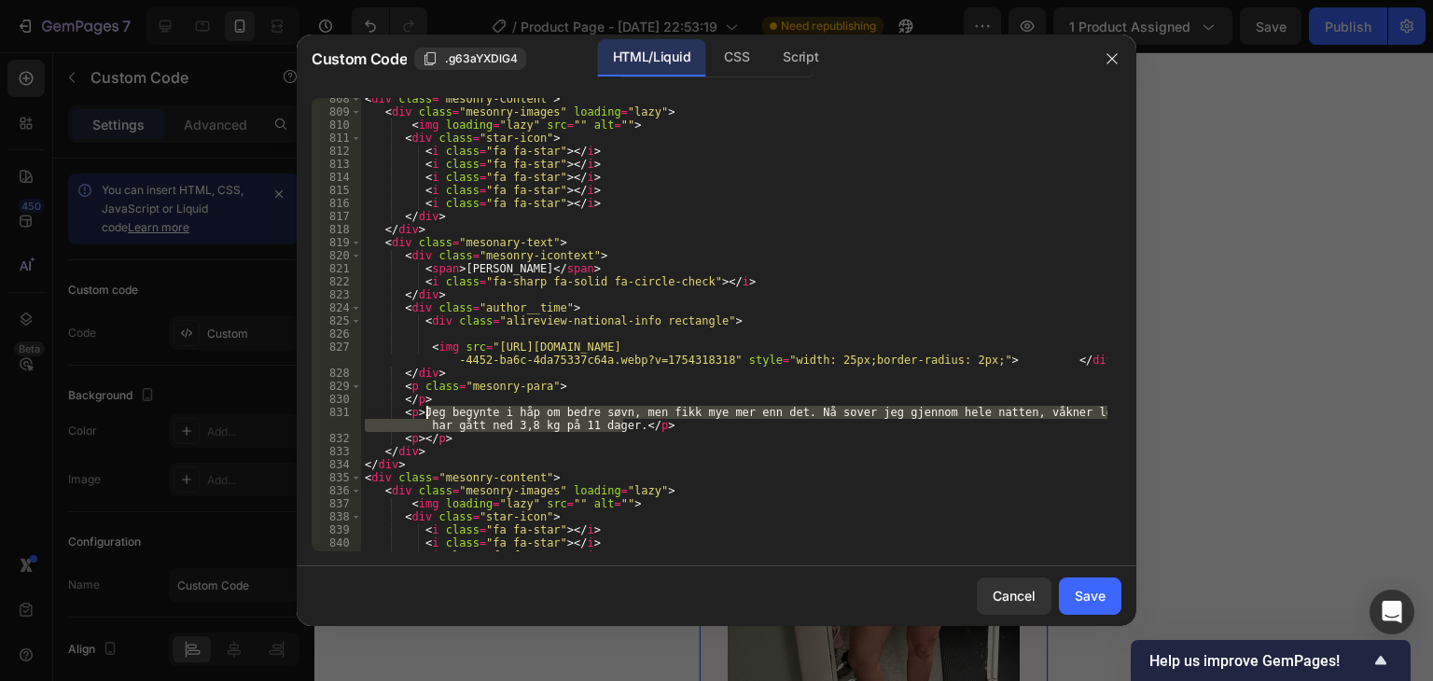
drag, startPoint x: 626, startPoint y: 429, endPoint x: 425, endPoint y: 408, distance: 201.8
click at [425, 408] on div "< div class = "mesonry-content" > < div class = "mesonry-images" loading = "laz…" at bounding box center [734, 332] width 746 height 480
paste textarea "Jeg liker spesielt at huden føles silkemyk og fuktet hele dagen. Ikke klissete …"
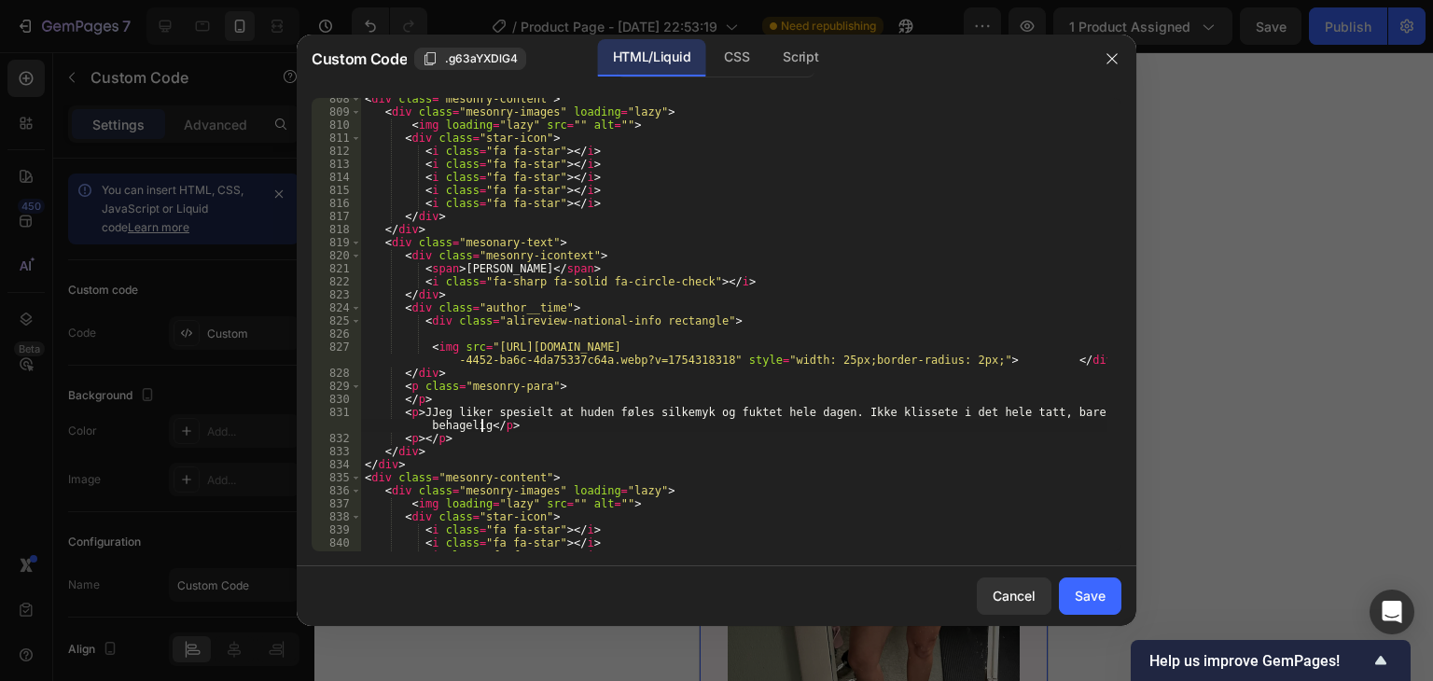
click at [425, 405] on div "< div class = "mesonry-content" > < div class = "mesonry-images" loading = "laz…" at bounding box center [734, 332] width 746 height 480
click at [426, 416] on div "< div class = "mesonry-content" > < div class = "mesonry-images" loading = "laz…" at bounding box center [734, 332] width 746 height 480
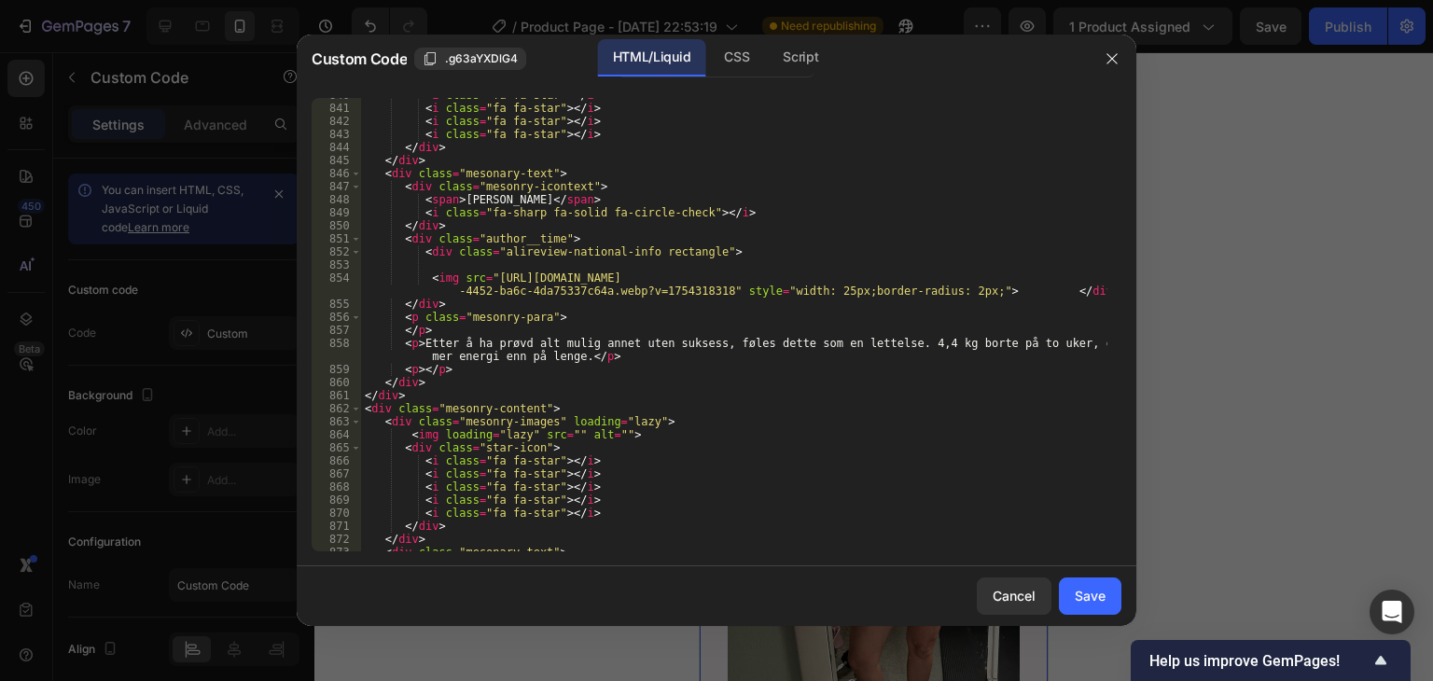
scroll to position [11701, 0]
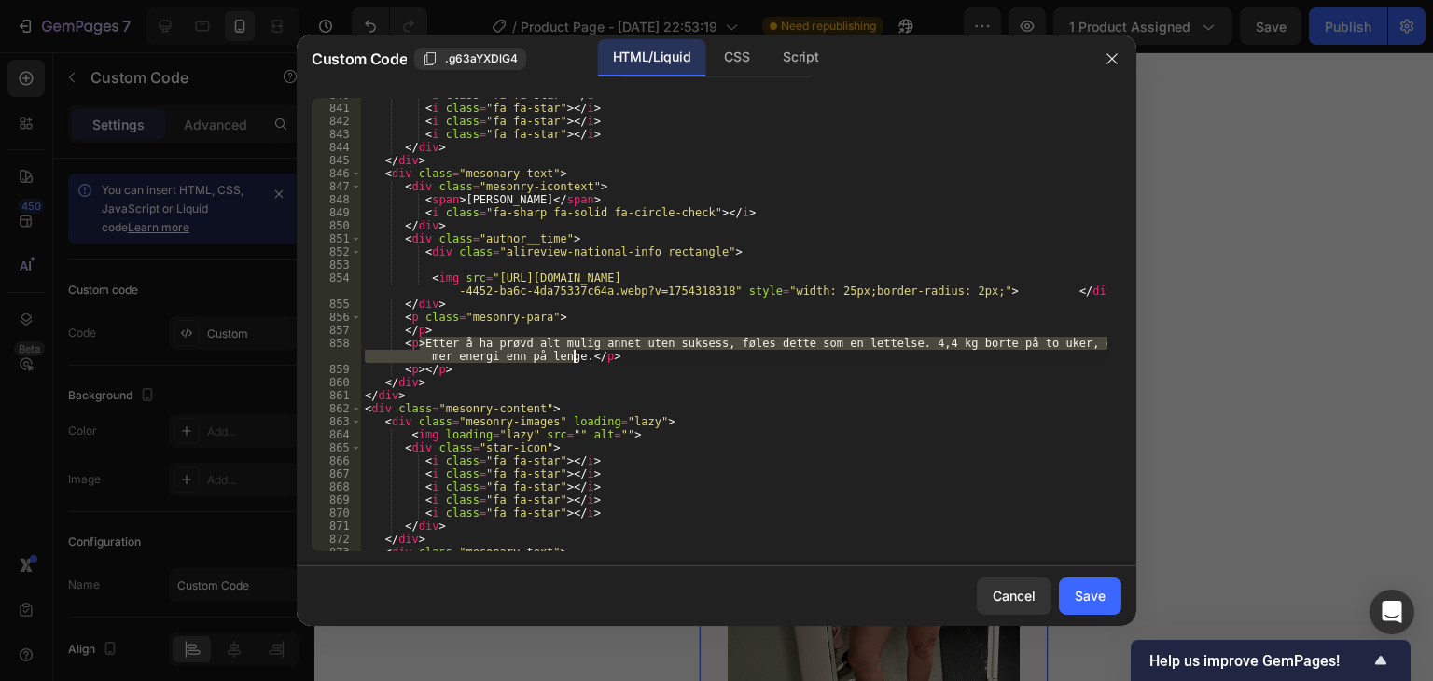
drag, startPoint x: 419, startPoint y: 343, endPoint x: 574, endPoint y: 362, distance: 156.0
click at [574, 362] on div "< i class = "fa fa-star" > </ i > < i class = "fa fa-star" > </ i > < i class =…" at bounding box center [734, 329] width 746 height 480
paste textarea "bare noen uker tør jeg endelig bruke topper med åpen hals uten å nøle. Jeg føle…"
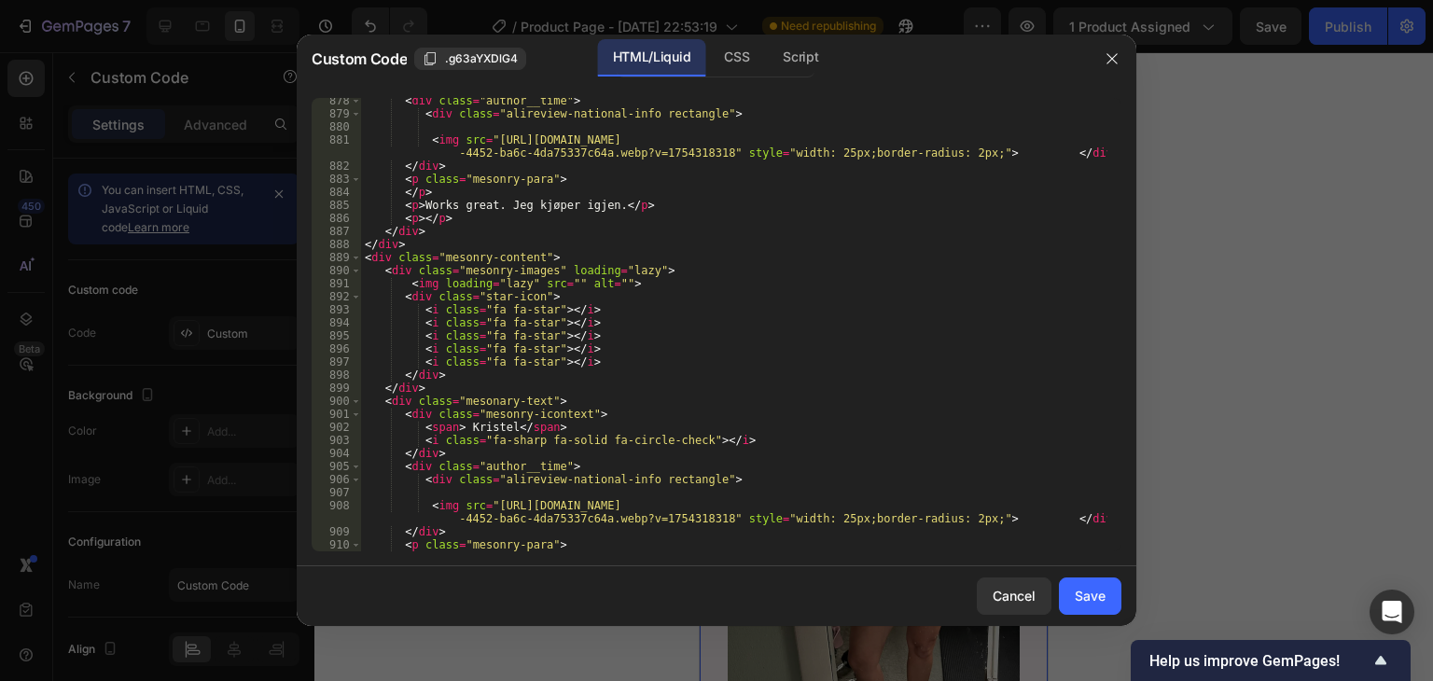
scroll to position [12148, 0]
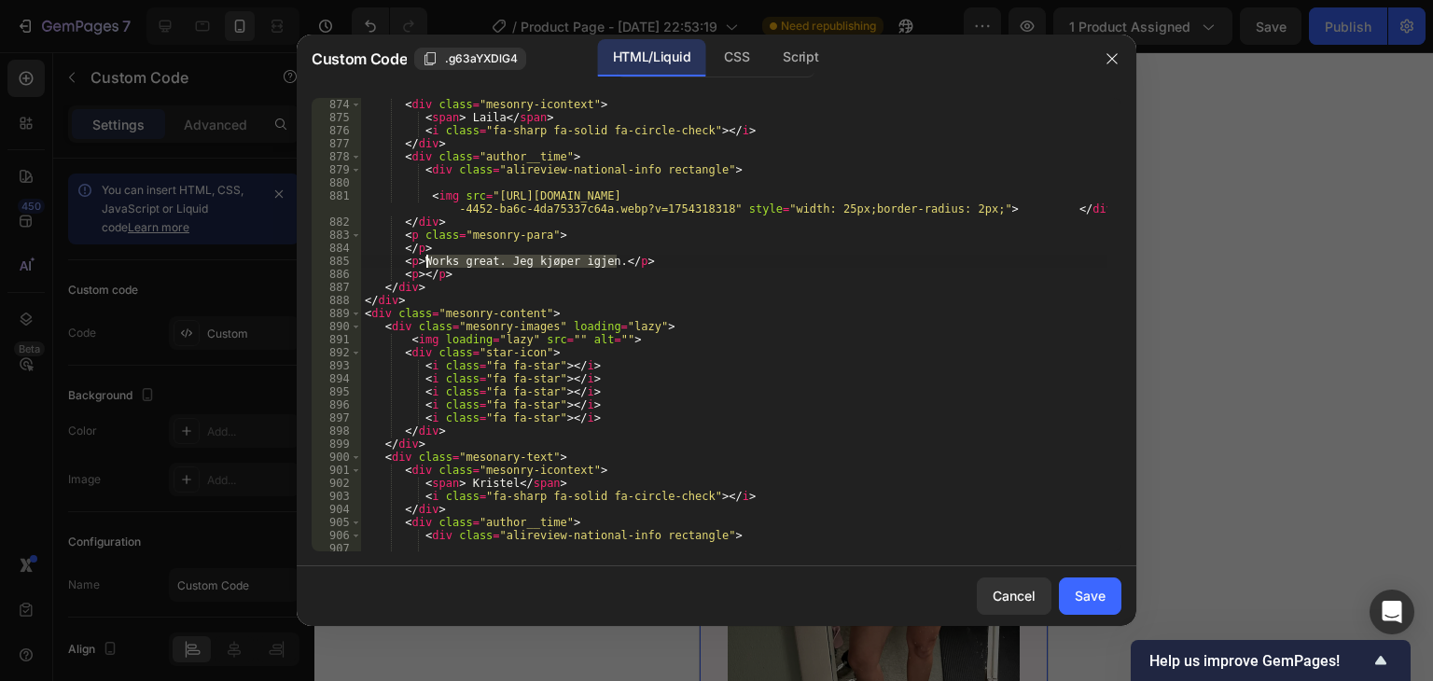
drag, startPoint x: 615, startPoint y: 262, endPoint x: 429, endPoint y: 255, distance: 185.8
click at [429, 255] on div "< div class = "mesonry-icontext" > < span > Laila </ span > < i class = "fa-sha…" at bounding box center [734, 344] width 746 height 493
paste textarea "Det er så bra at jeg ønsker å fortelle alle om det. Halsen som før var slapp se…"
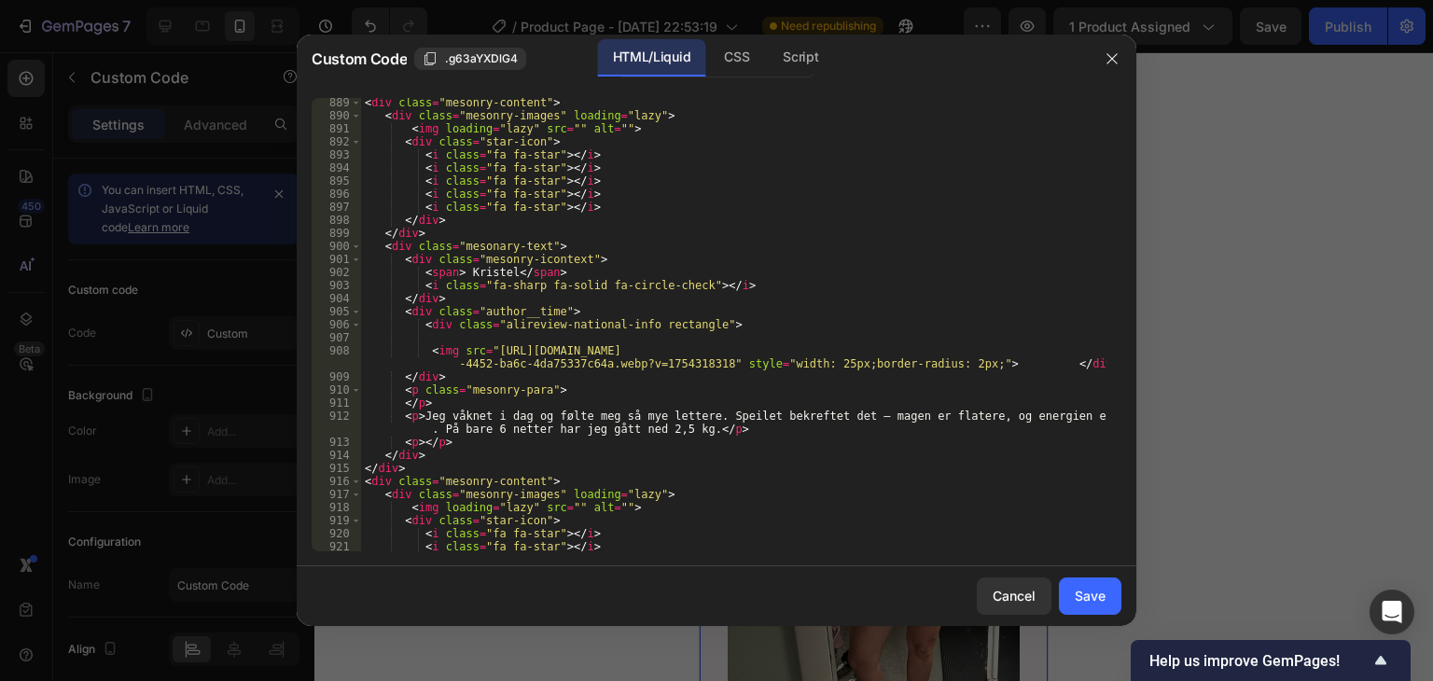
scroll to position [12428, 0]
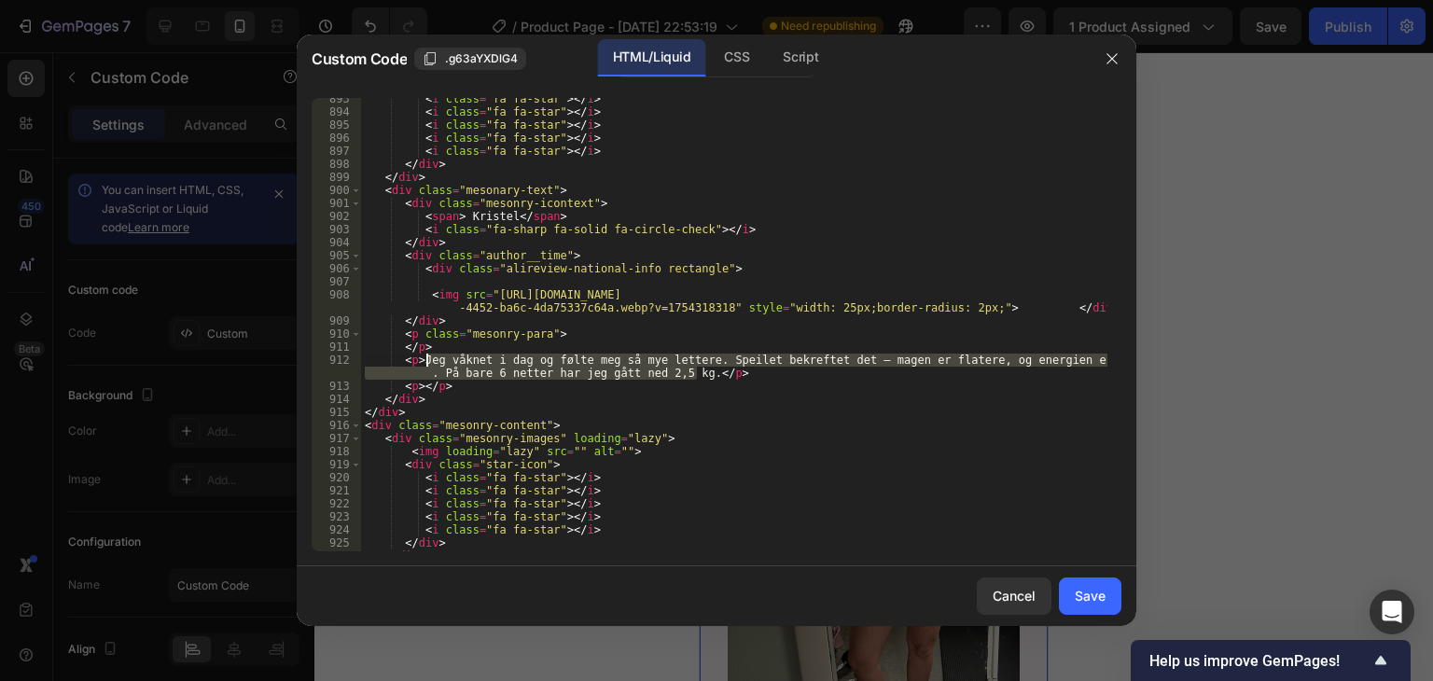
drag, startPoint x: 694, startPoint y: 374, endPoint x: 427, endPoint y: 365, distance: 267.0
click at [427, 365] on div "< i class = "fa fa-star" > </ i > < i class = "fa fa-star" > </ i > < i class =…" at bounding box center [734, 332] width 746 height 480
paste textarea "føler at hele utseendet mitt har forandret seg. Når halsen ser bra ut, virker a…"
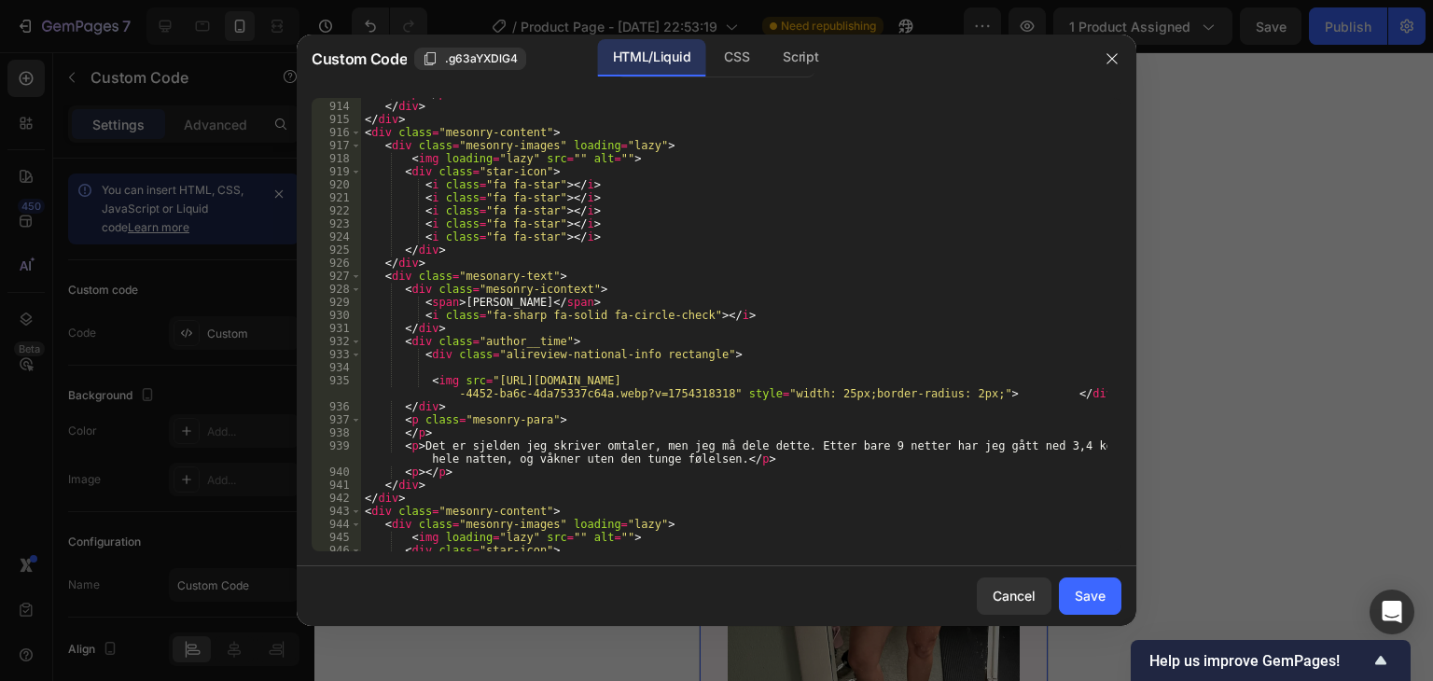
scroll to position [12764, 0]
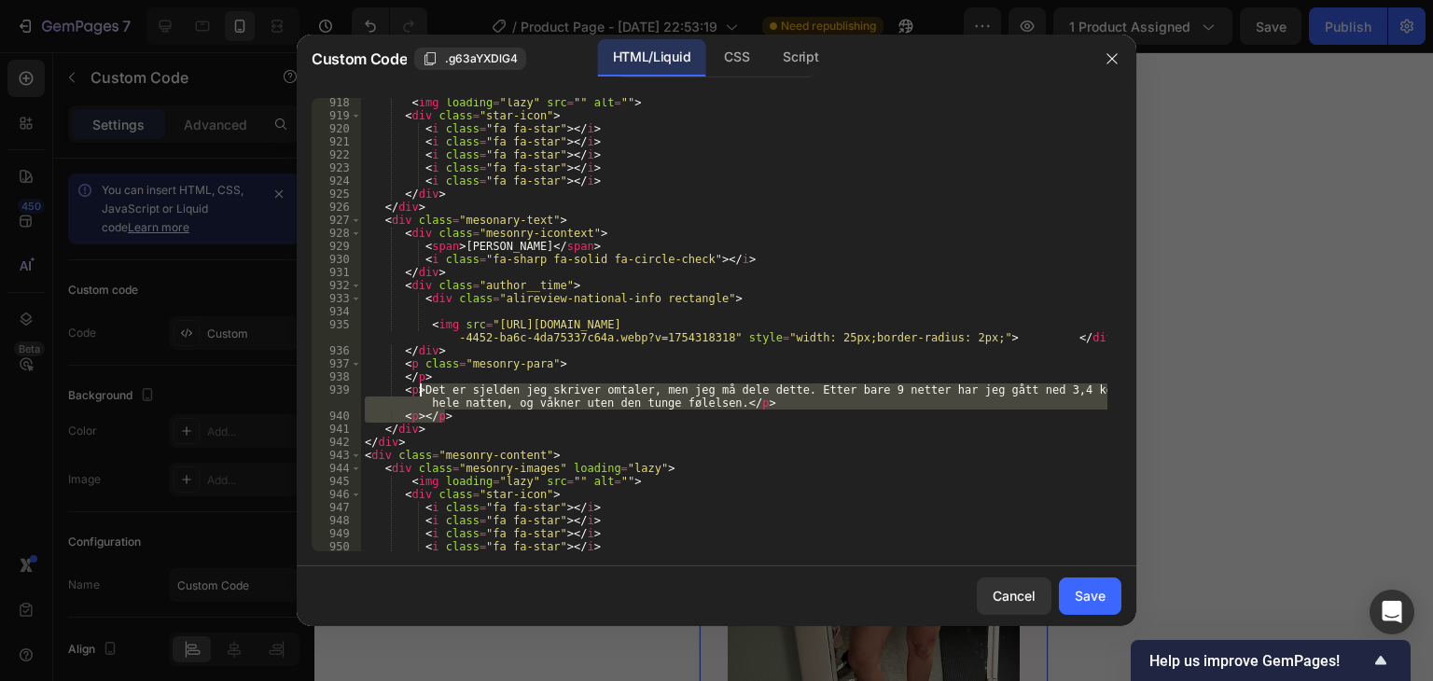
drag, startPoint x: 719, startPoint y: 411, endPoint x: 422, endPoint y: 390, distance: 298.4
click at [422, 390] on div "< img loading = "lazy" src = "" alt = "" > < div class = "star-icon" > < i clas…" at bounding box center [734, 336] width 746 height 480
paste textarea "n største gleden er når folk sier: «Du ser yngre ut», og jeg blir like glad hve…"
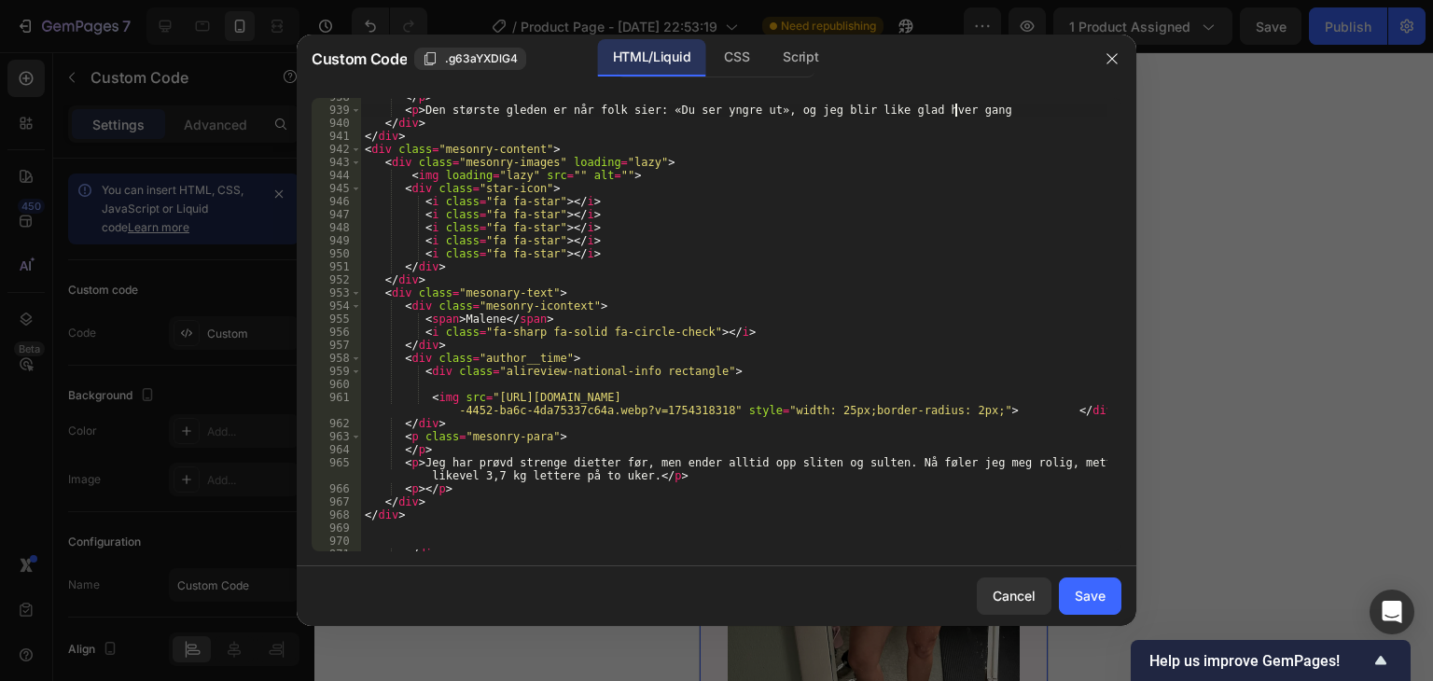
scroll to position [13093, 0]
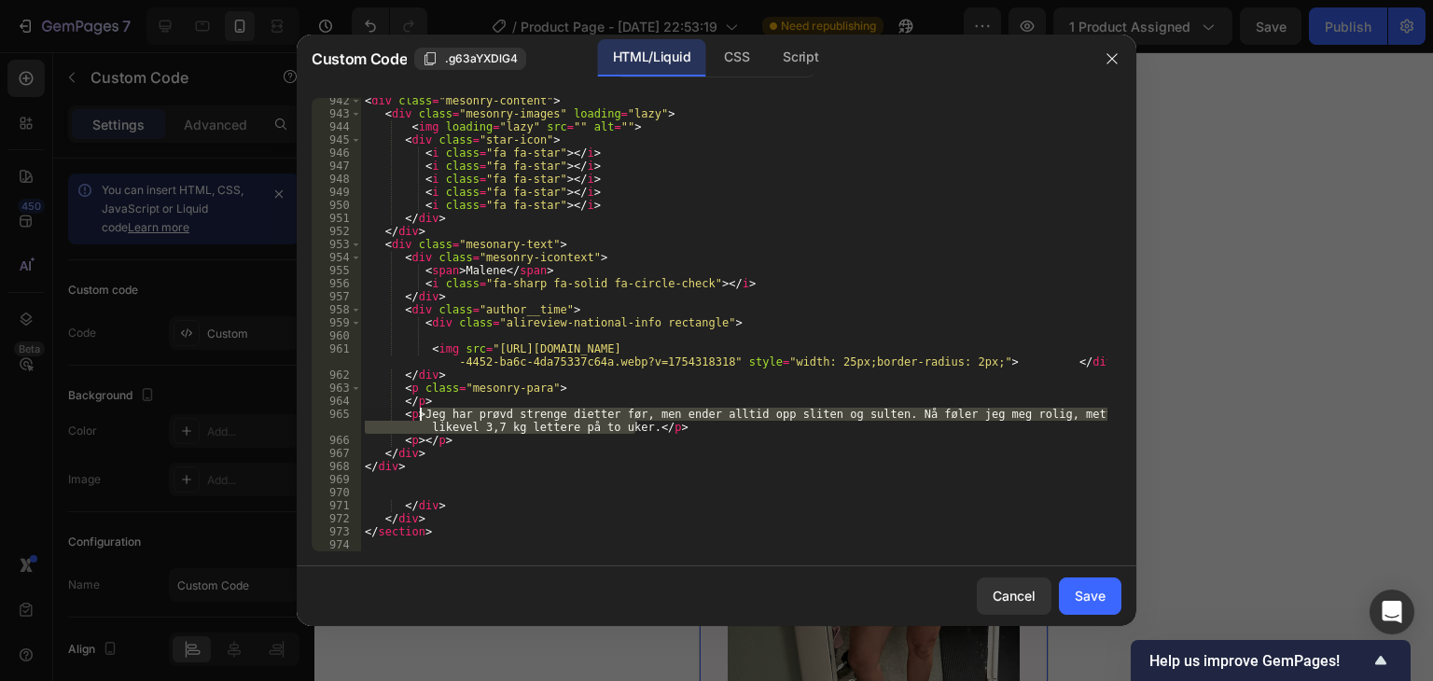
drag, startPoint x: 634, startPoint y: 428, endPoint x: 421, endPoint y: 412, distance: 214.3
click at [421, 412] on div "< div class = "mesonry-content" > < div class = "mesonry-images" loading = "laz…" at bounding box center [734, 334] width 746 height 480
paste textarea "å mange produkter, men ingenting har gitt så tydelige resultater. Dette er svar…"
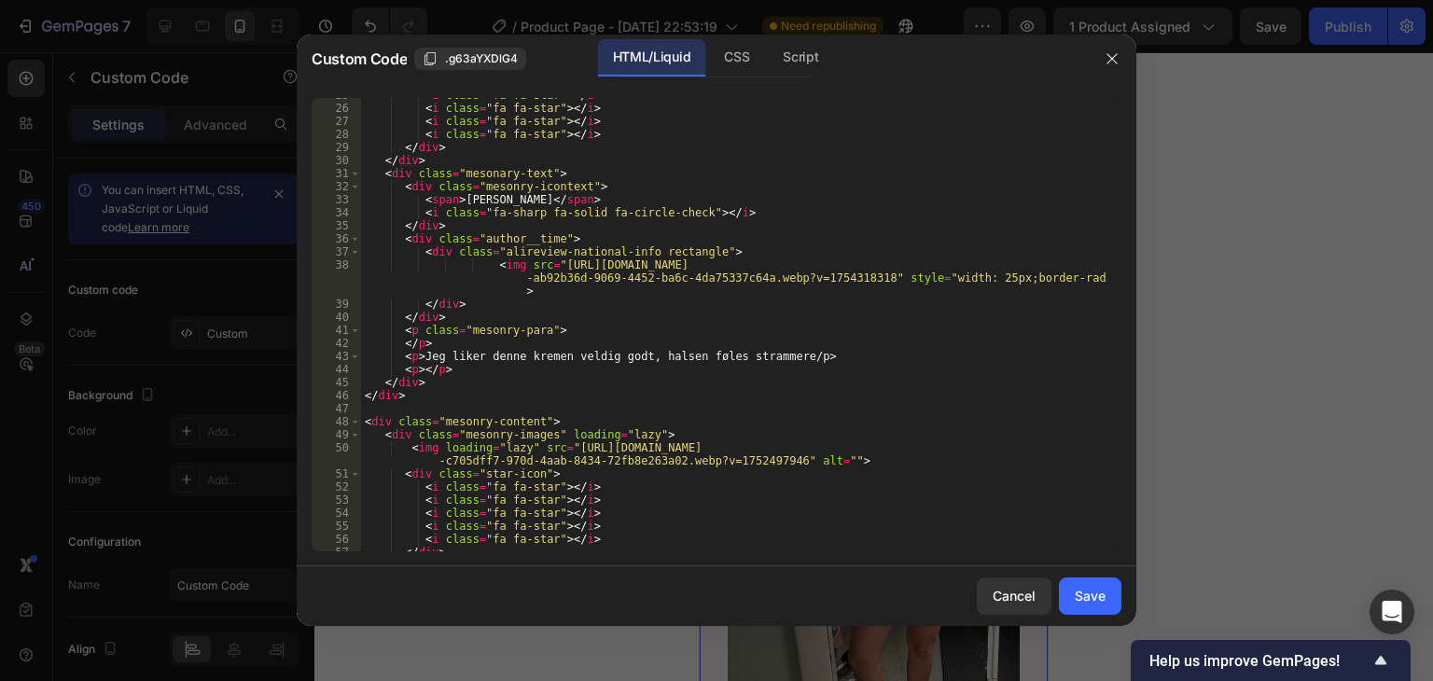
scroll to position [336, 0]
drag, startPoint x: 442, startPoint y: 354, endPoint x: 775, endPoint y: 359, distance: 333.2
click at [775, 359] on div "< i class = "fa fa-star" > </ i > < i class = "fa fa-star" > </ i > < i class =…" at bounding box center [734, 329] width 746 height 480
paste textarea "Før skjulte jeg alltid halsen, nå viser jeg den stolt. Selvtilliten er tilbak"
type textarea "<p>Jeg Før skjulte jeg alltid halsen, nå viser jeg den stolt. Selvtilliten er t…"
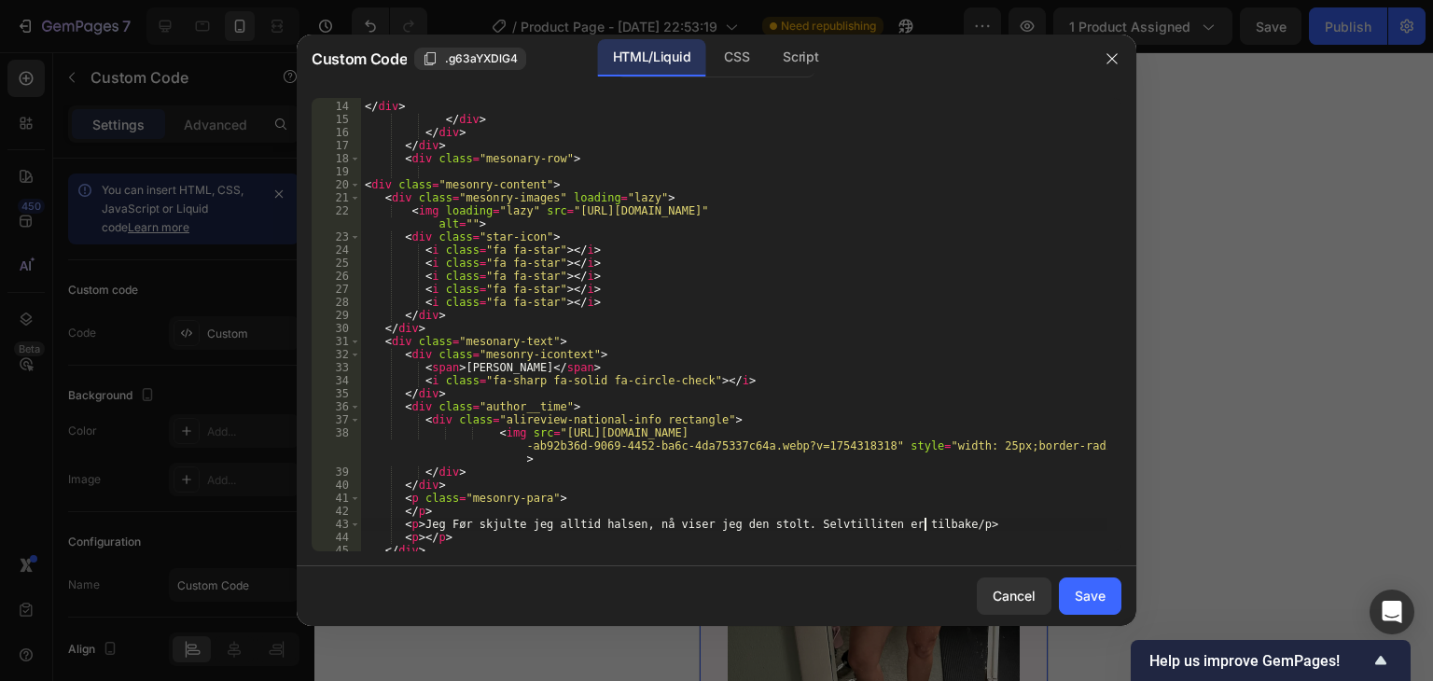
scroll to position [168, 0]
